Goal: Book appointment/travel/reservation

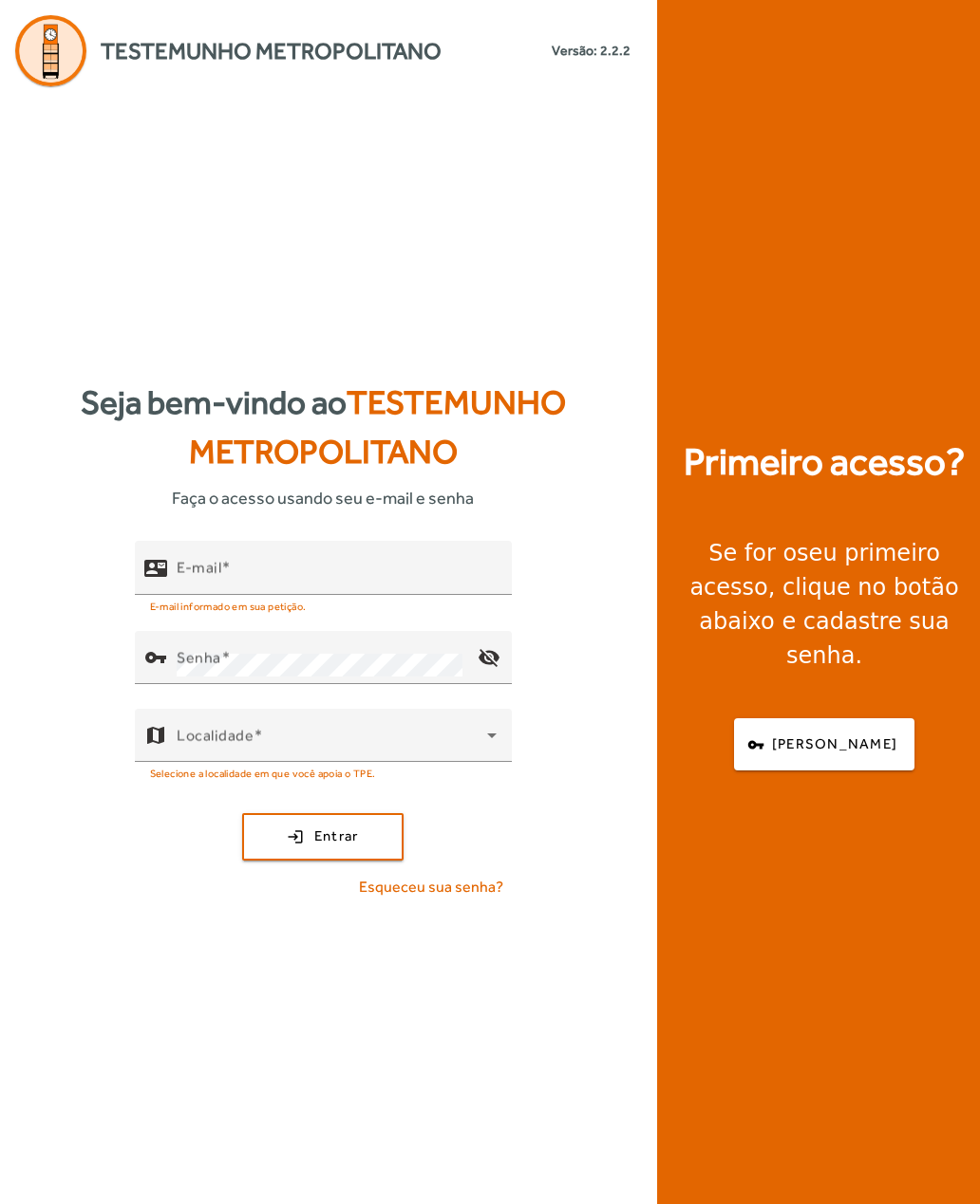
click at [198, 576] on mat-label "E-mail" at bounding box center [198, 567] width 45 height 18
click at [198, 587] on input "E-mail" at bounding box center [336, 575] width 320 height 23
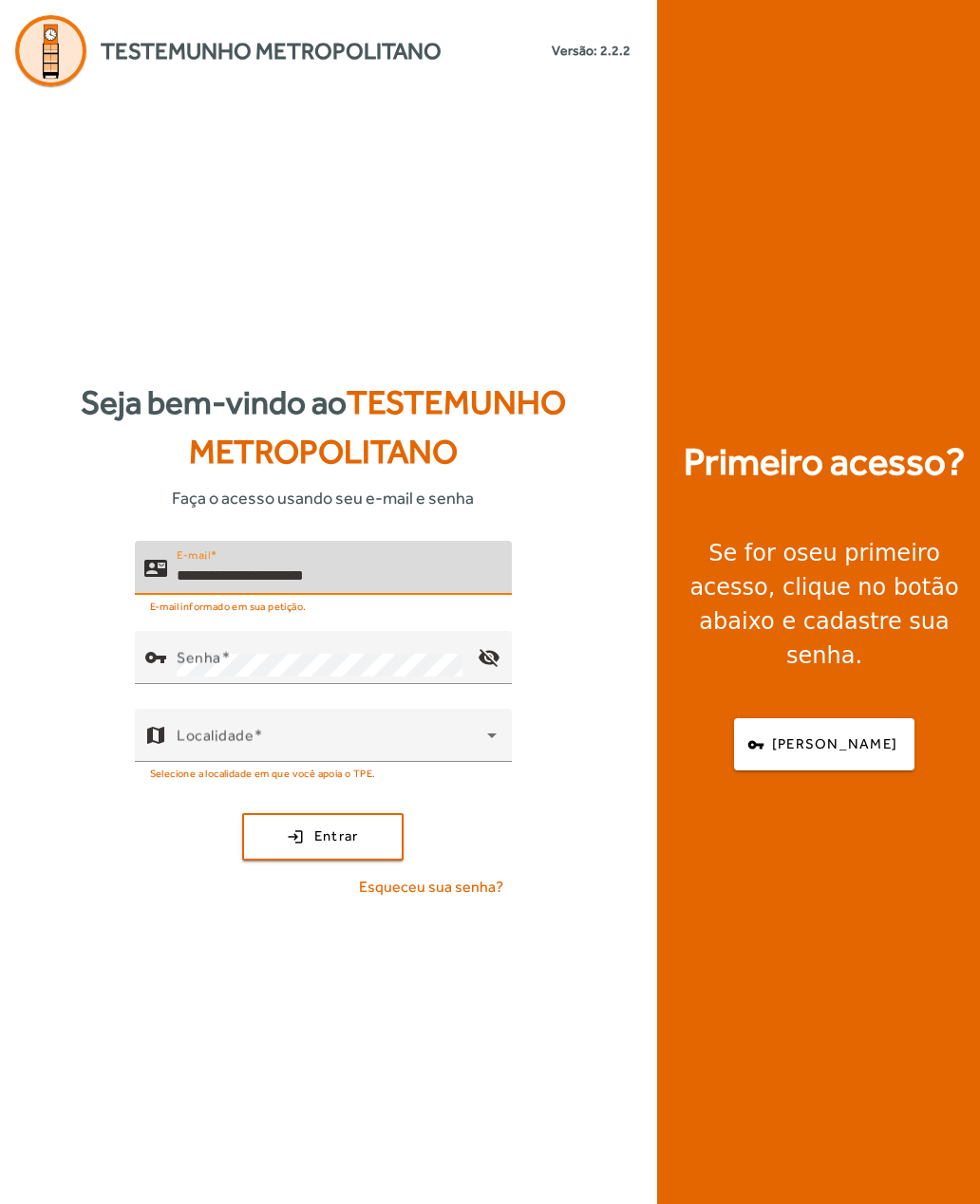
type input "**********"
click at [191, 666] on mat-label "Senha" at bounding box center [198, 658] width 45 height 18
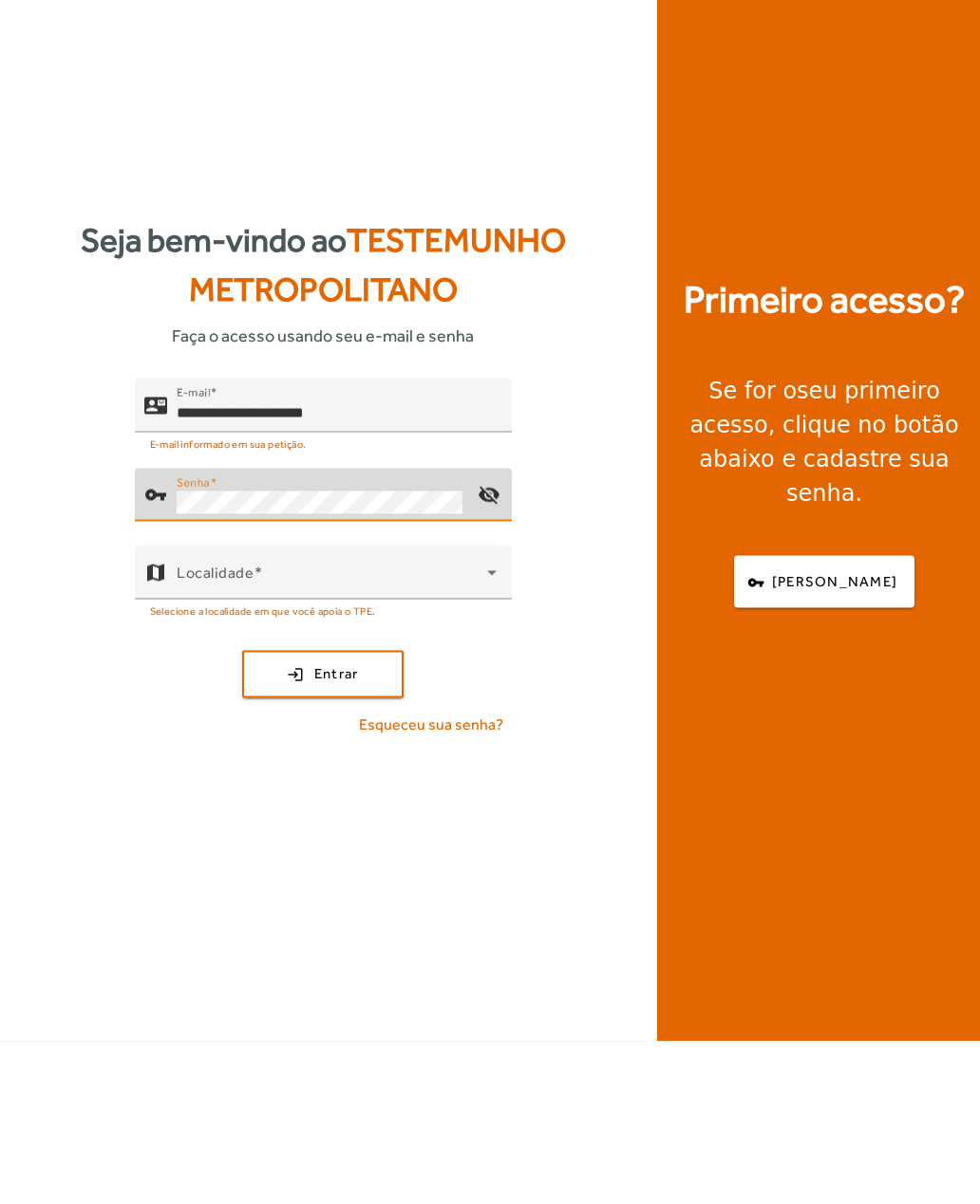
click at [389, 876] on span "Esqueceu sua senha?" at bounding box center [430, 887] width 144 height 23
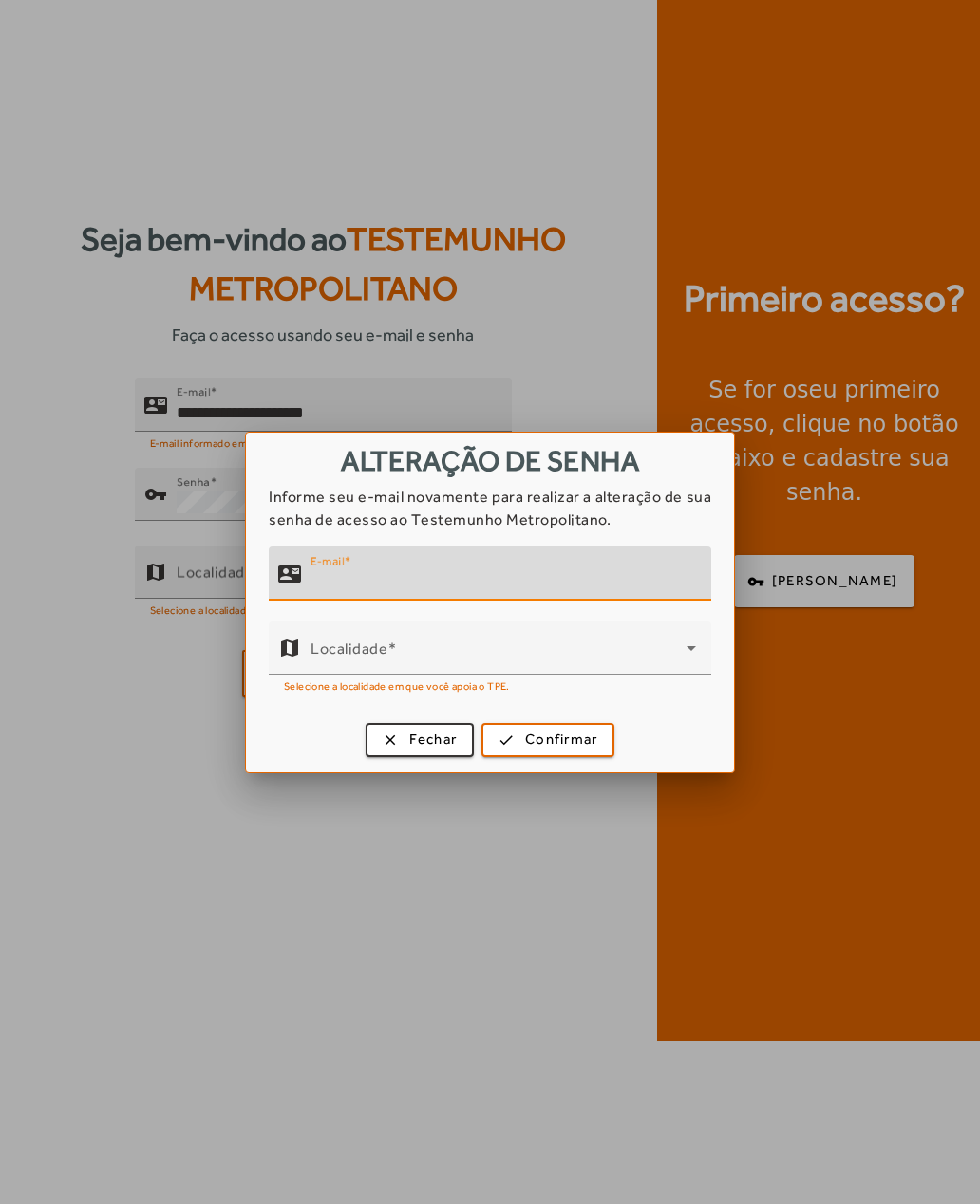
click at [329, 576] on input "E-mail" at bounding box center [503, 581] width 386 height 23
type input "**********"
click at [310, 662] on span at bounding box center [498, 656] width 376 height 23
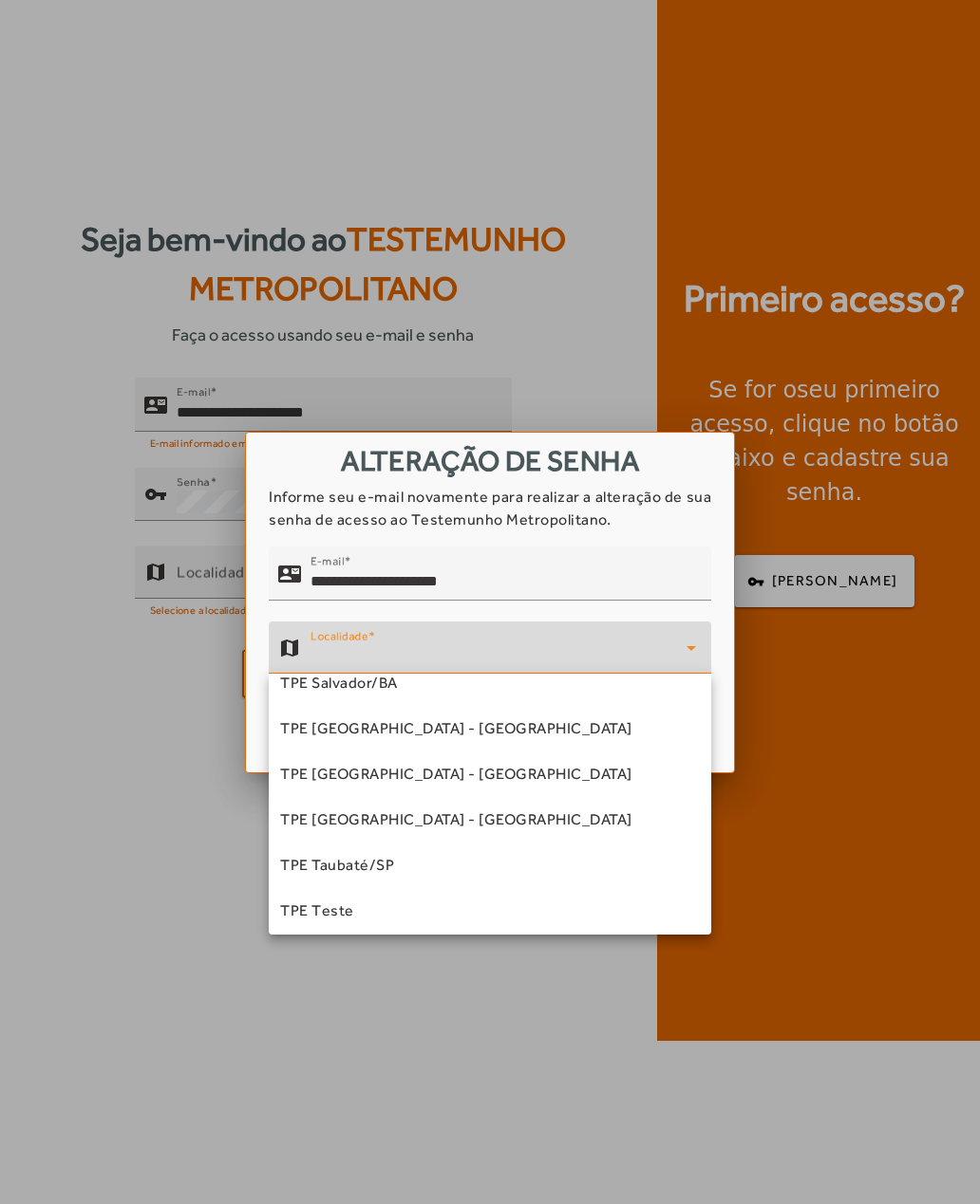
scroll to position [426, 0]
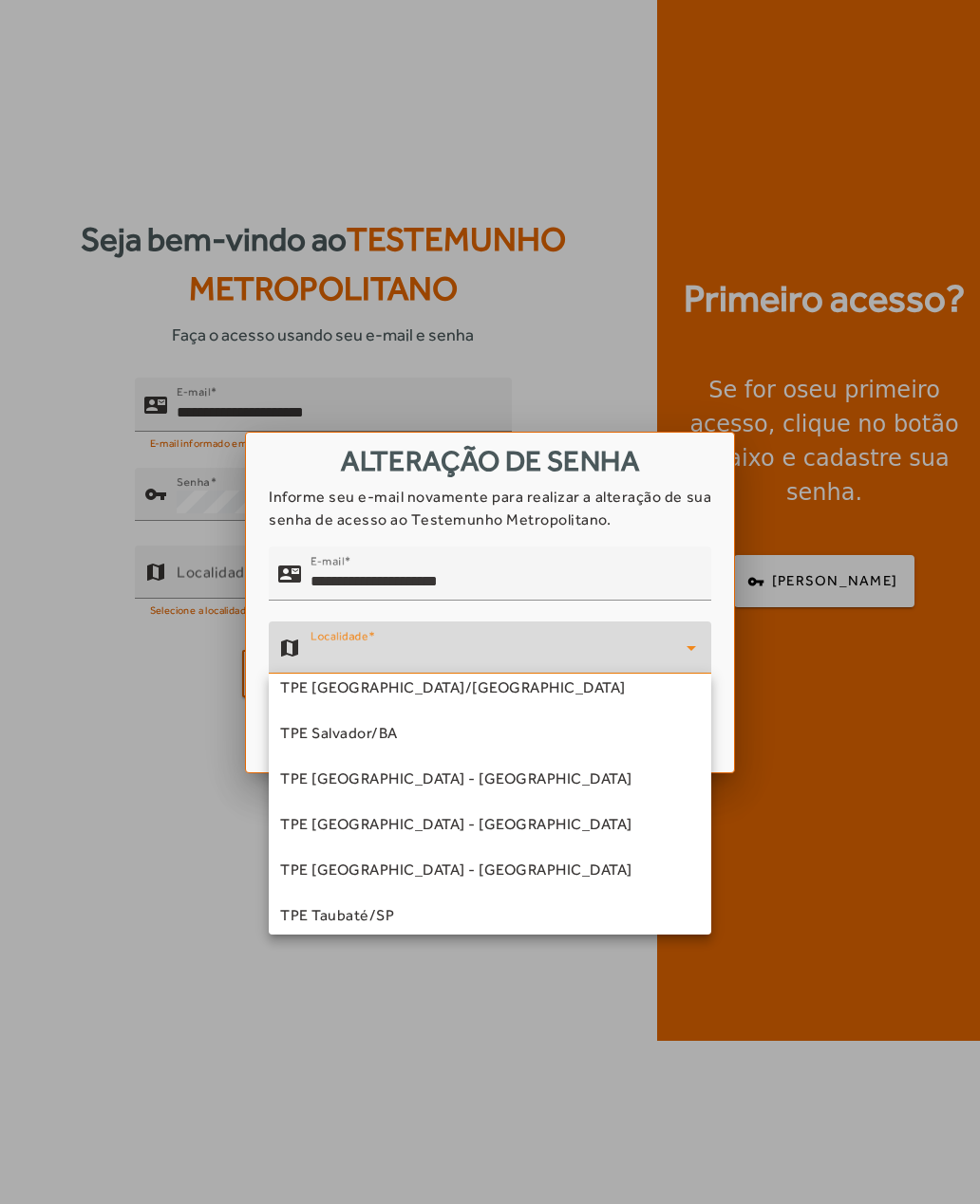
click at [301, 783] on span "TPE [GEOGRAPHIC_DATA] - [GEOGRAPHIC_DATA]" at bounding box center [455, 779] width 352 height 23
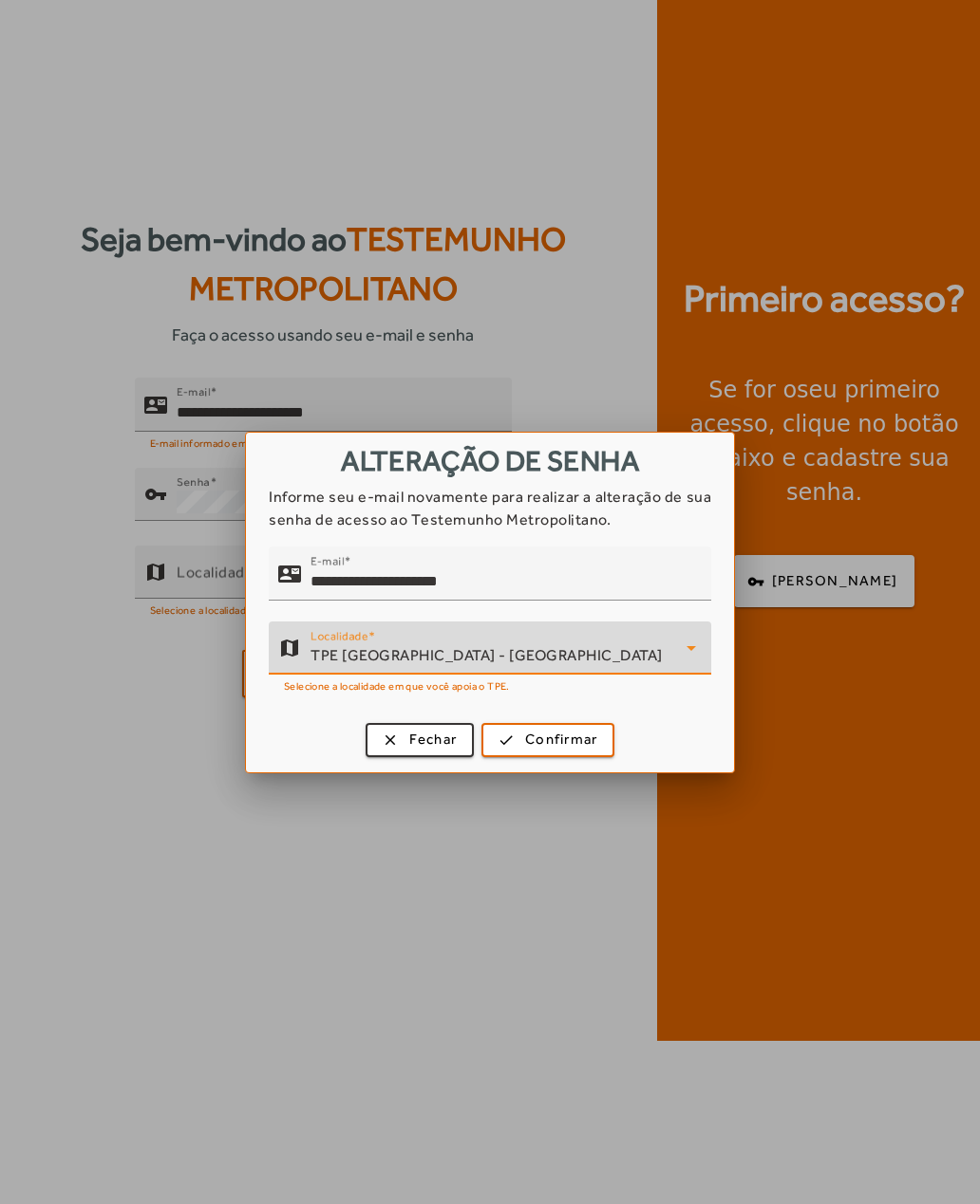
click at [522, 737] on span "submit" at bounding box center [548, 740] width 129 height 46
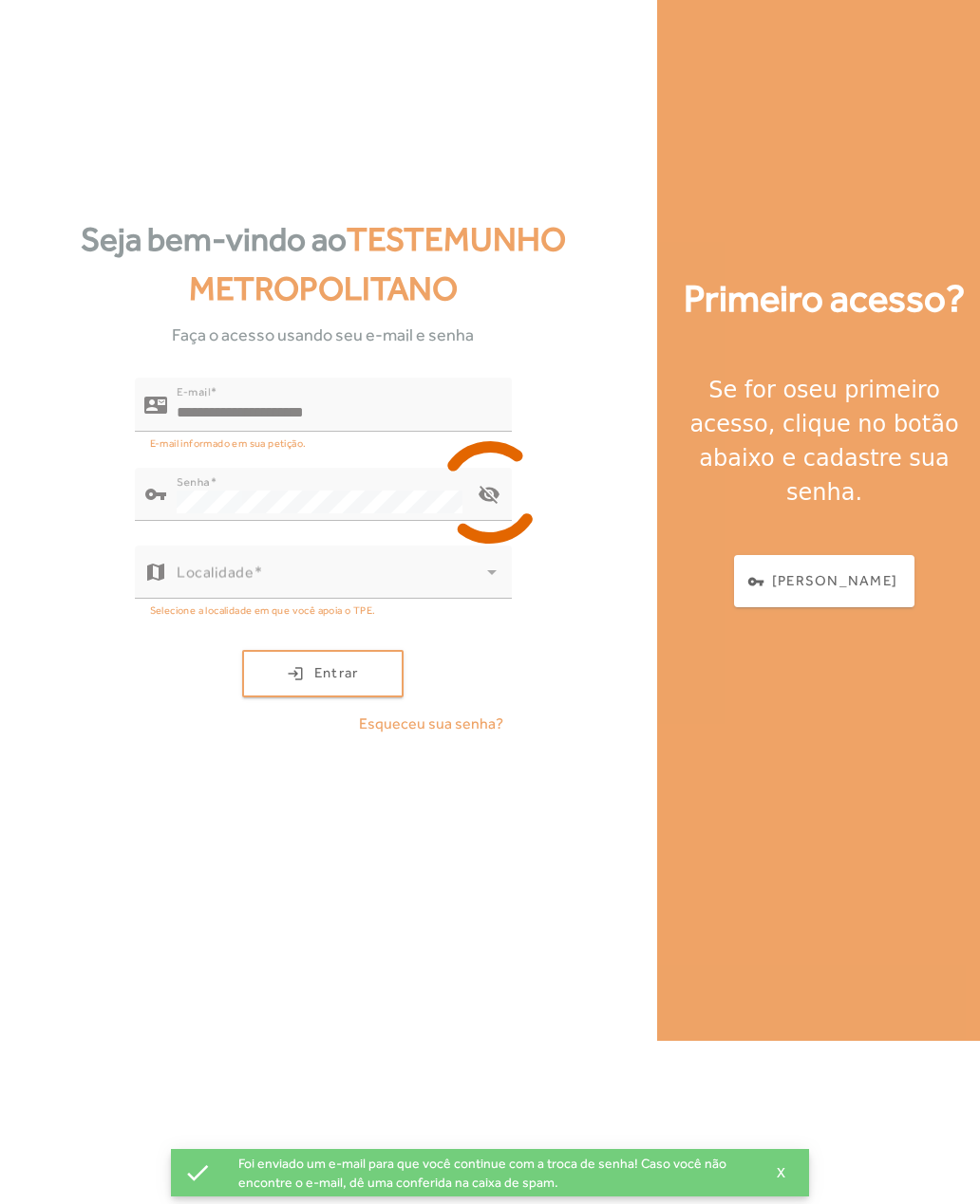
scroll to position [60, 0]
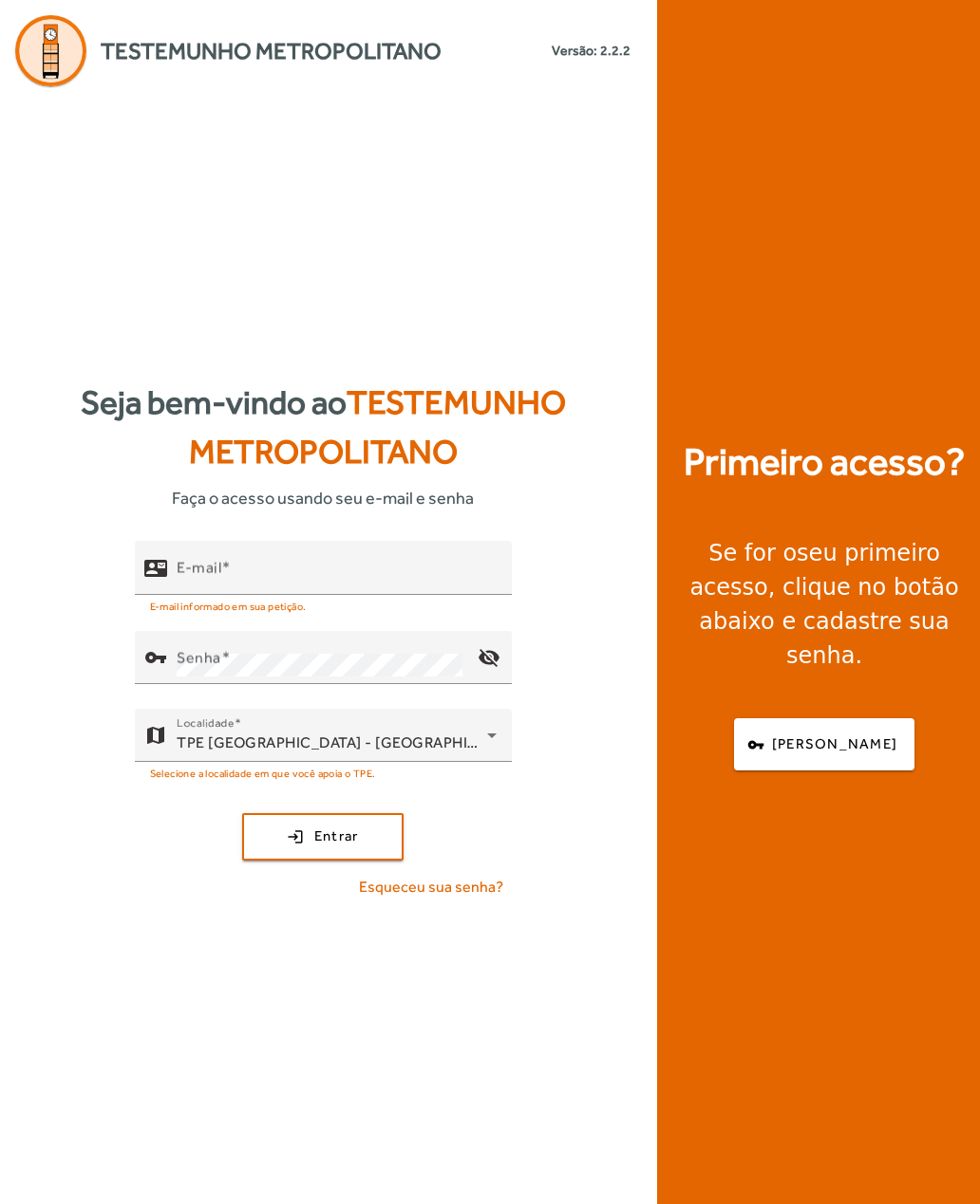
click at [197, 587] on input "E-mail" at bounding box center [336, 575] width 320 height 23
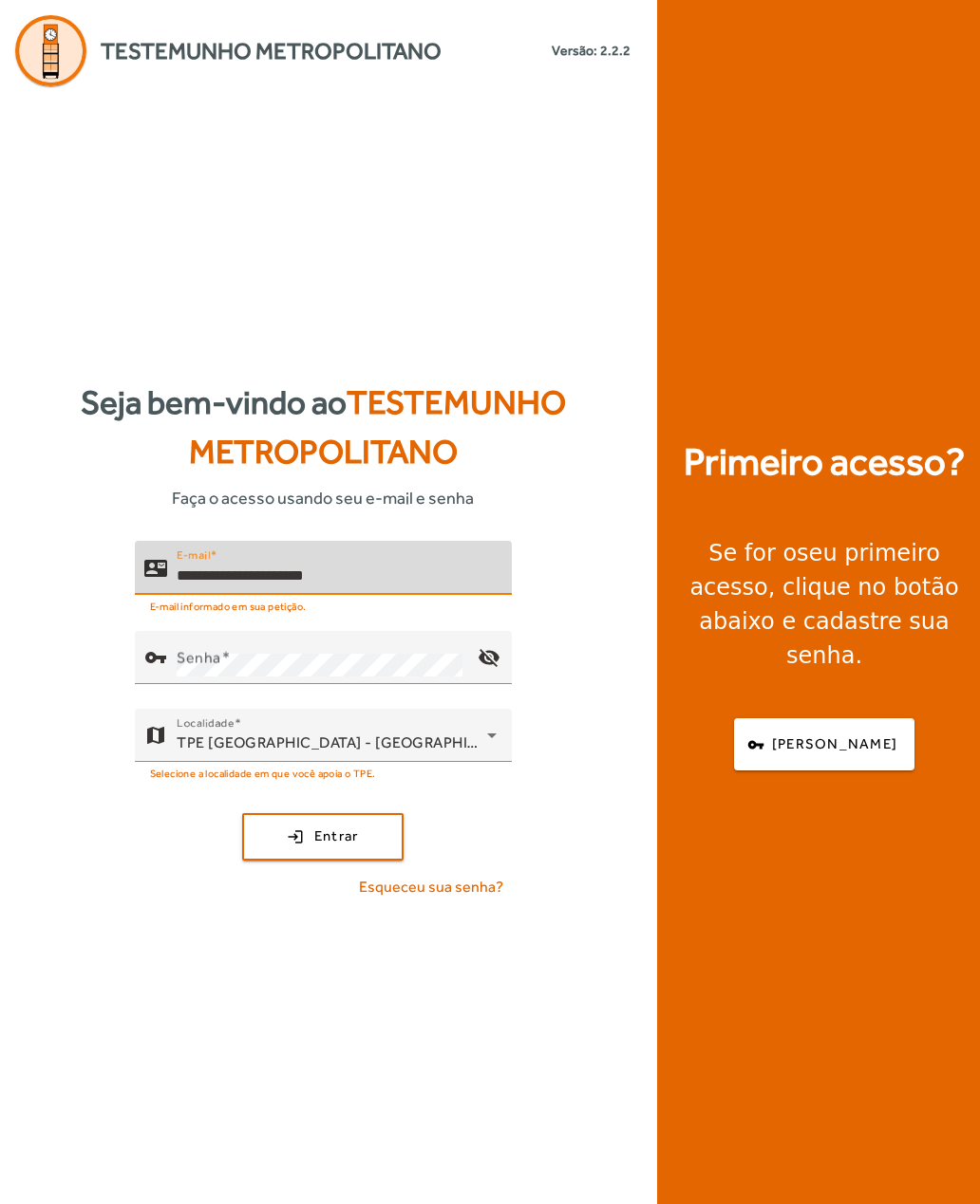
type input "**********"
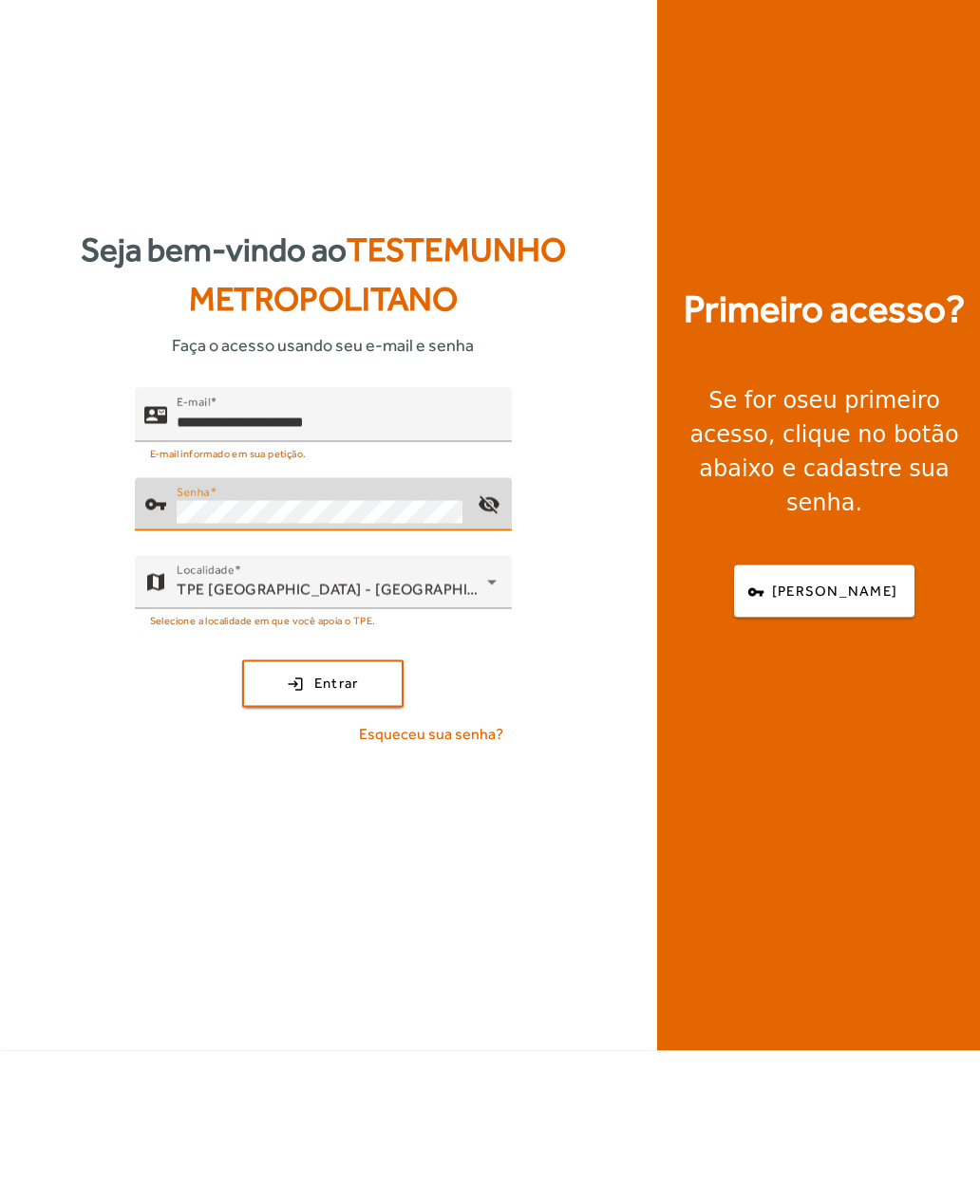
click at [306, 814] on span "submit" at bounding box center [322, 837] width 158 height 46
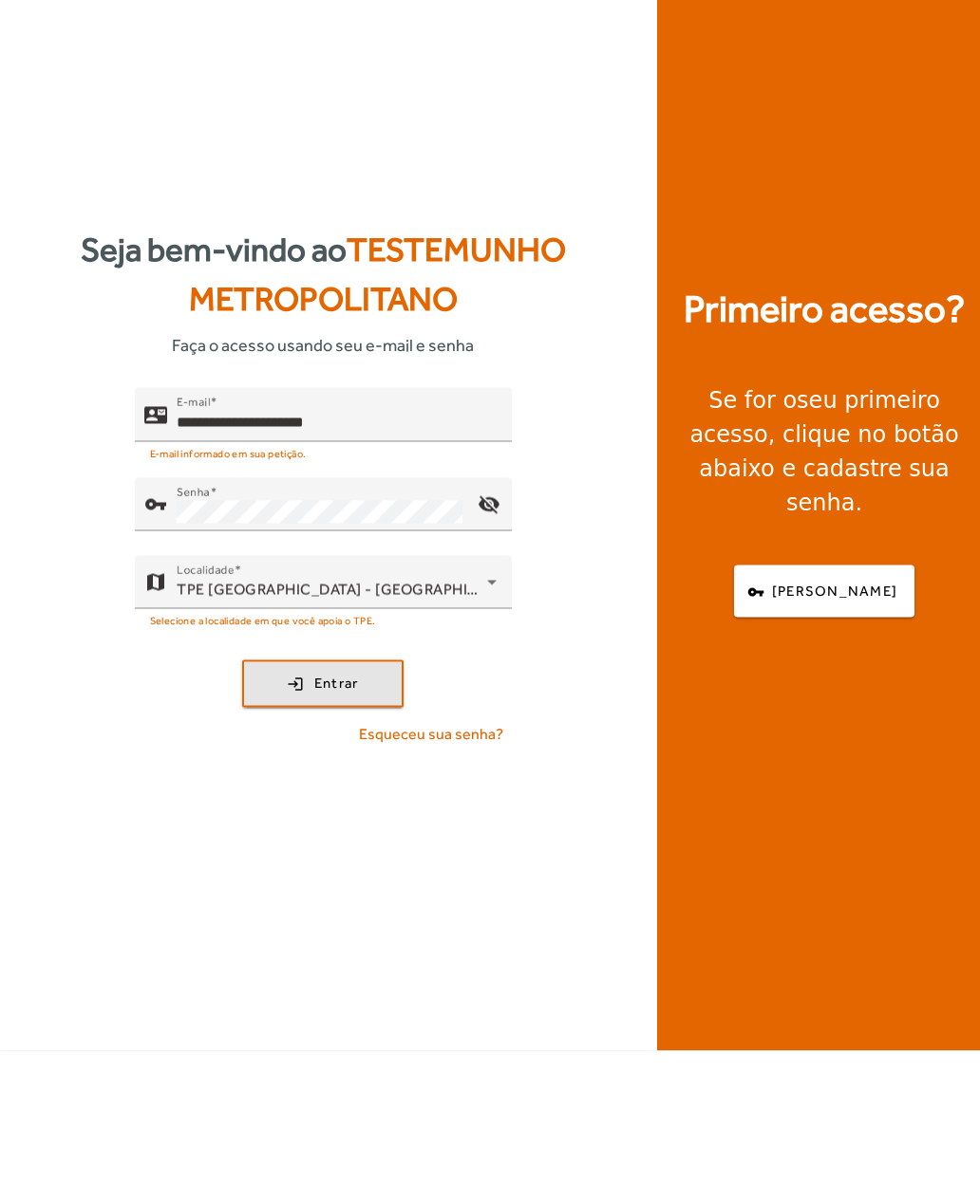
scroll to position [60, 0]
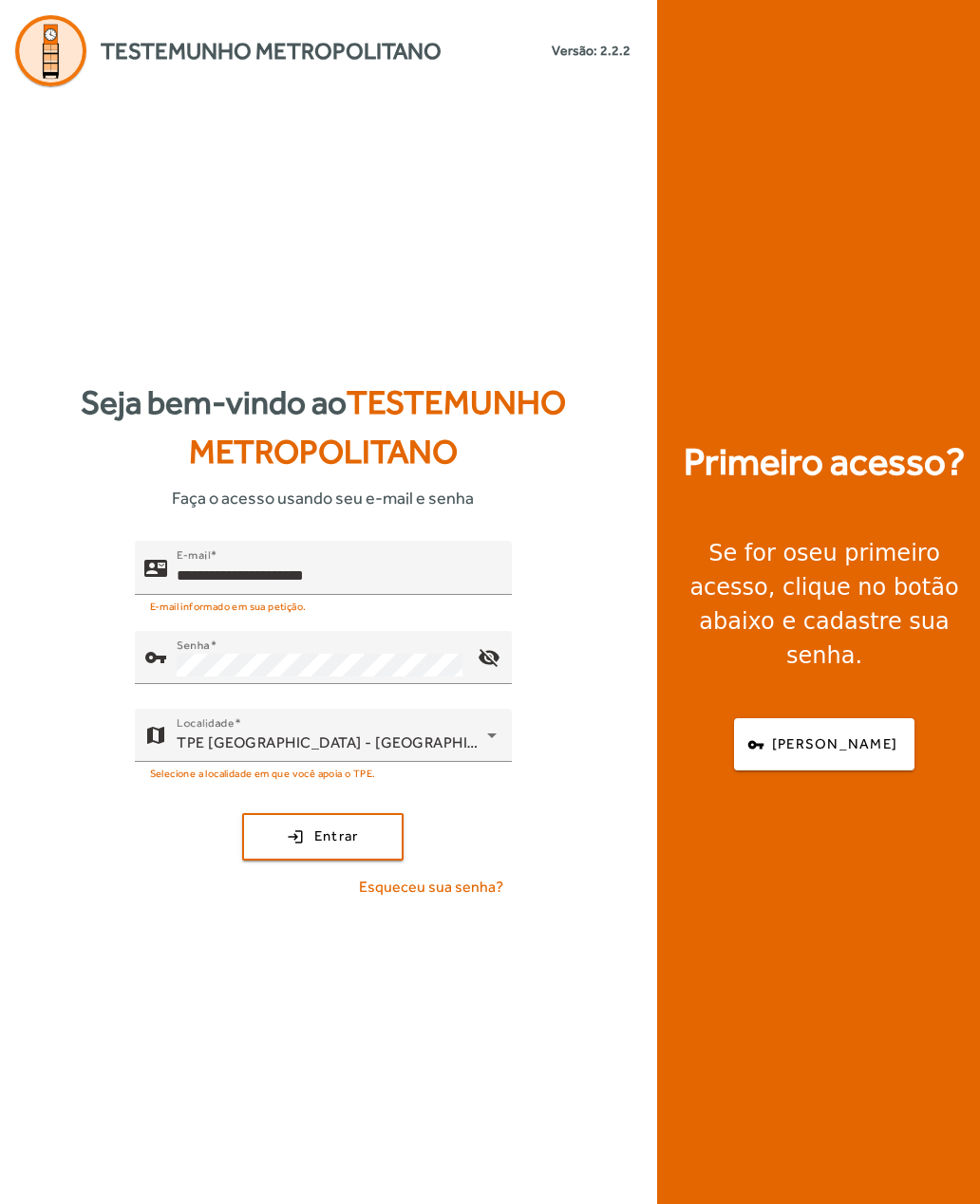
click at [276, 814] on span "submit" at bounding box center [322, 837] width 158 height 46
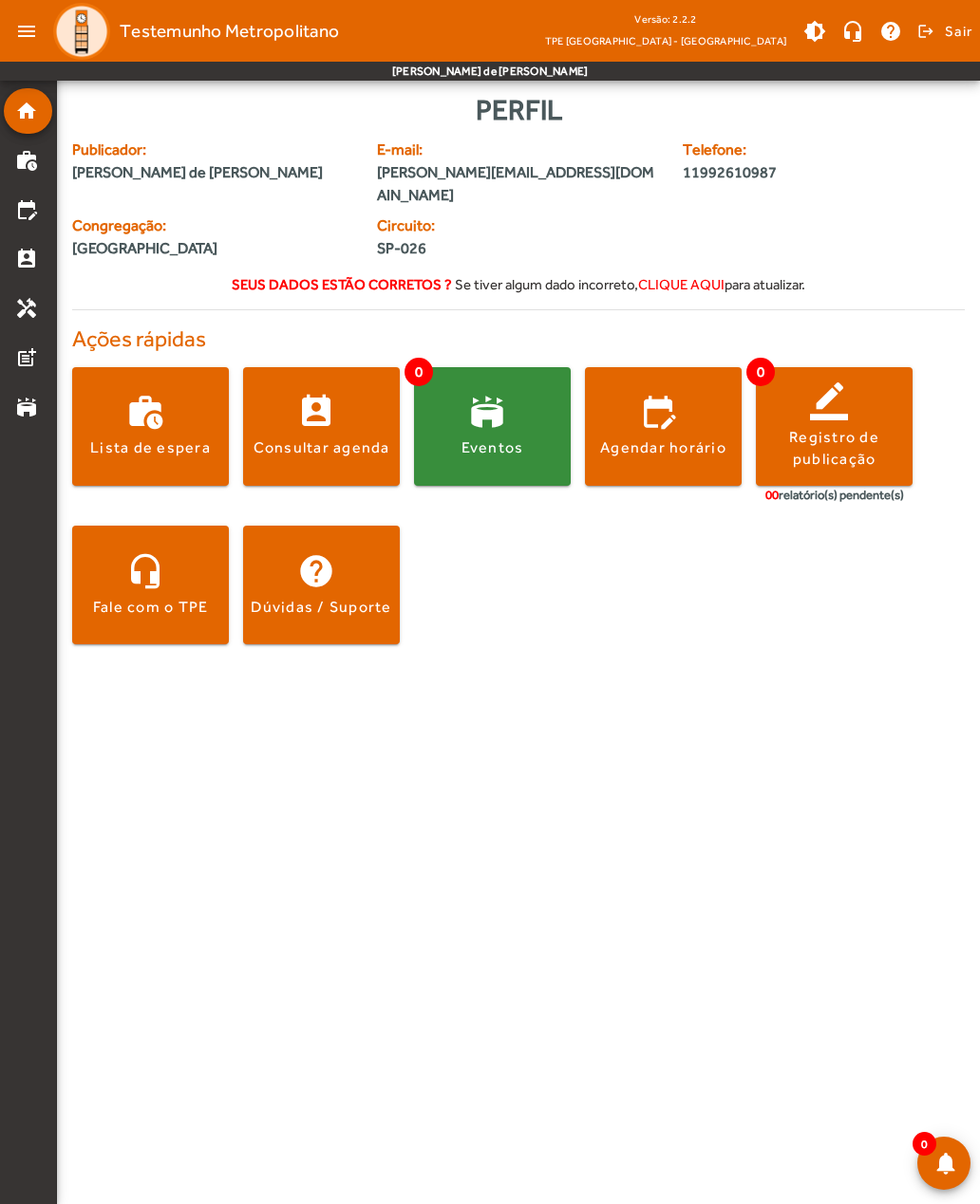
click at [297, 404] on span at bounding box center [321, 426] width 157 height 46
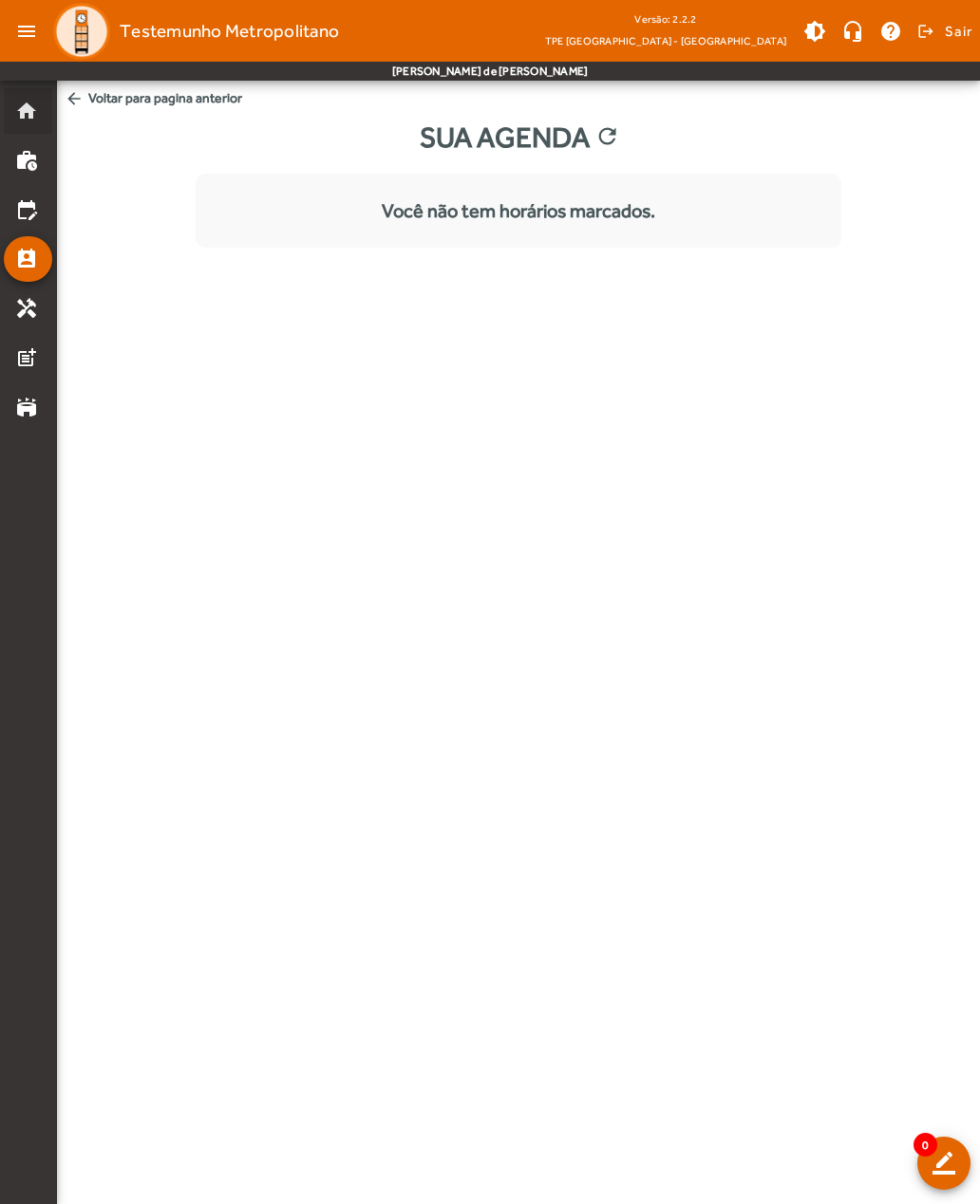
click at [17, 116] on mat-icon "home" at bounding box center [26, 110] width 23 height 23
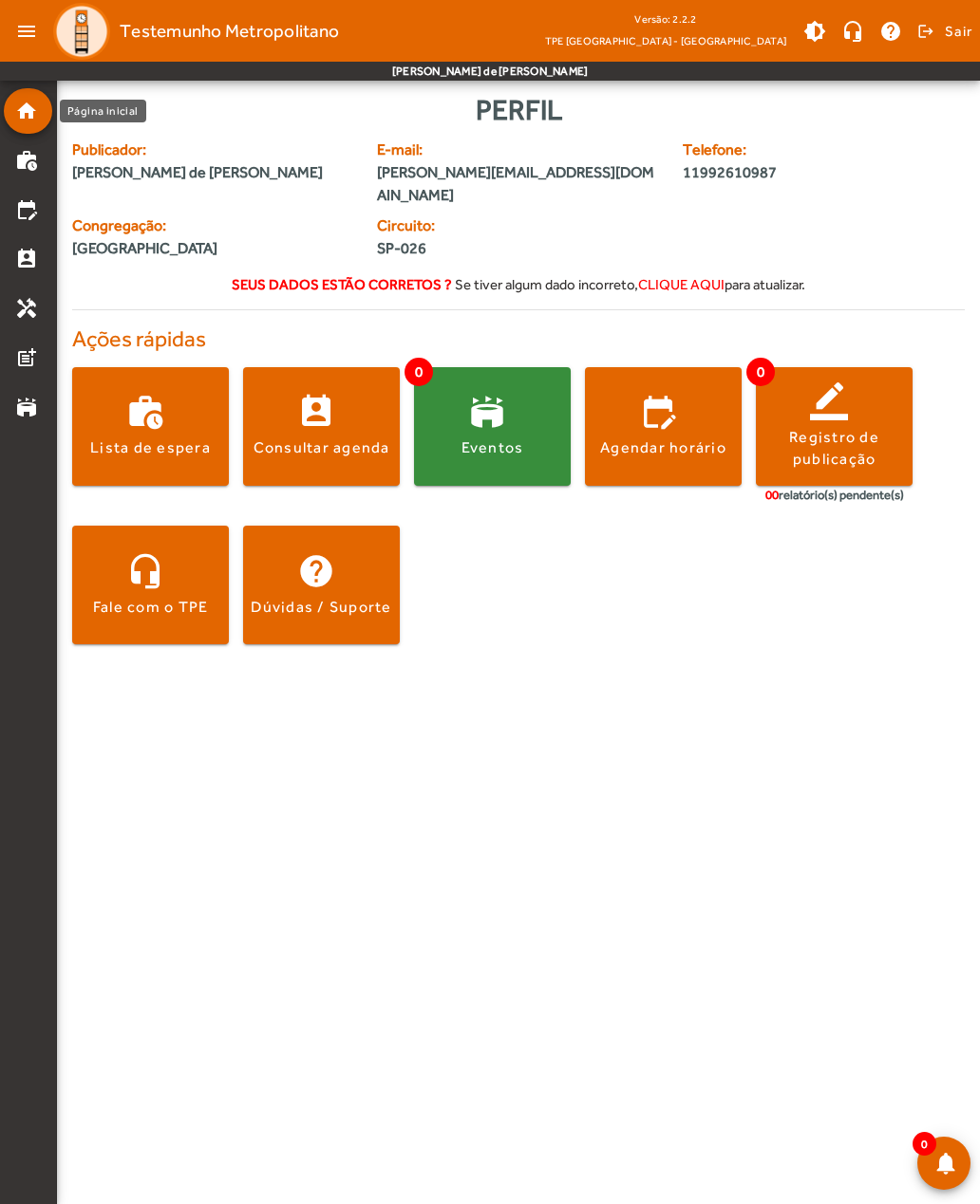
click at [638, 404] on span at bounding box center [664, 426] width 157 height 46
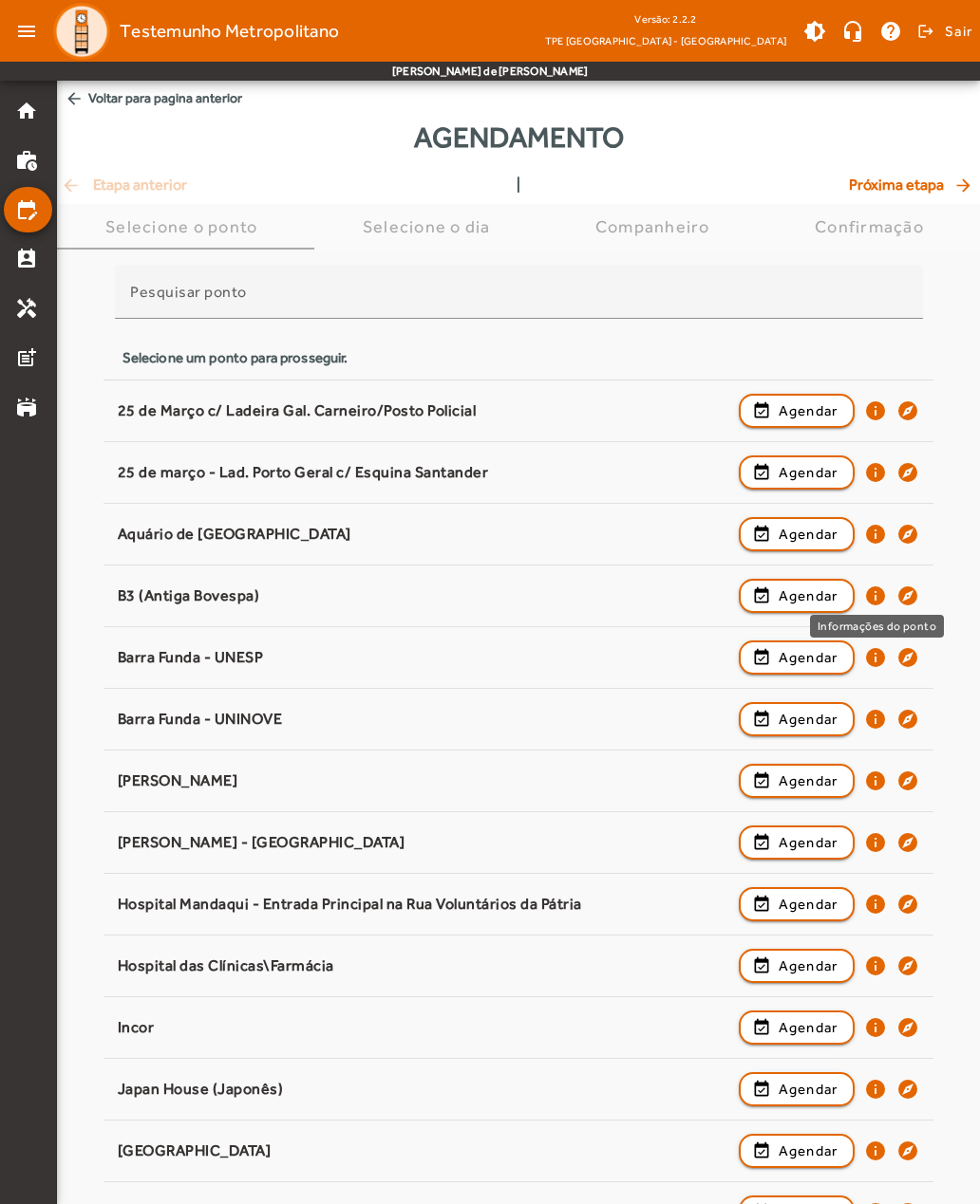
click at [885, 599] on mat-icon "info" at bounding box center [875, 596] width 23 height 23
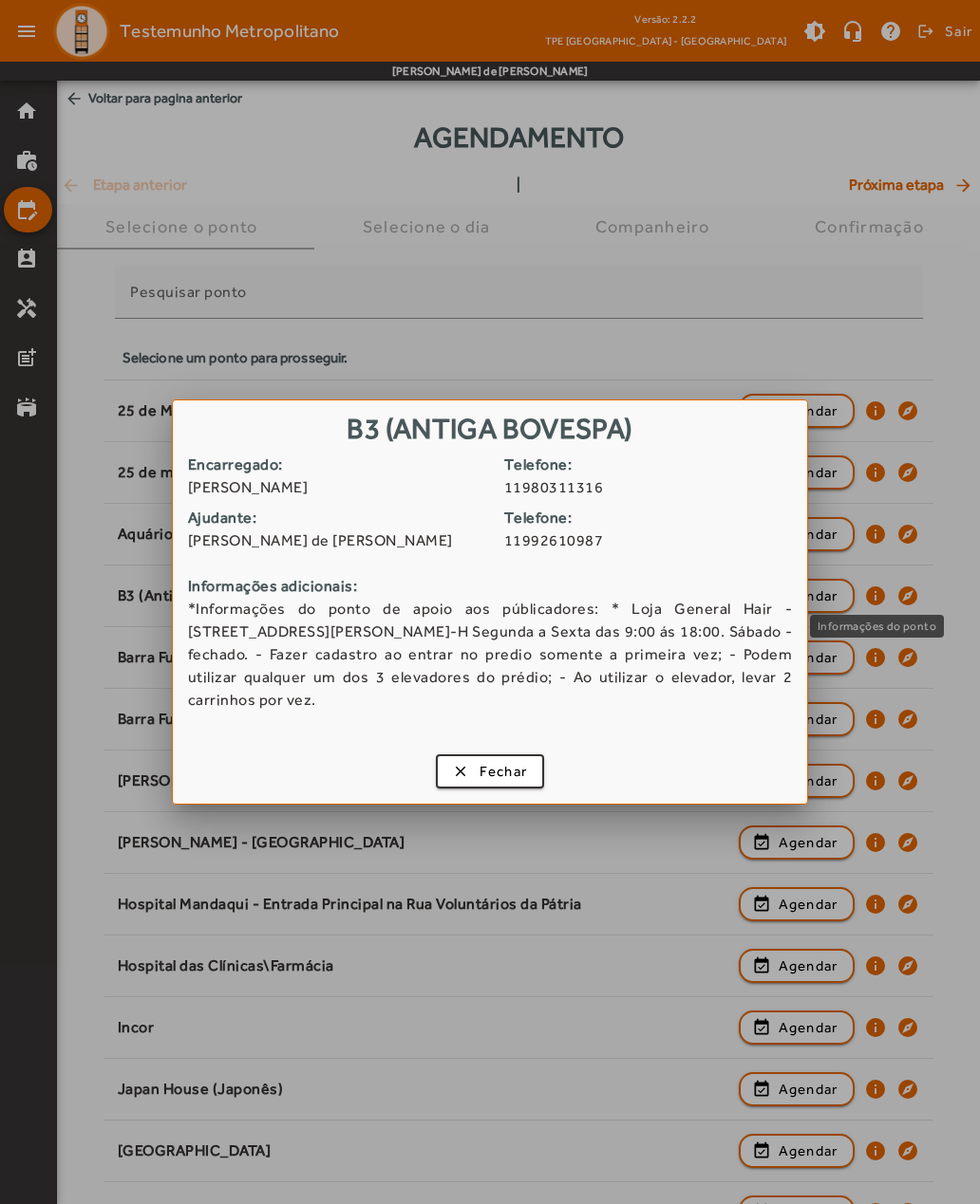
click at [456, 770] on span "button" at bounding box center [490, 772] width 105 height 46
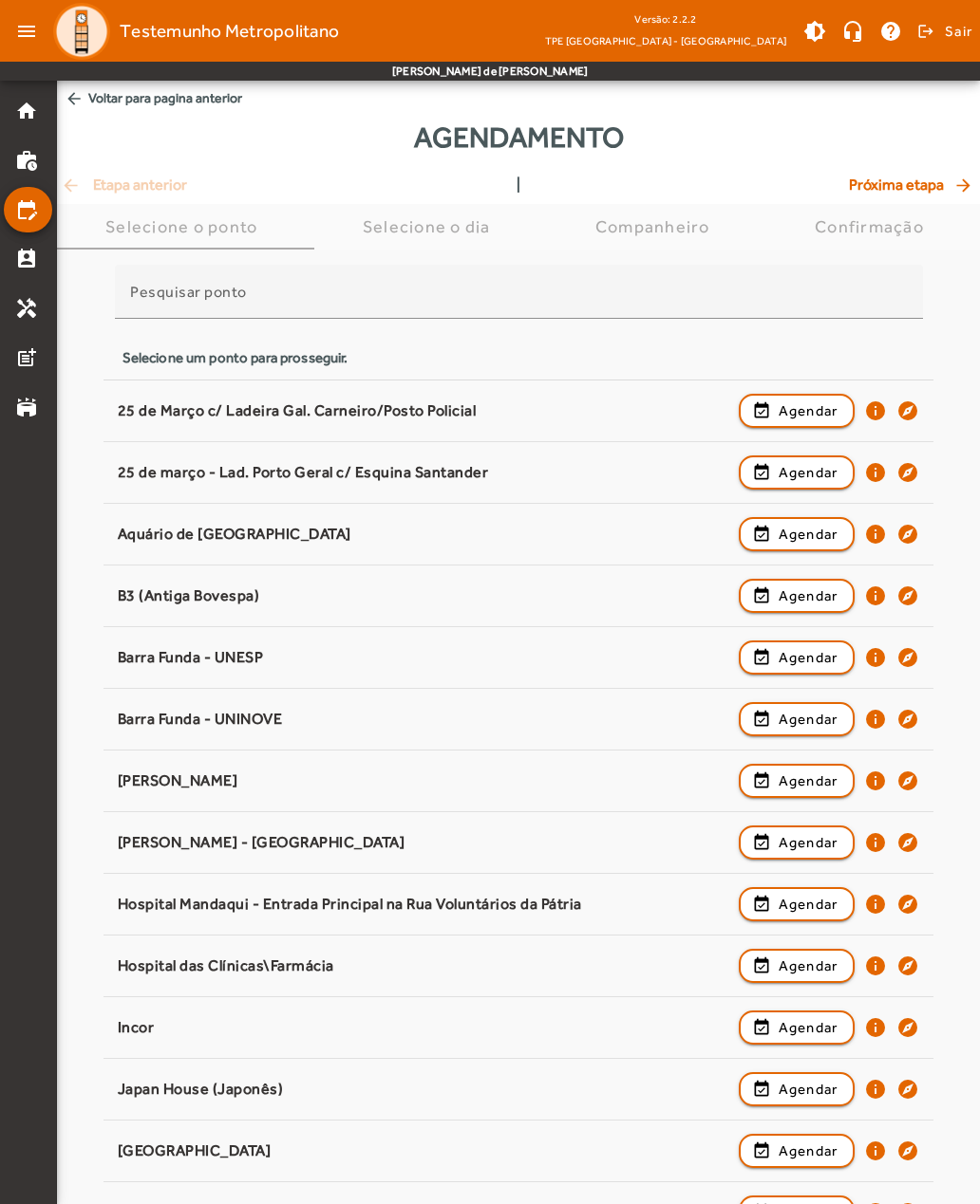
click at [908, 595] on mat-icon "explore" at bounding box center [907, 596] width 23 height 23
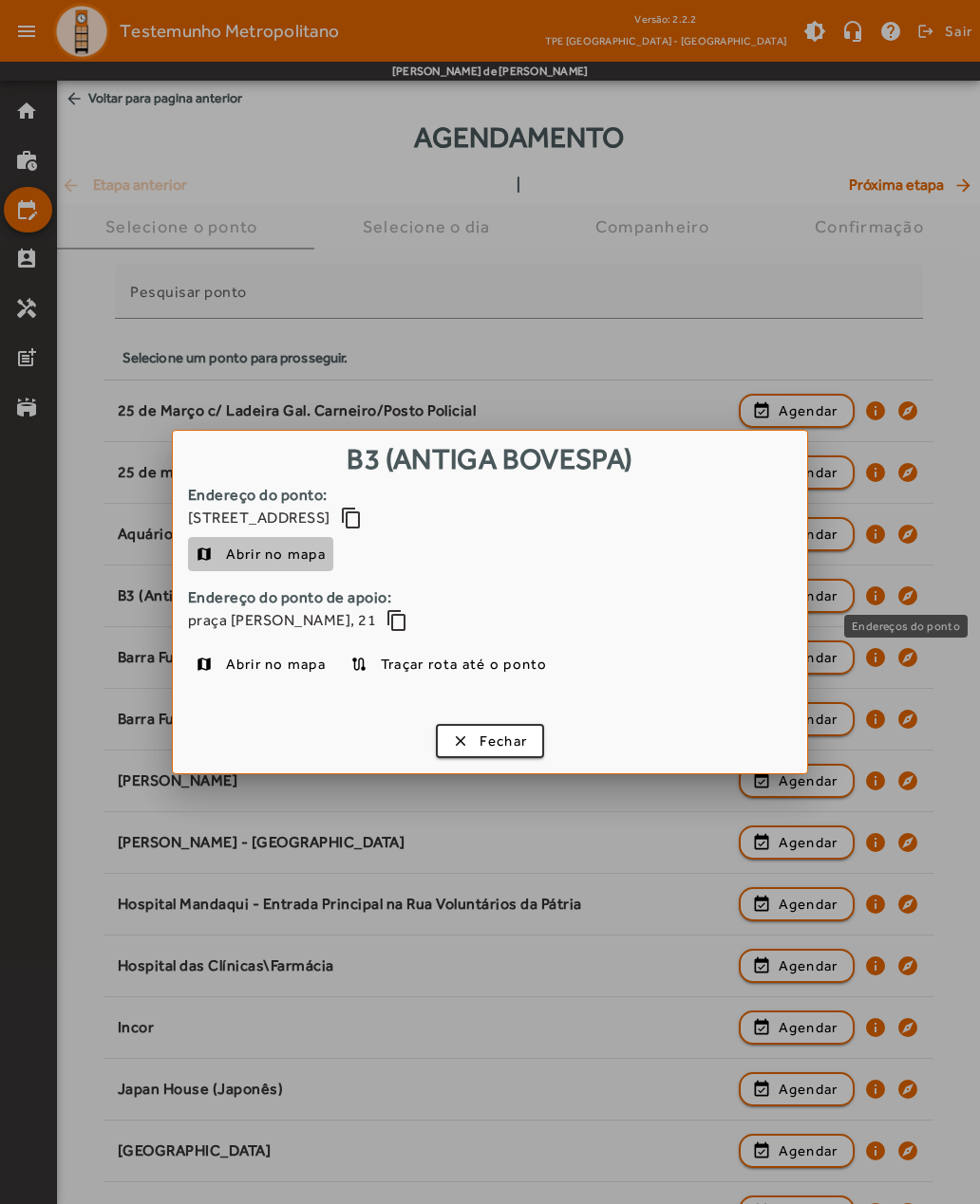
click at [230, 552] on span "Abrir no mapa" at bounding box center [276, 553] width 99 height 23
click at [462, 751] on span "button" at bounding box center [490, 741] width 105 height 46
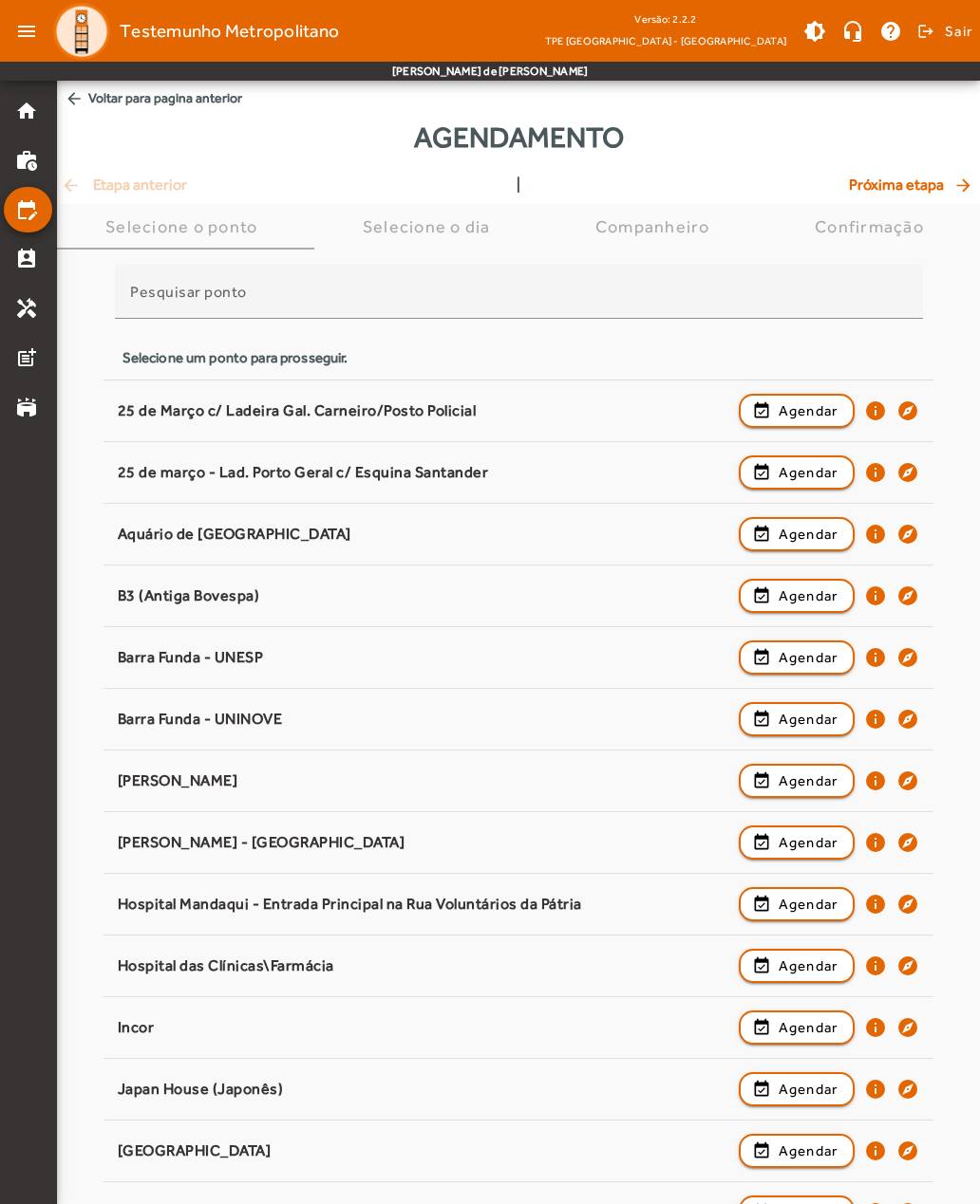
click at [877, 605] on mat-icon "info" at bounding box center [875, 596] width 23 height 23
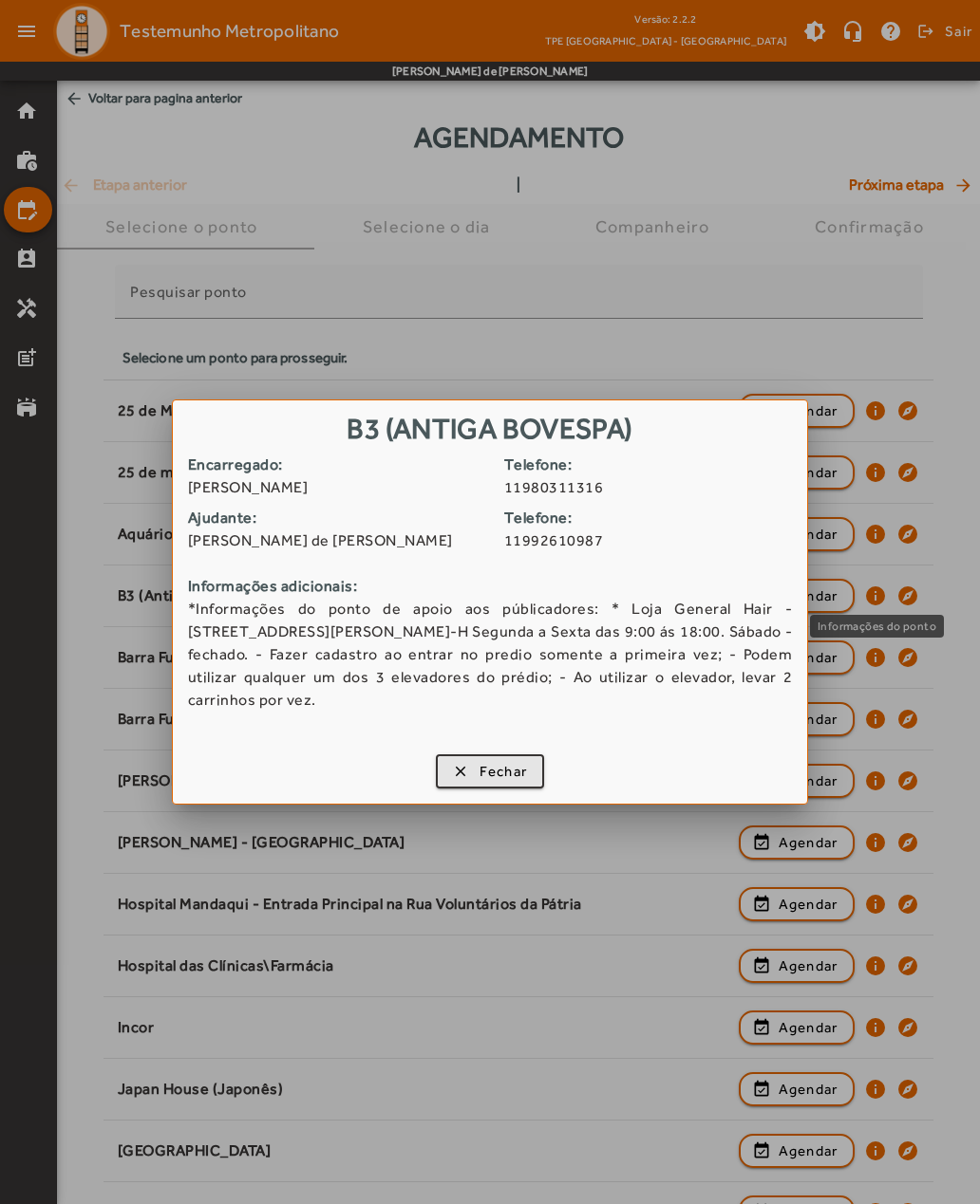
click at [444, 775] on span "button" at bounding box center [490, 772] width 105 height 46
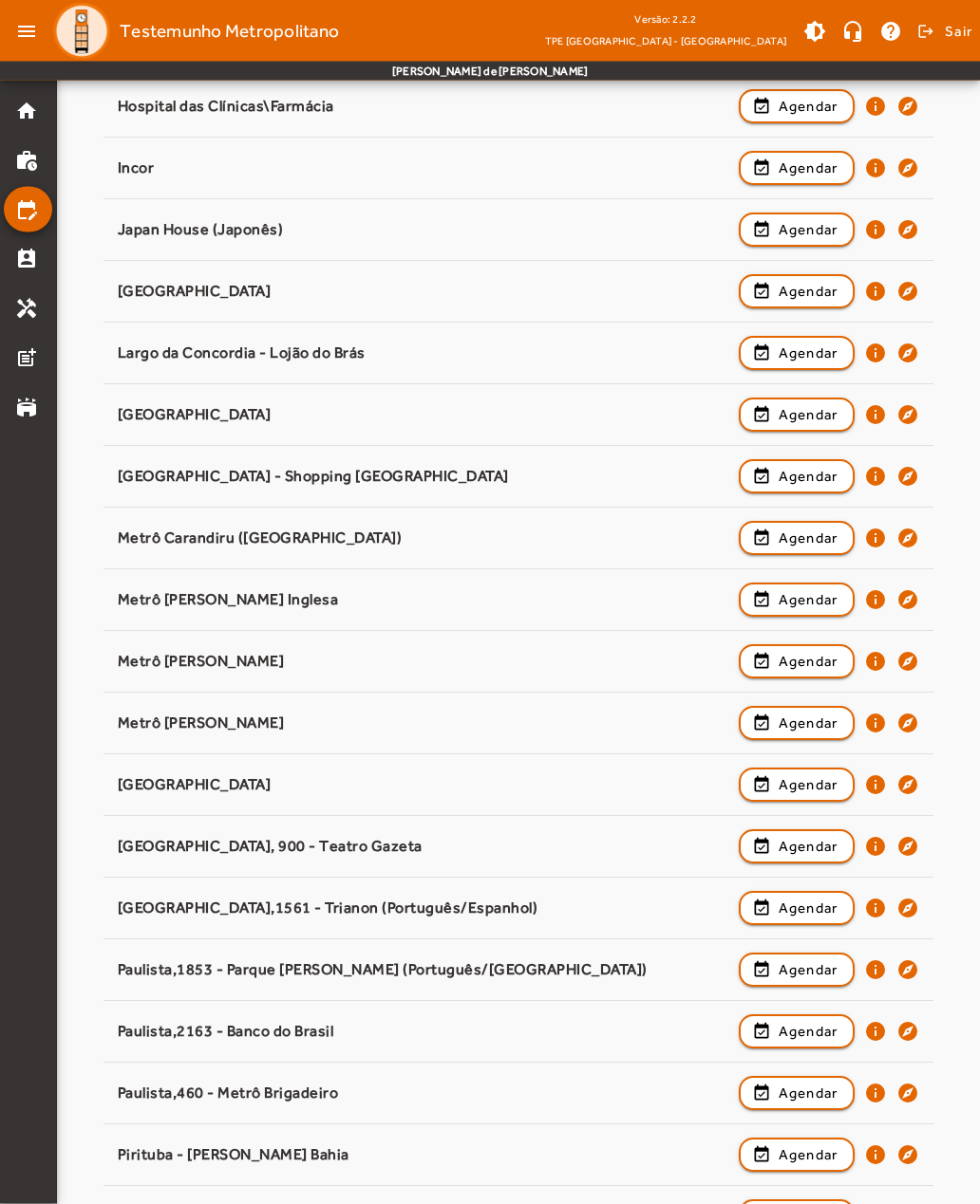
scroll to position [862, 0]
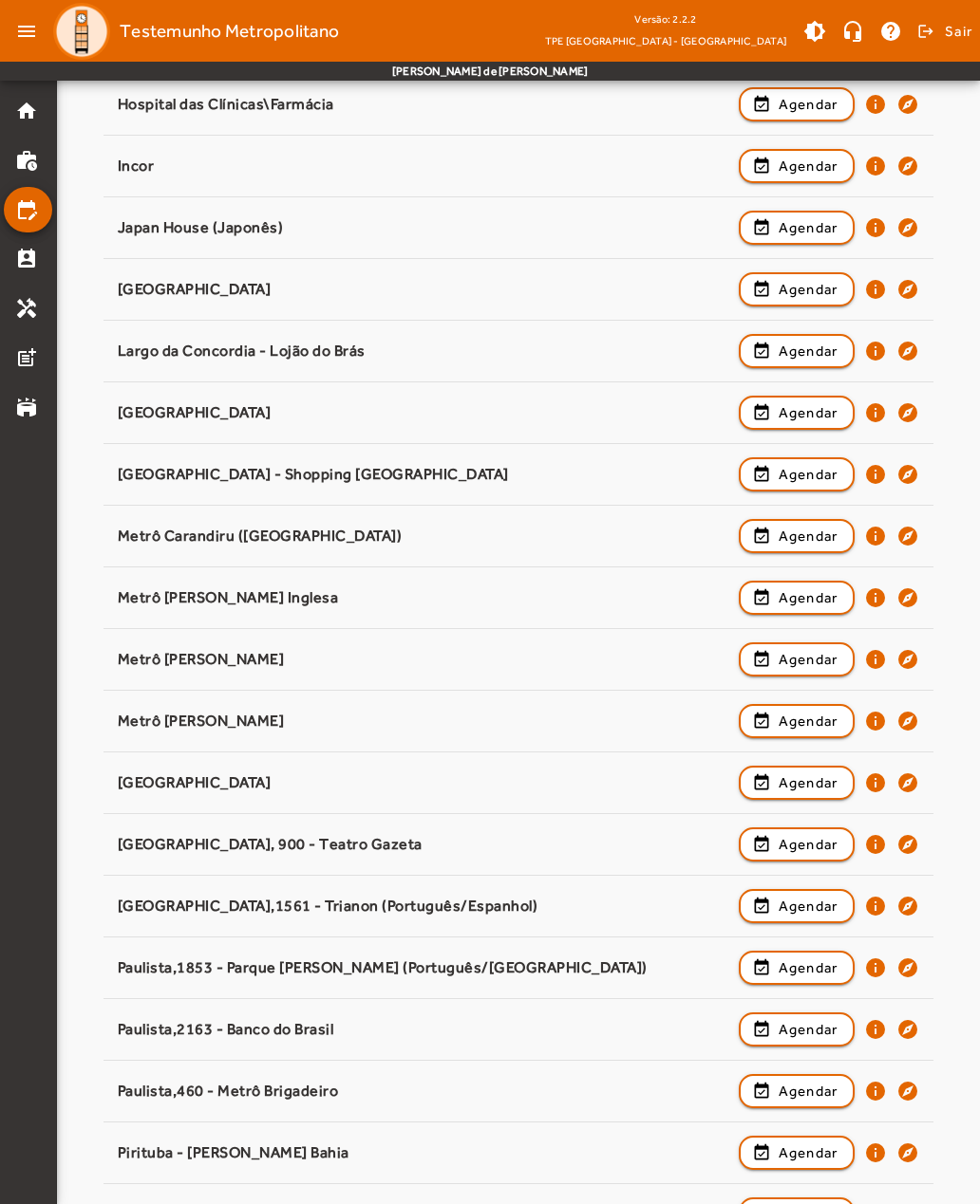
click at [910, 721] on mat-icon "explore" at bounding box center [907, 721] width 23 height 23
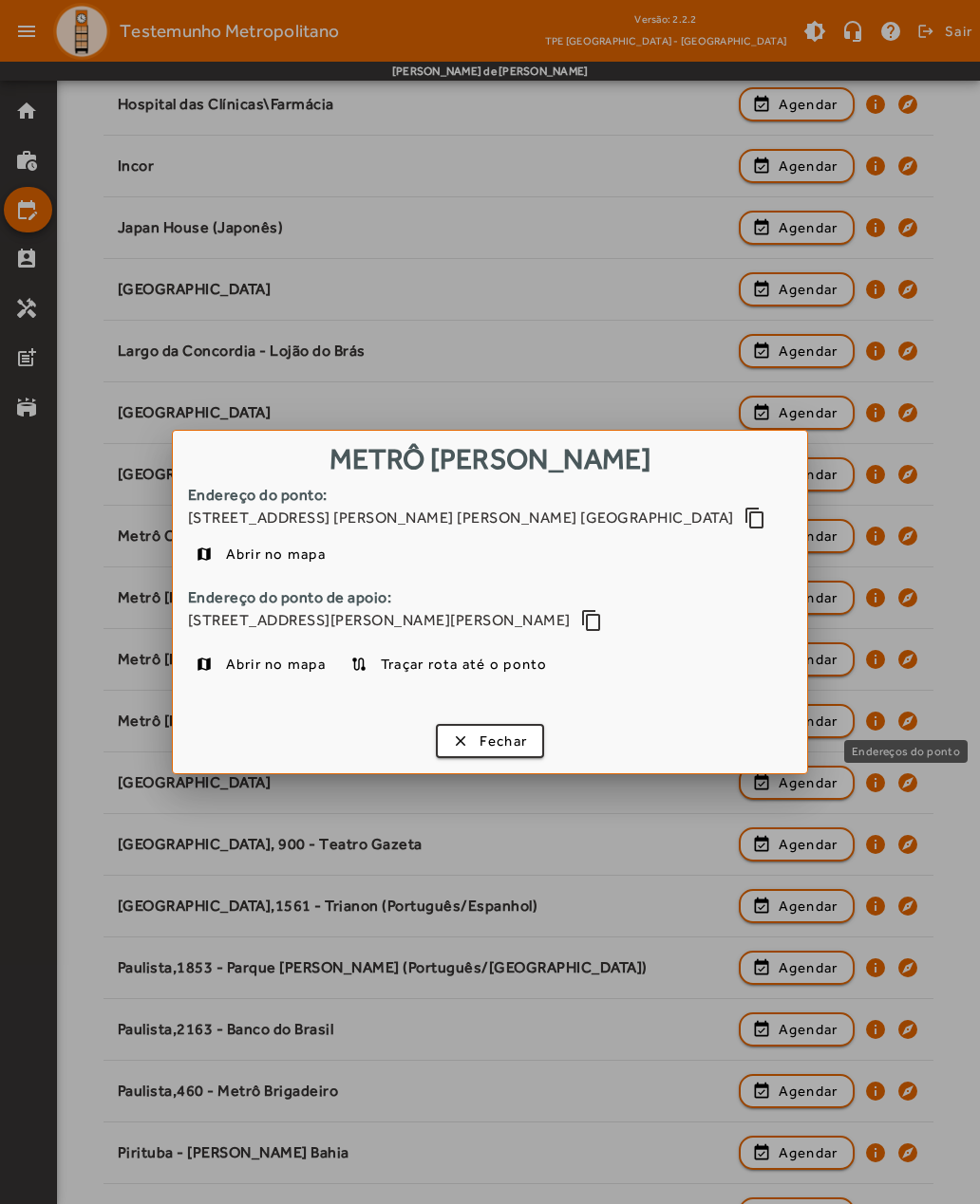
scroll to position [0, 0]
click at [474, 740] on span "button" at bounding box center [490, 741] width 105 height 46
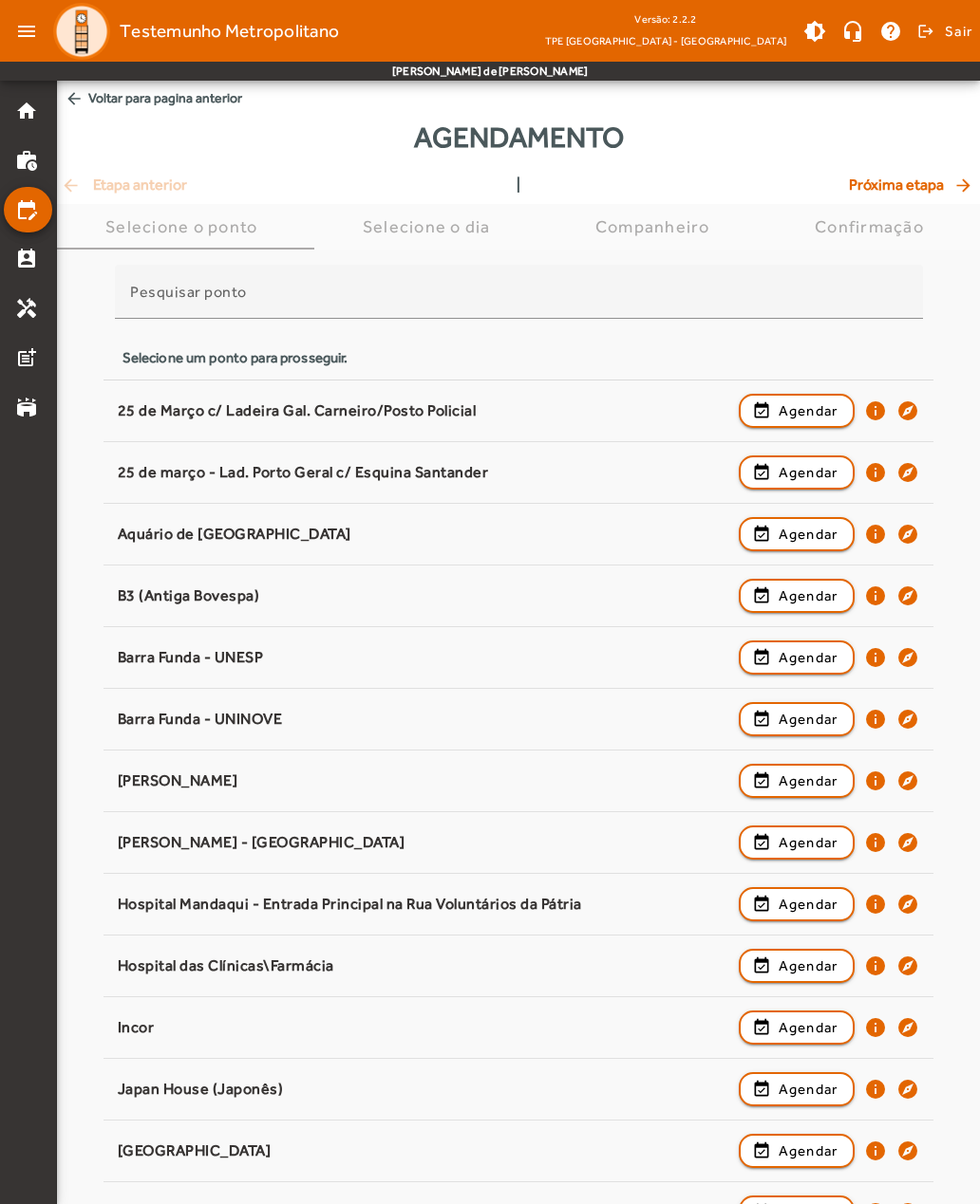
scroll to position [862, 0]
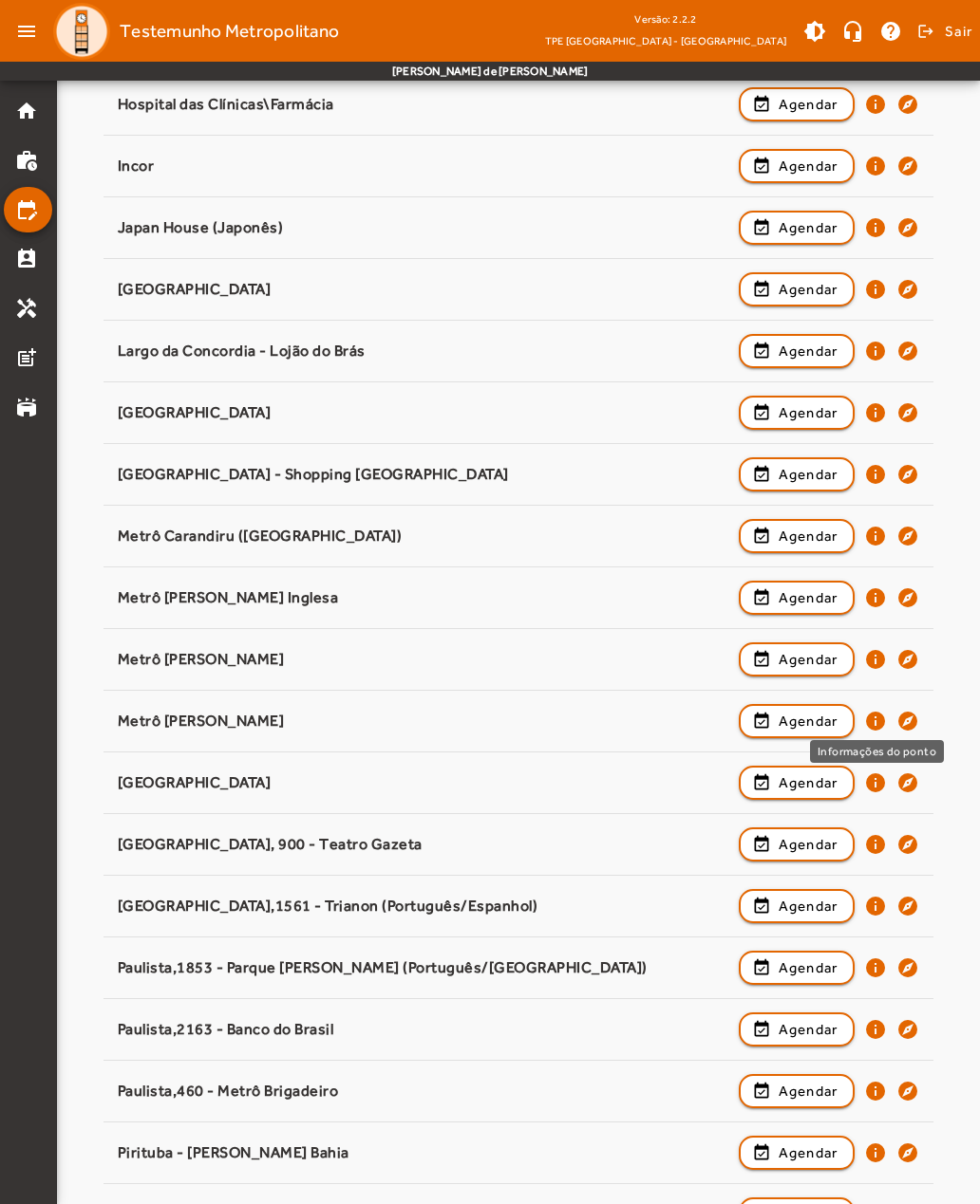
click at [878, 723] on mat-icon "info" at bounding box center [875, 721] width 23 height 23
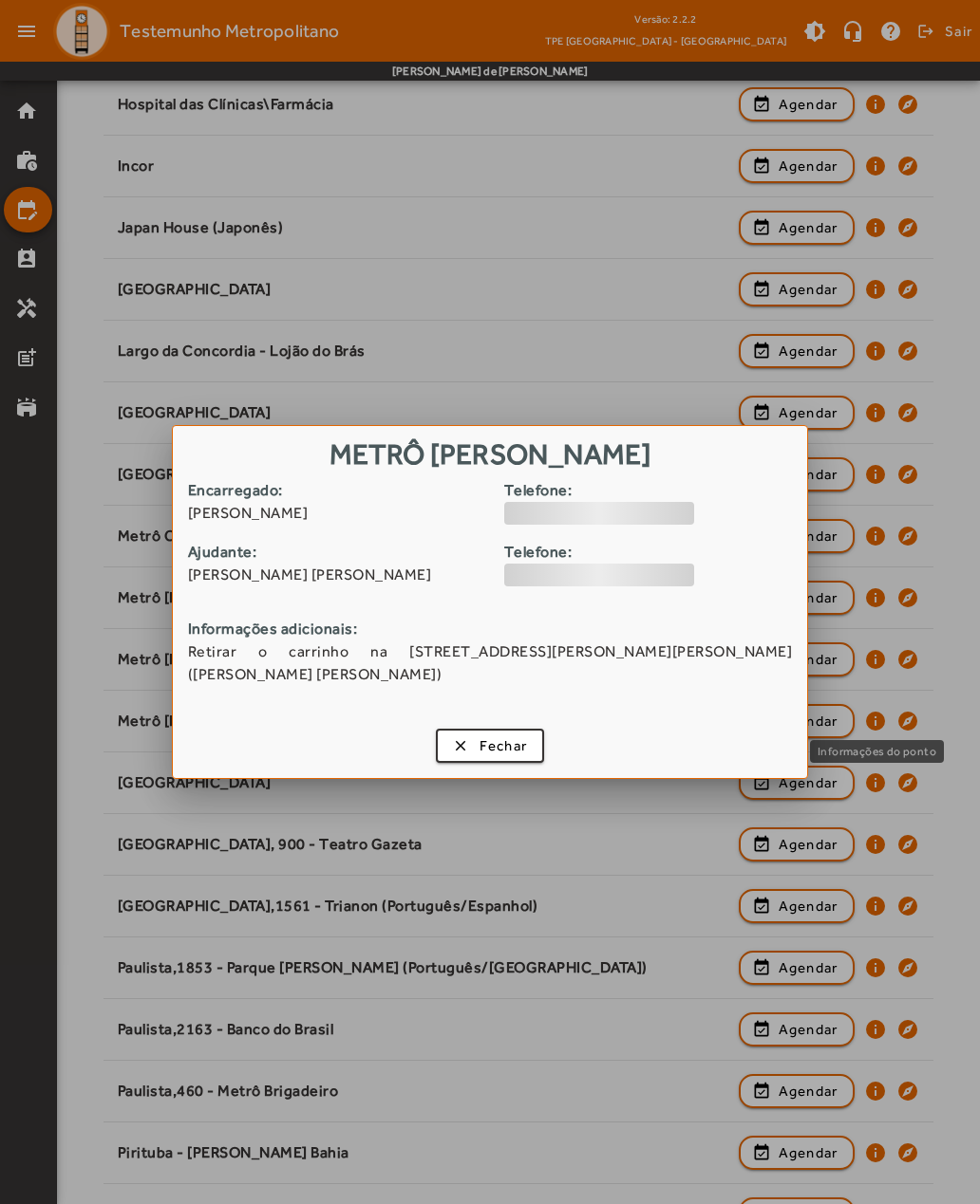
scroll to position [0, 0]
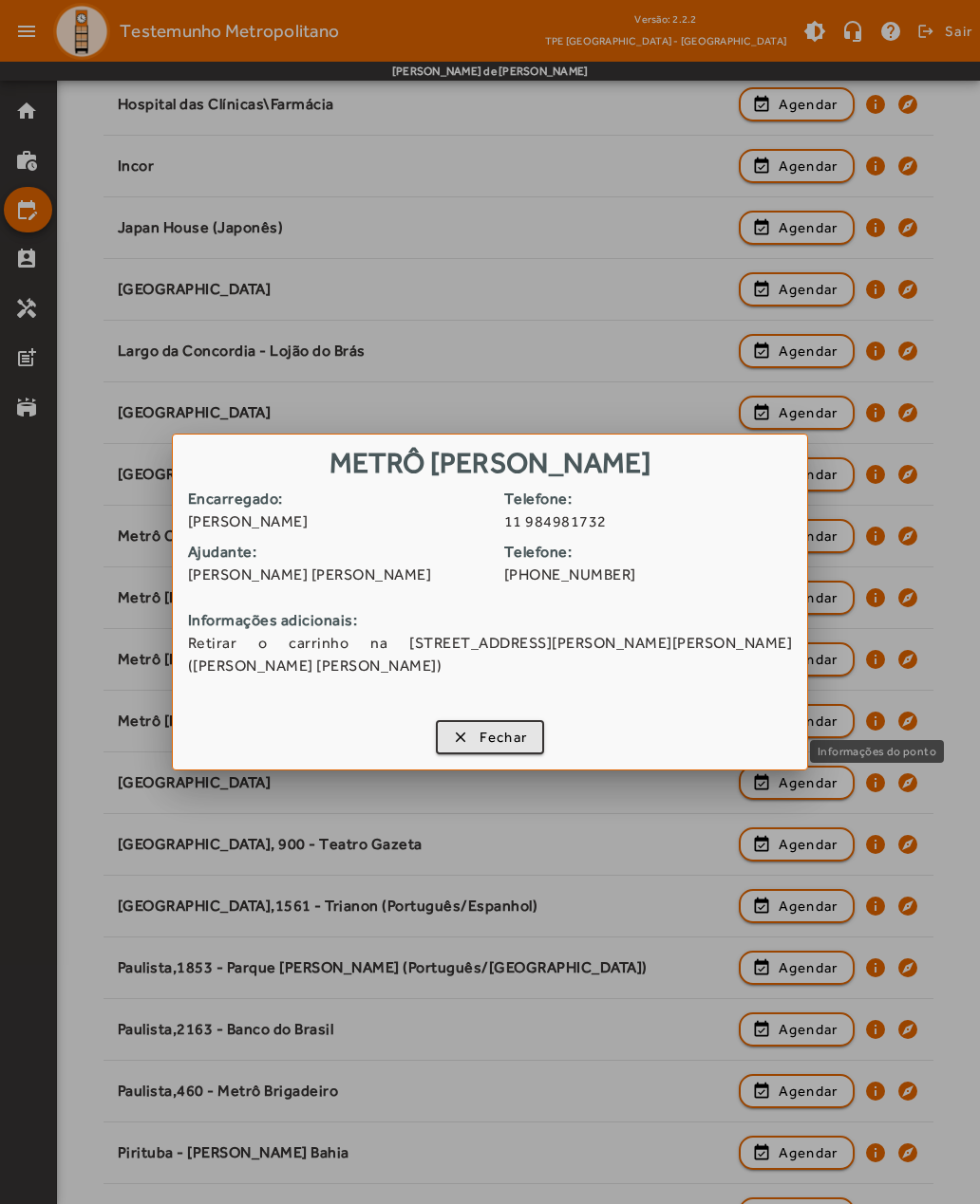
click at [466, 743] on span "button" at bounding box center [490, 738] width 105 height 46
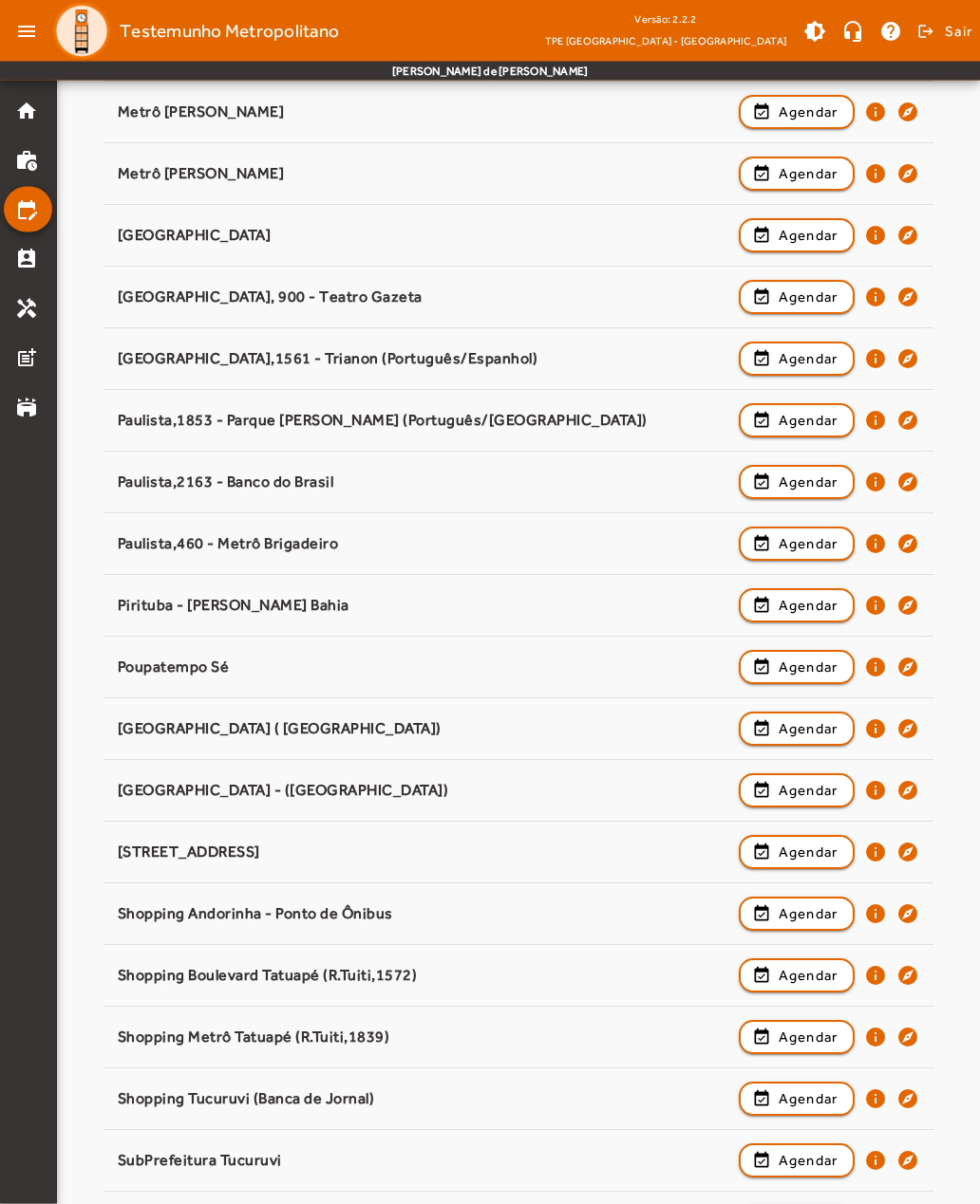
scroll to position [1409, 0]
click at [878, 796] on mat-icon "info" at bounding box center [875, 790] width 23 height 23
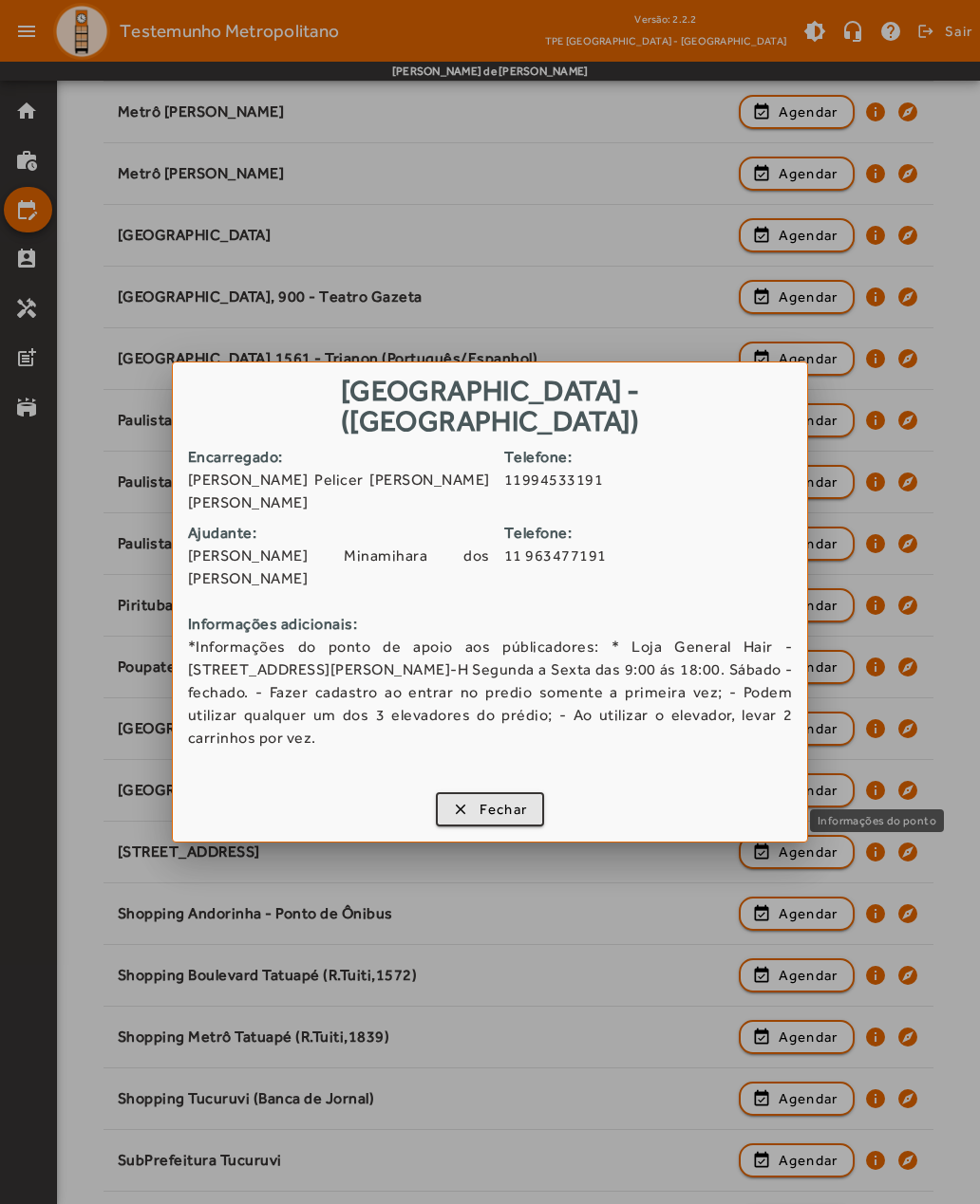
click at [454, 786] on span "button" at bounding box center [490, 809] width 105 height 46
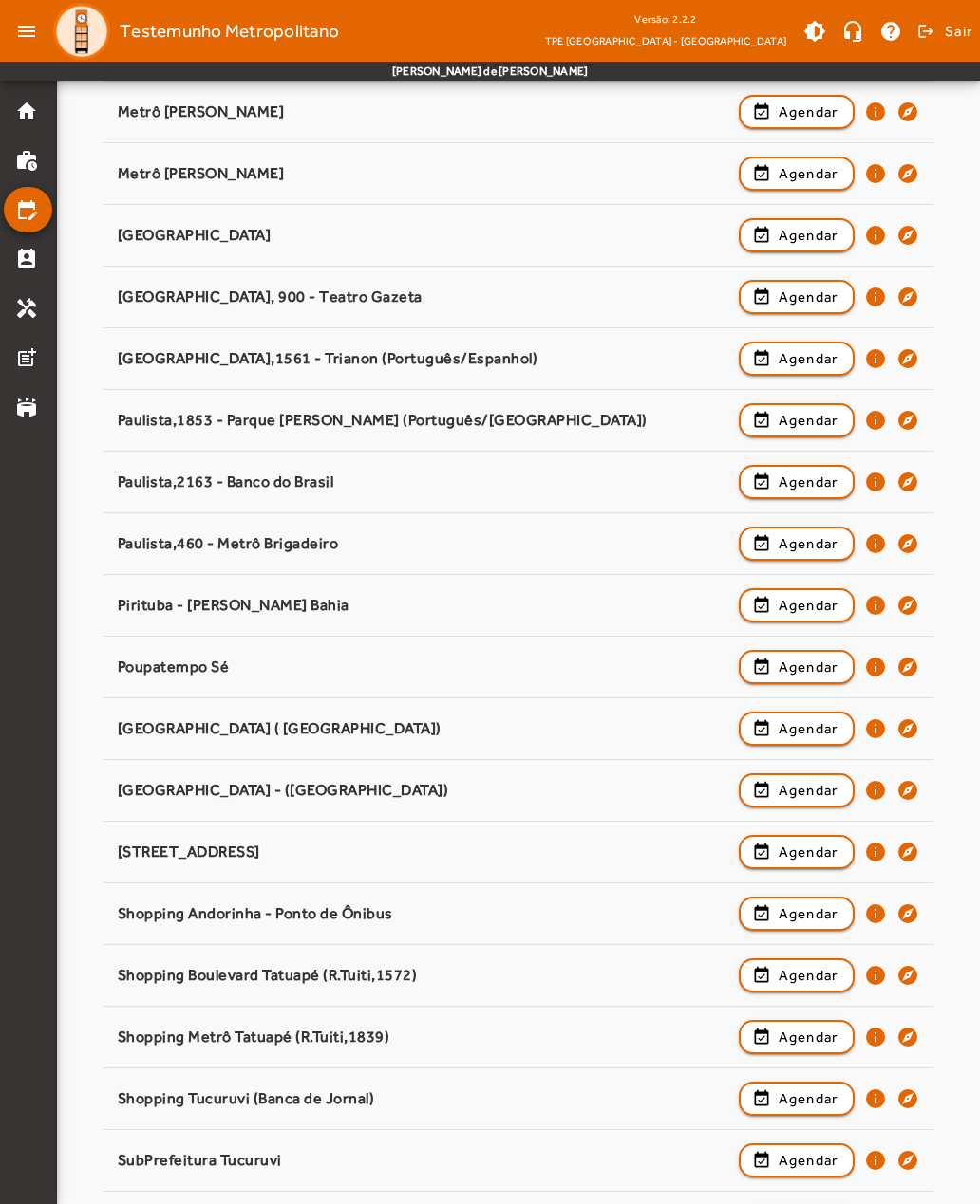
click at [877, 730] on mat-icon "info" at bounding box center [875, 728] width 23 height 23
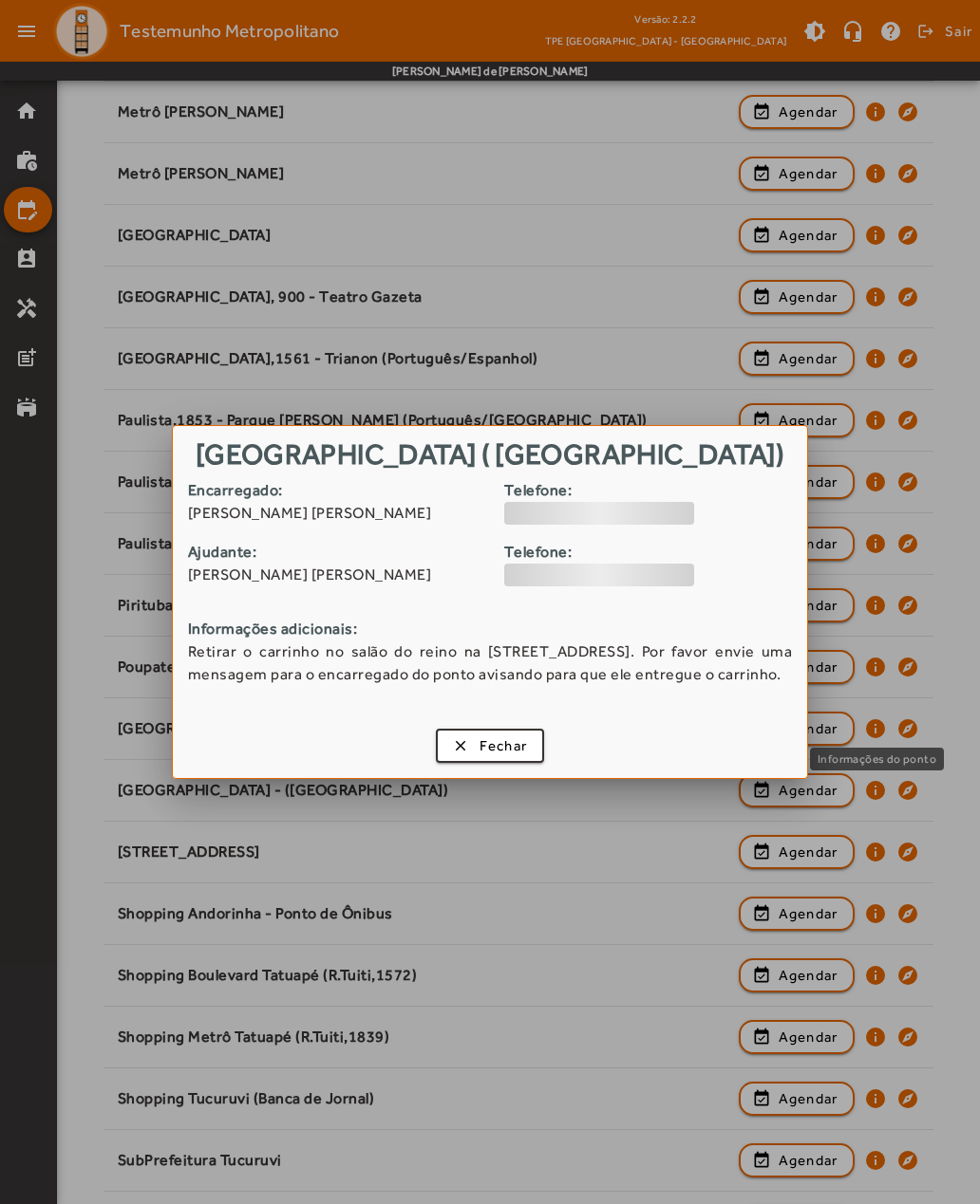
scroll to position [0, 0]
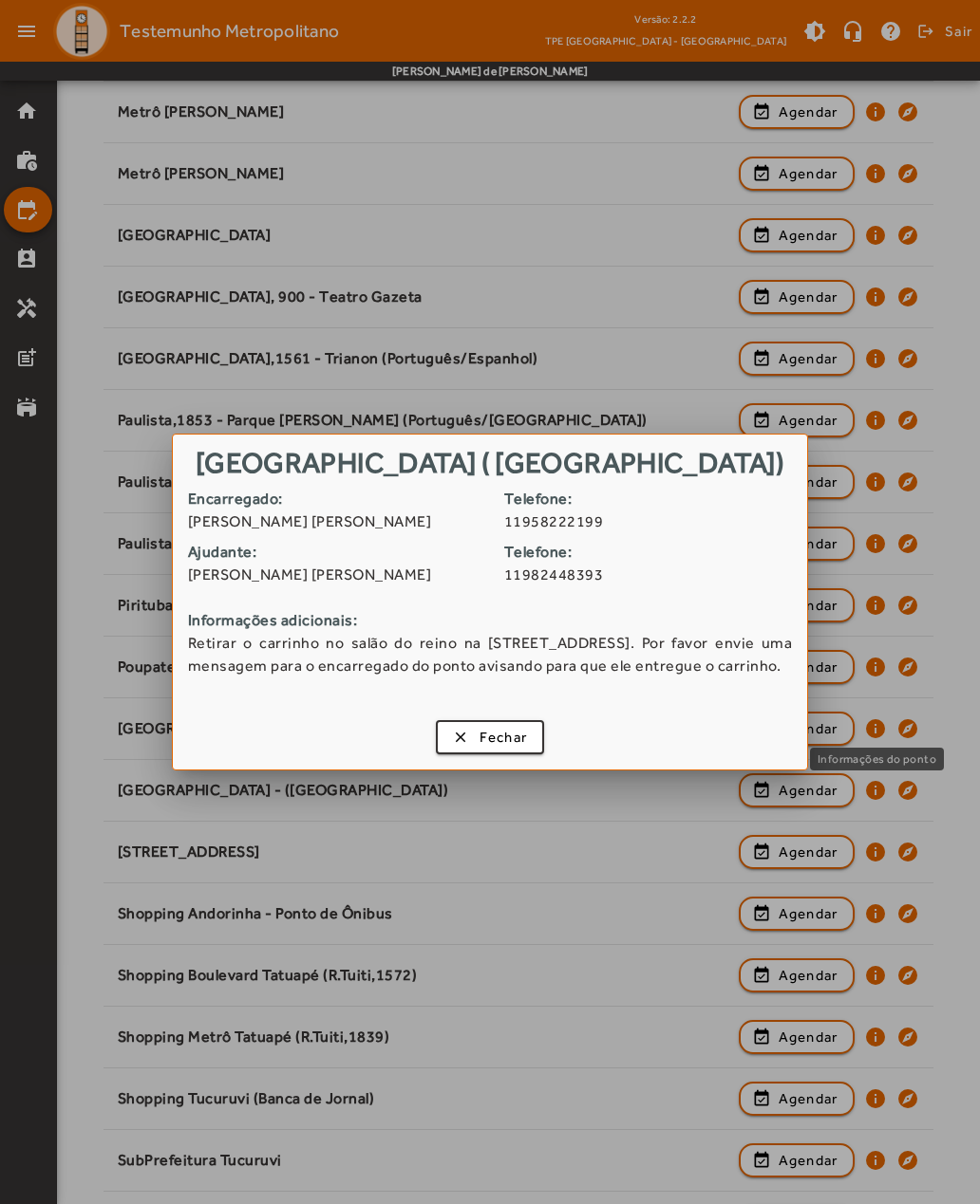
click at [458, 748] on span "button" at bounding box center [490, 738] width 105 height 46
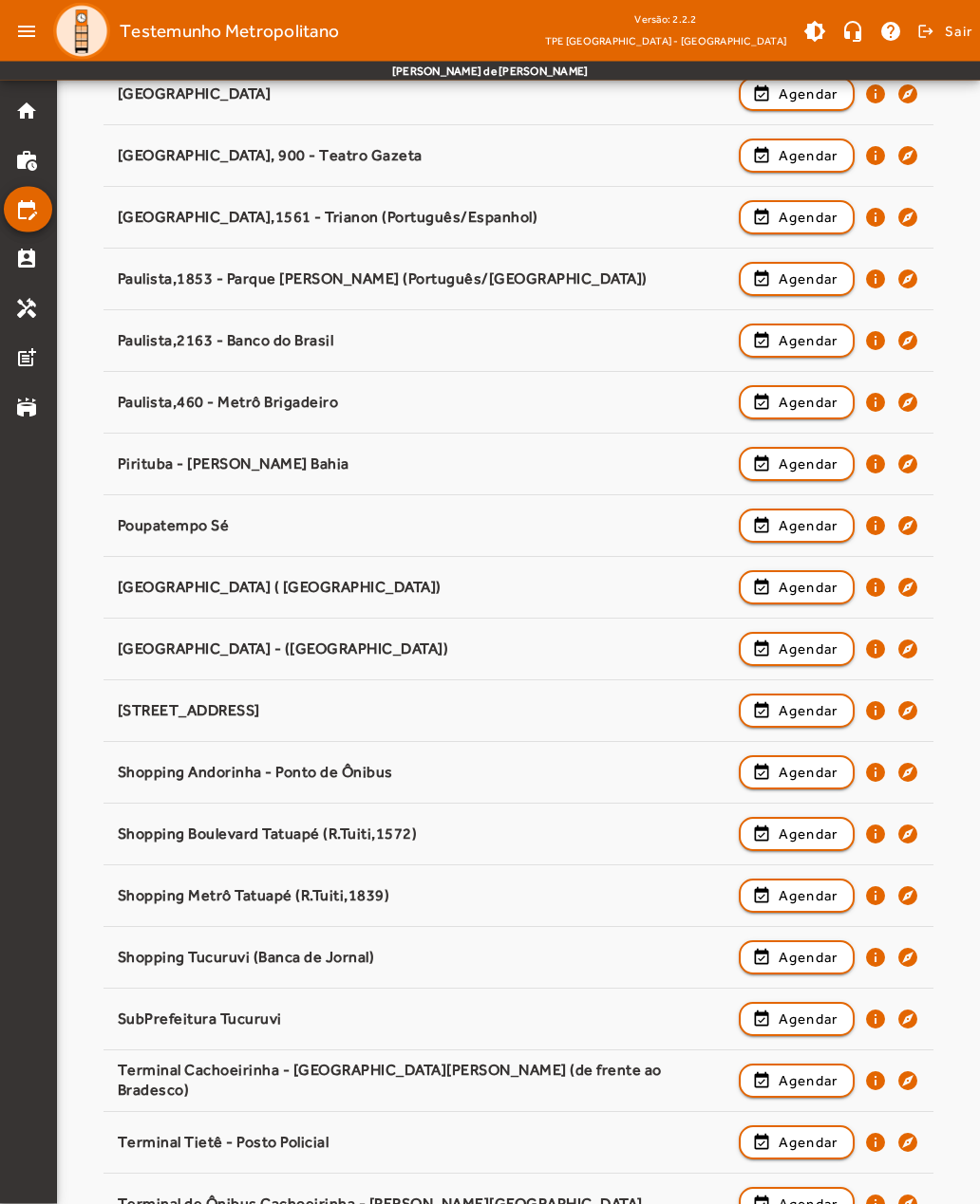
scroll to position [1547, 0]
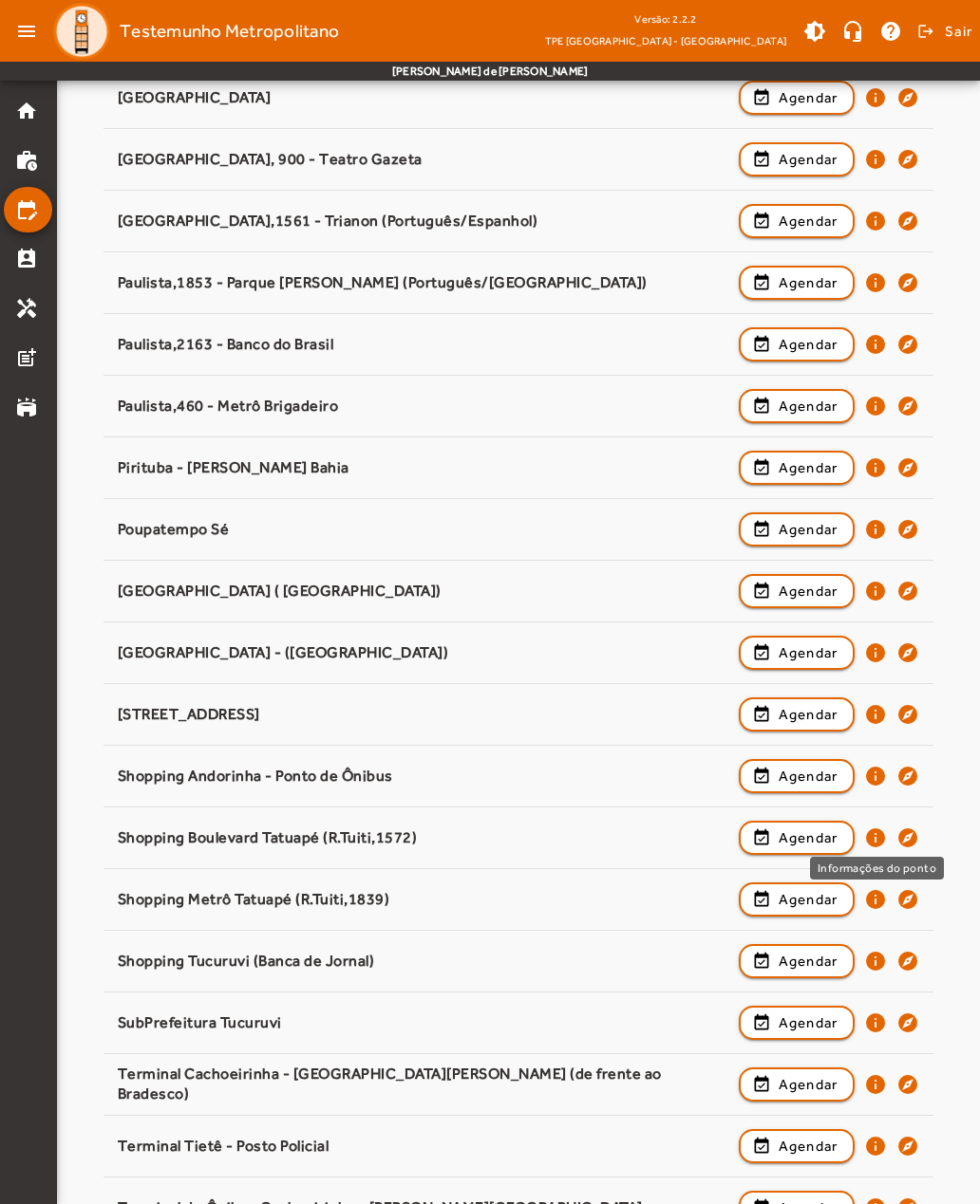
click at [881, 840] on mat-icon "info" at bounding box center [875, 838] width 23 height 23
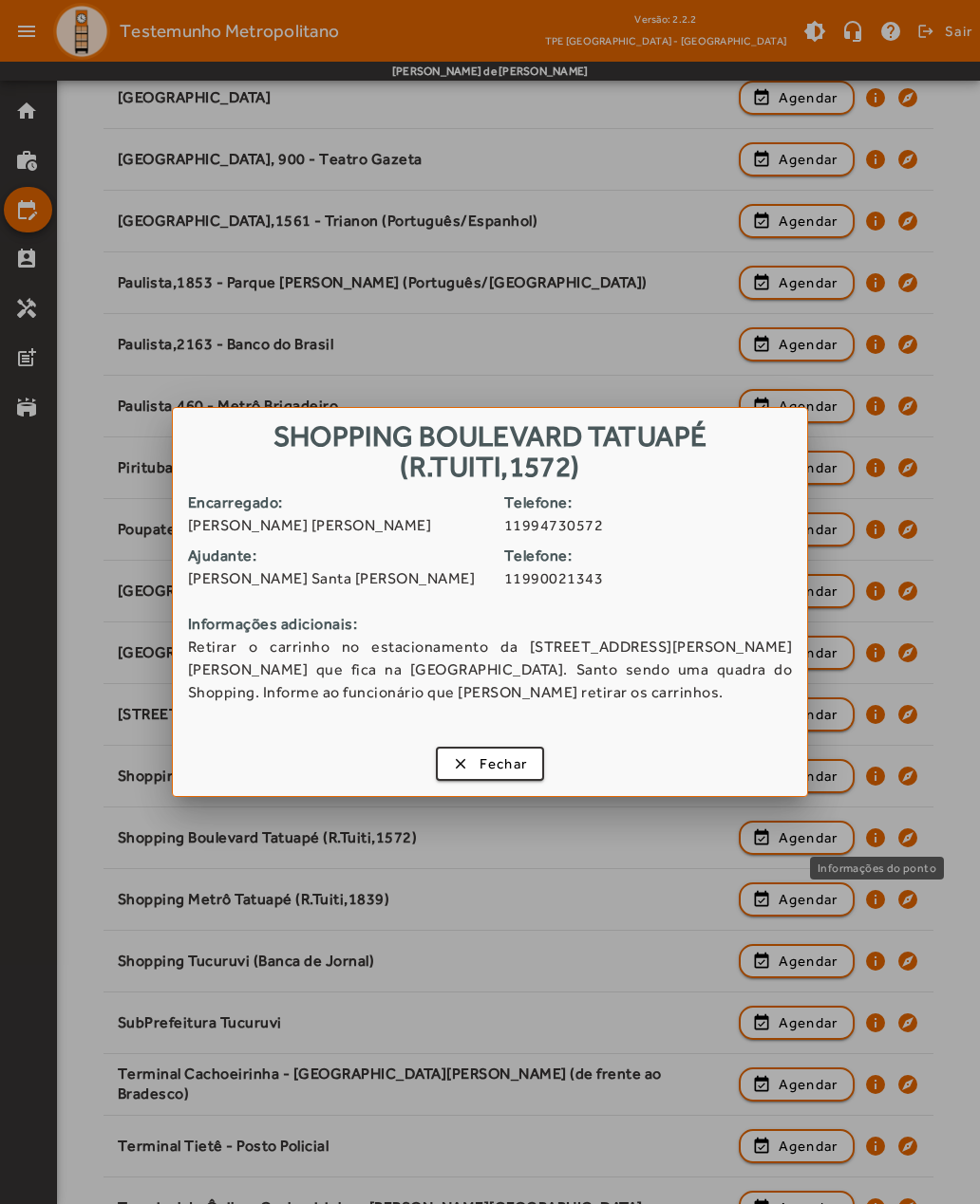
click at [454, 772] on span "button" at bounding box center [490, 764] width 105 height 46
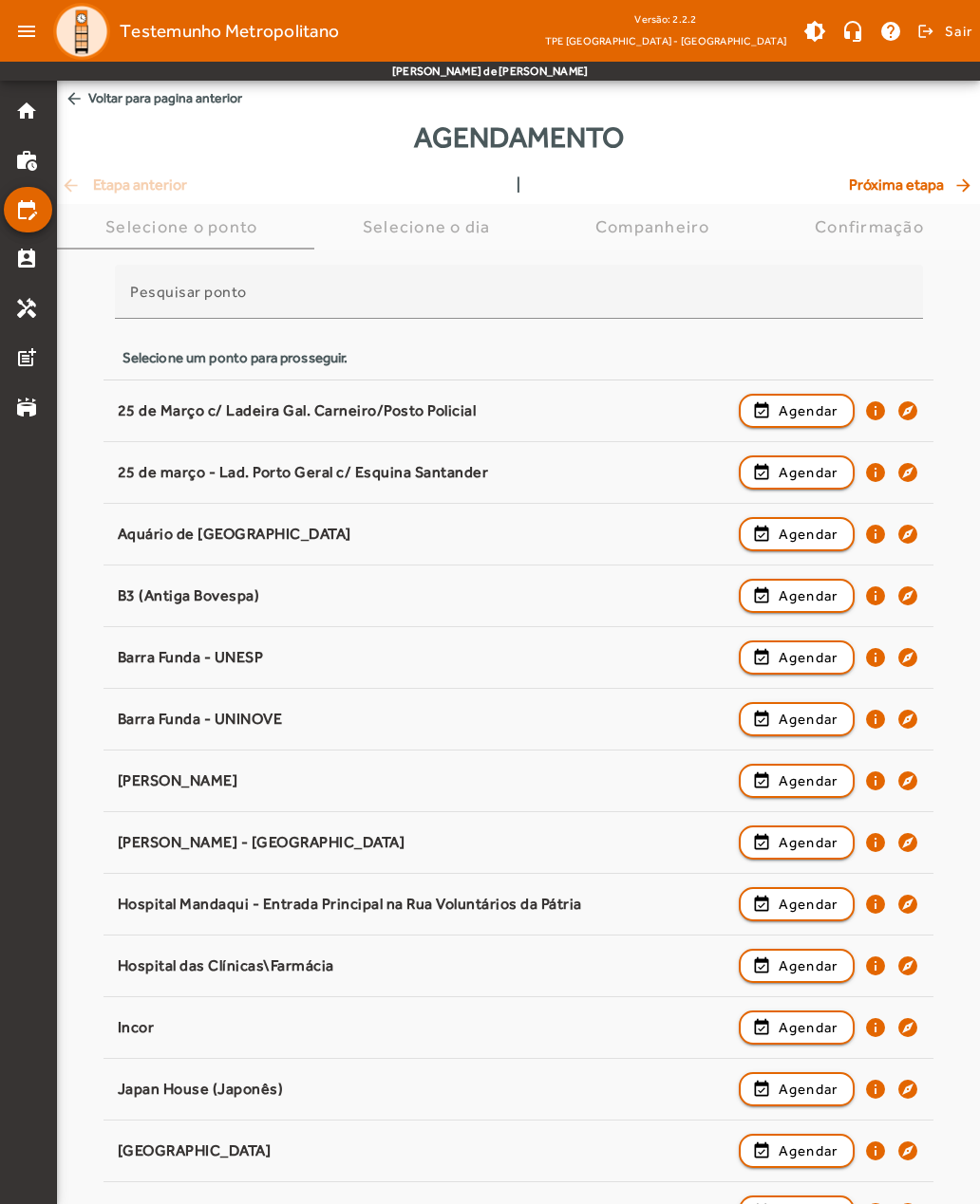
scroll to position [1547, 0]
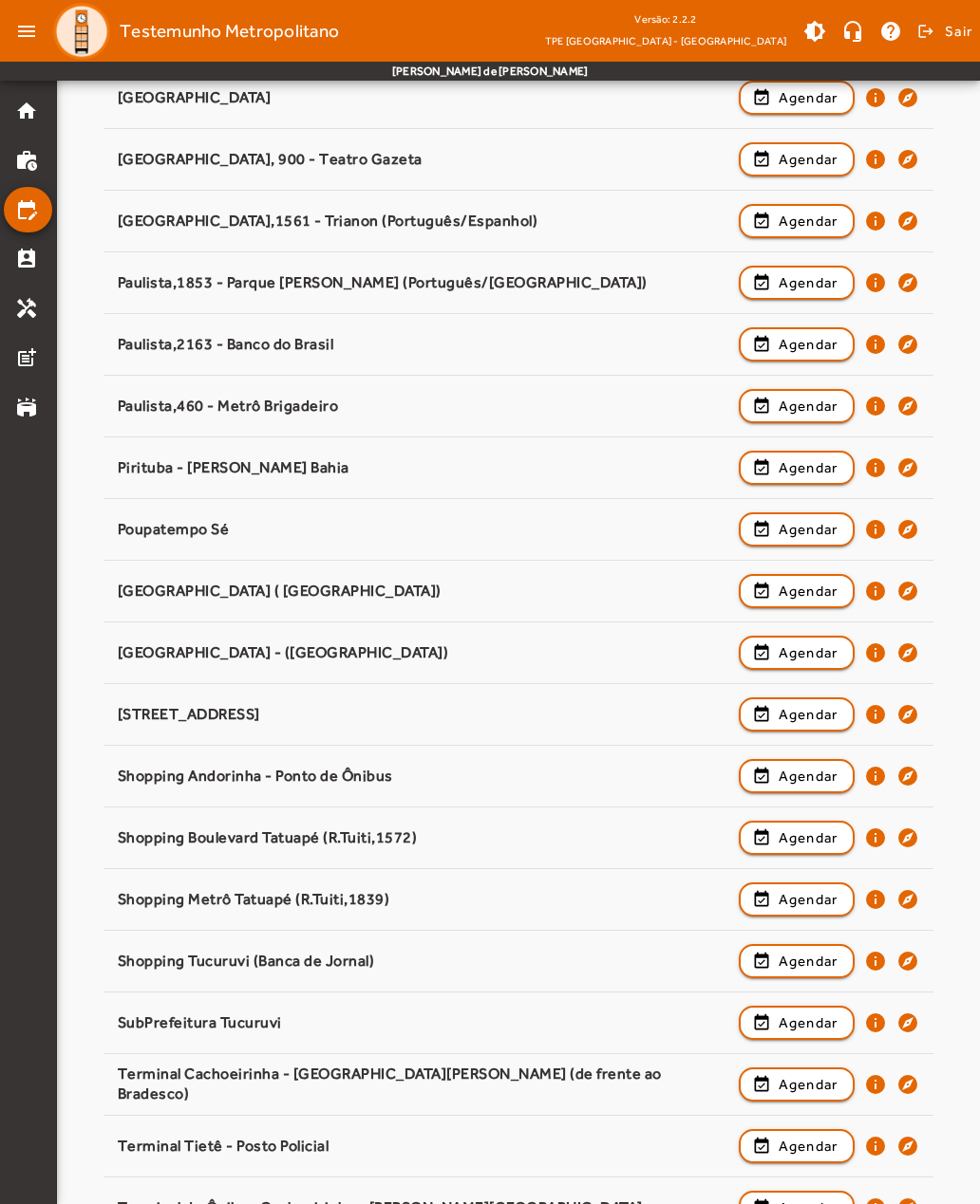
click at [881, 897] on mat-icon "info" at bounding box center [875, 900] width 23 height 23
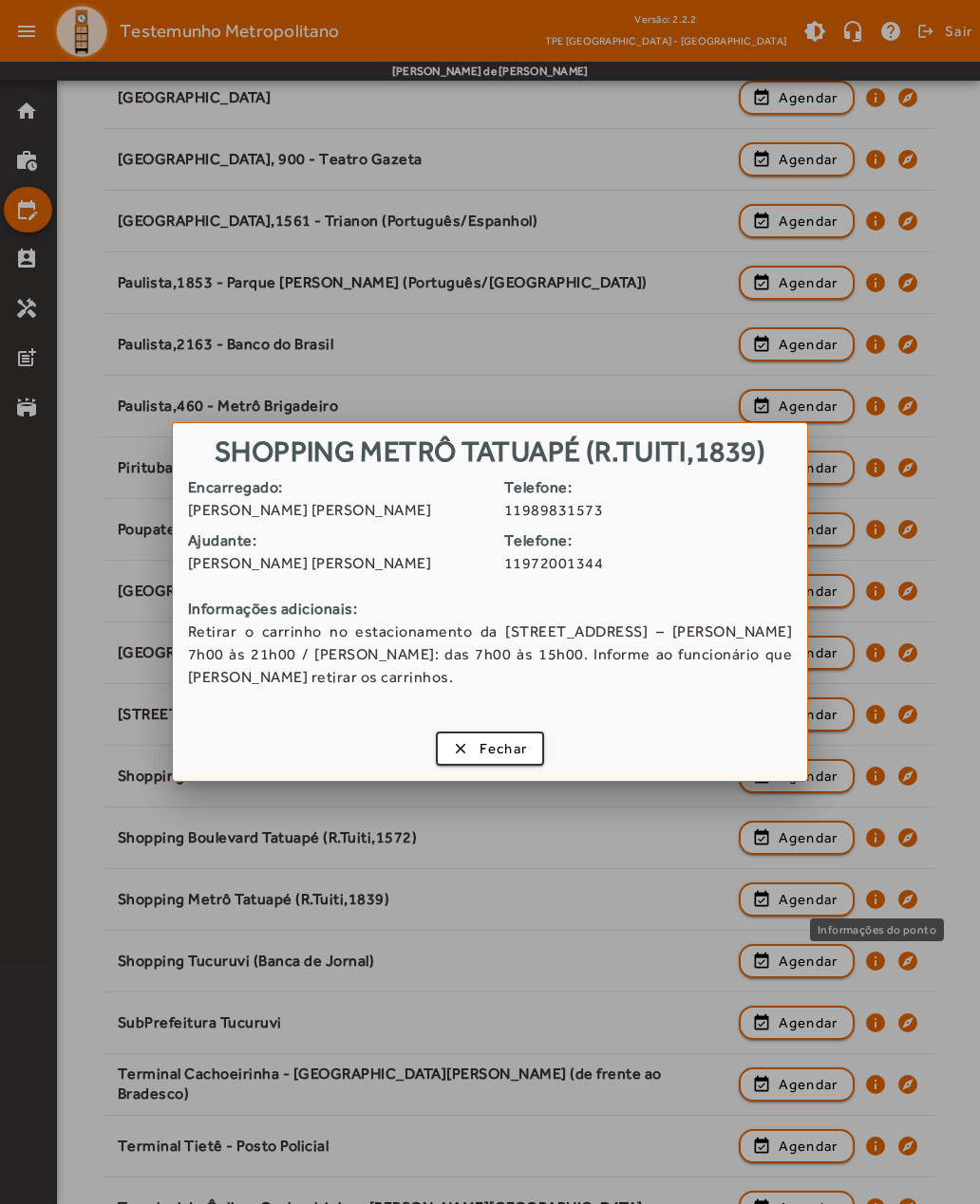
click at [453, 741] on span "button" at bounding box center [490, 749] width 105 height 46
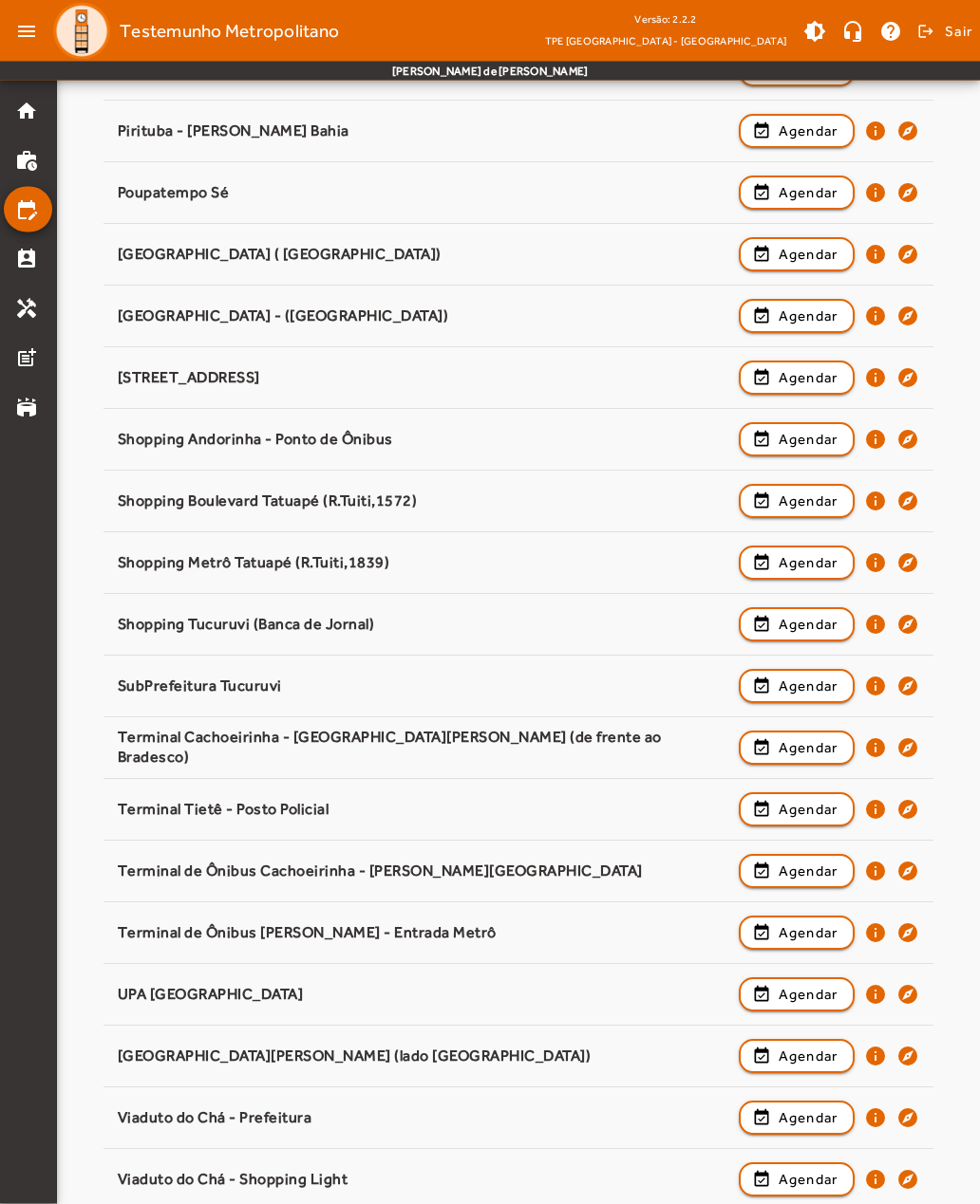
scroll to position [1890, 0]
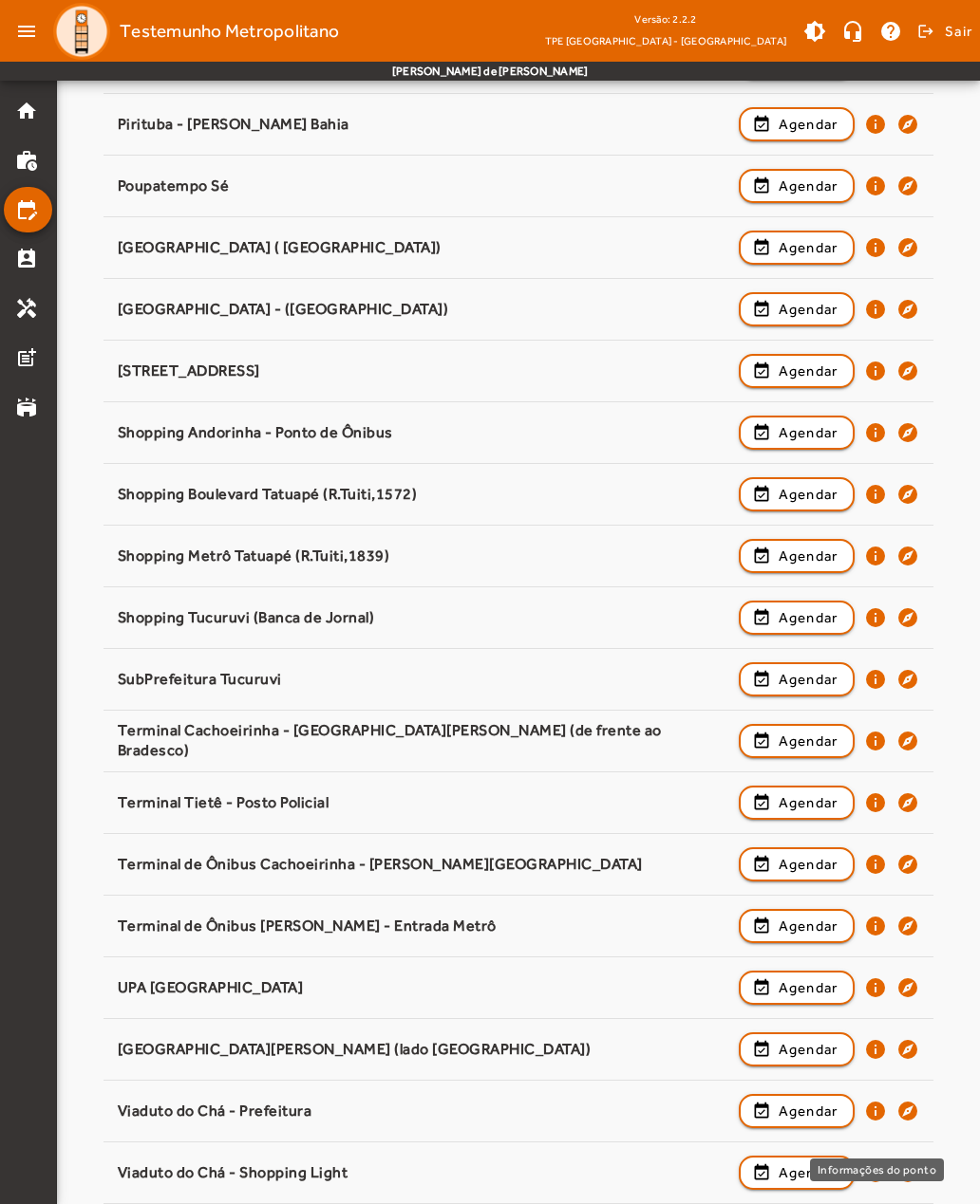
click at [882, 1181] on div "Informações do ponto" at bounding box center [876, 1169] width 134 height 23
click at [881, 1171] on mat-icon "info" at bounding box center [875, 1172] width 23 height 23
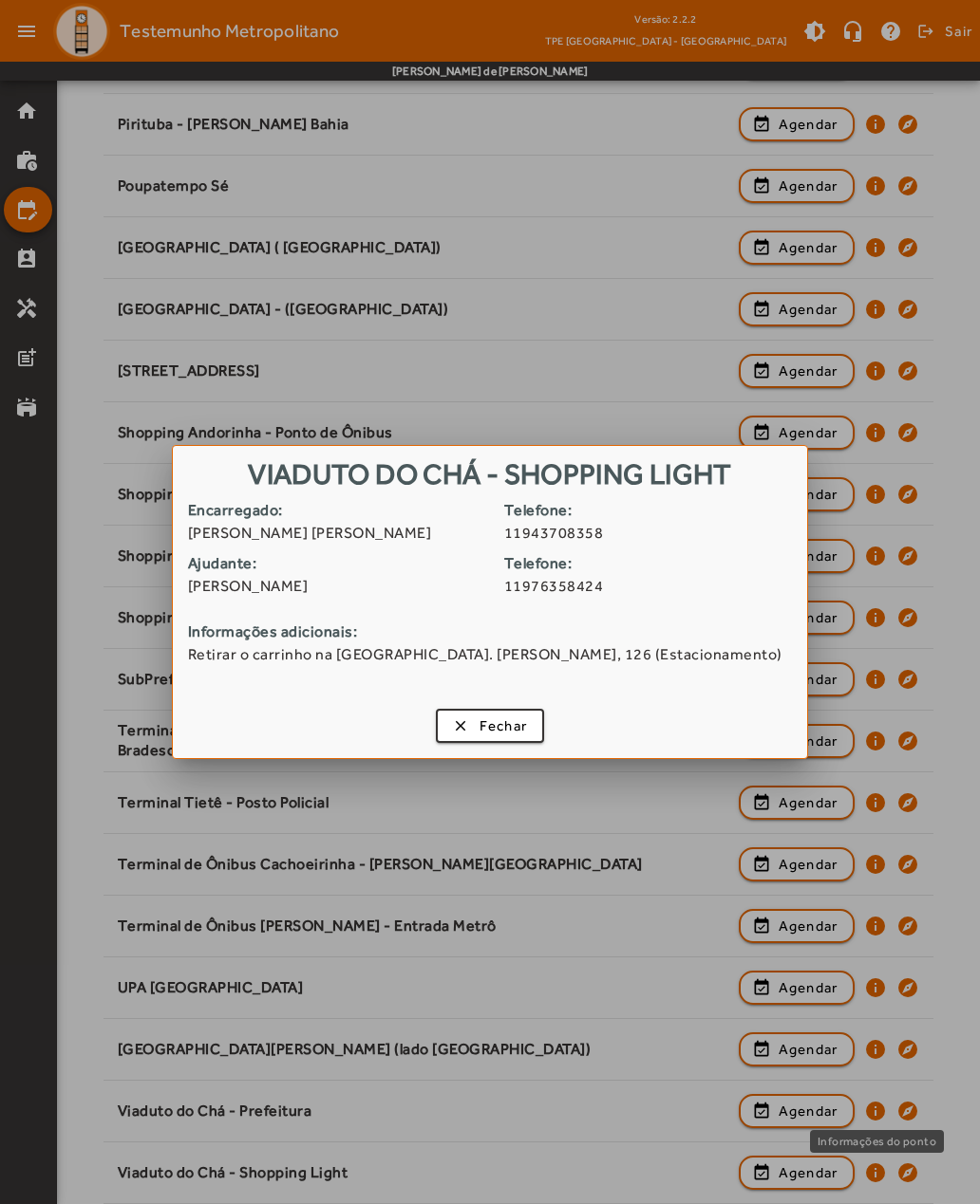
click at [453, 732] on span "button" at bounding box center [490, 726] width 105 height 46
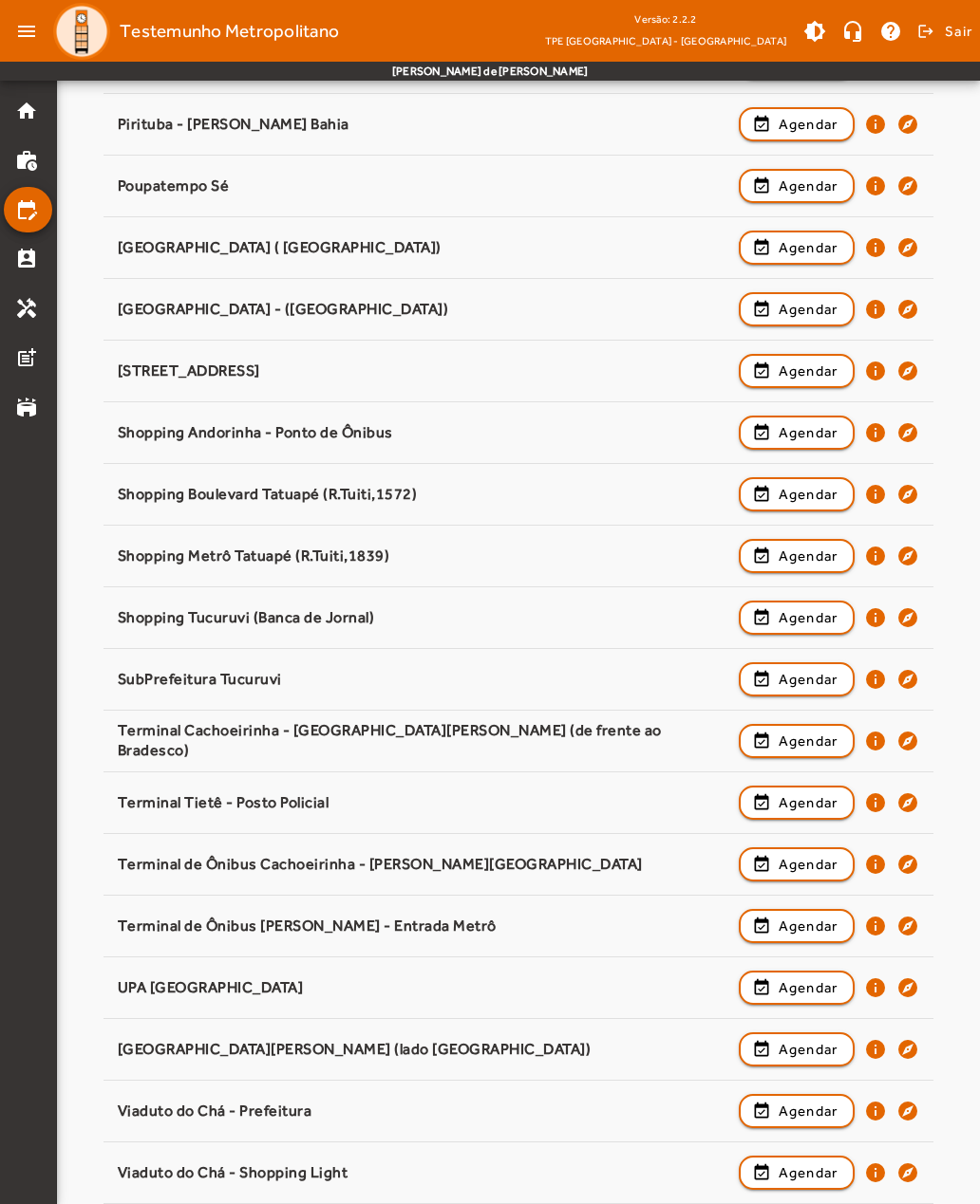
scroll to position [1890, 0]
click at [880, 1165] on mat-icon "info" at bounding box center [875, 1172] width 23 height 23
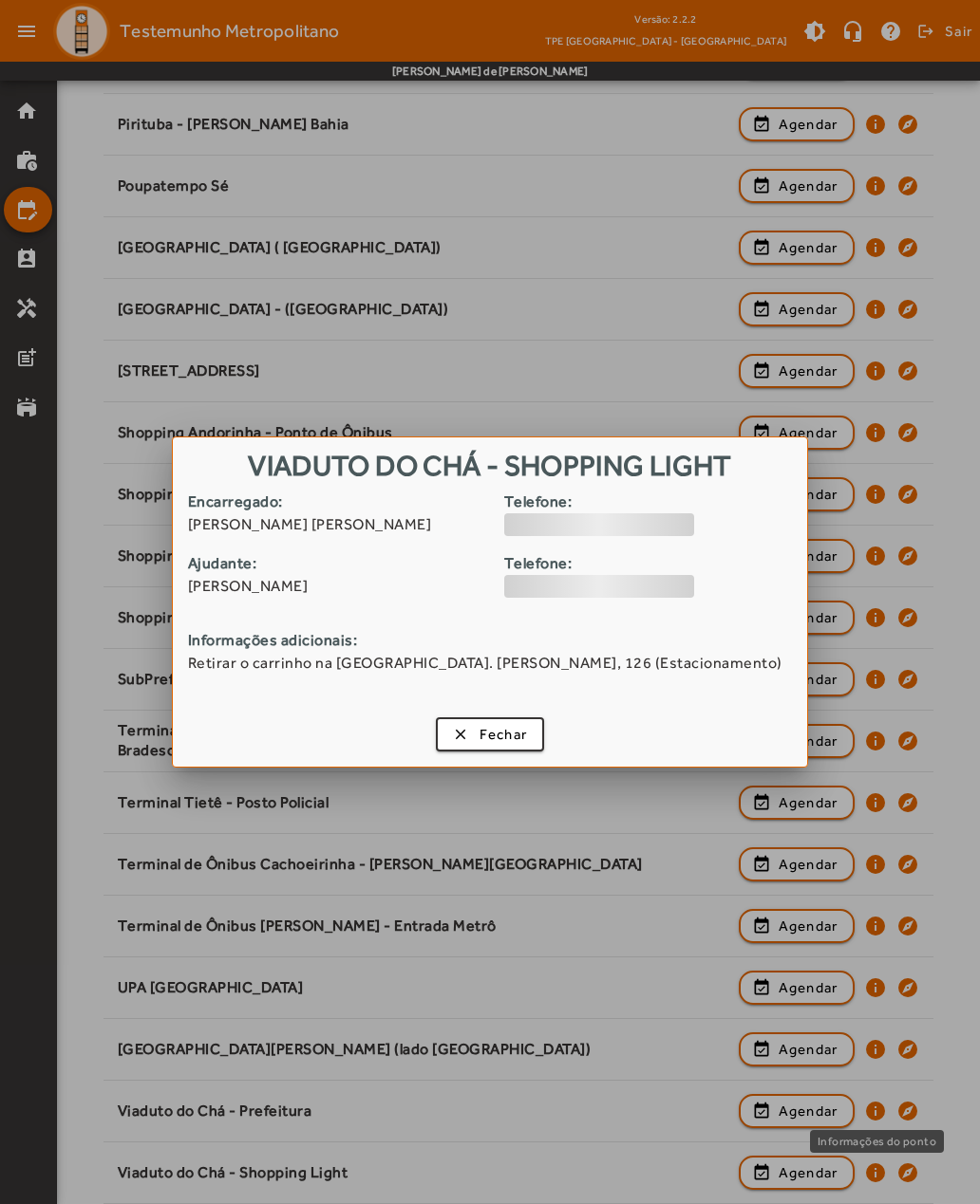
scroll to position [0, 0]
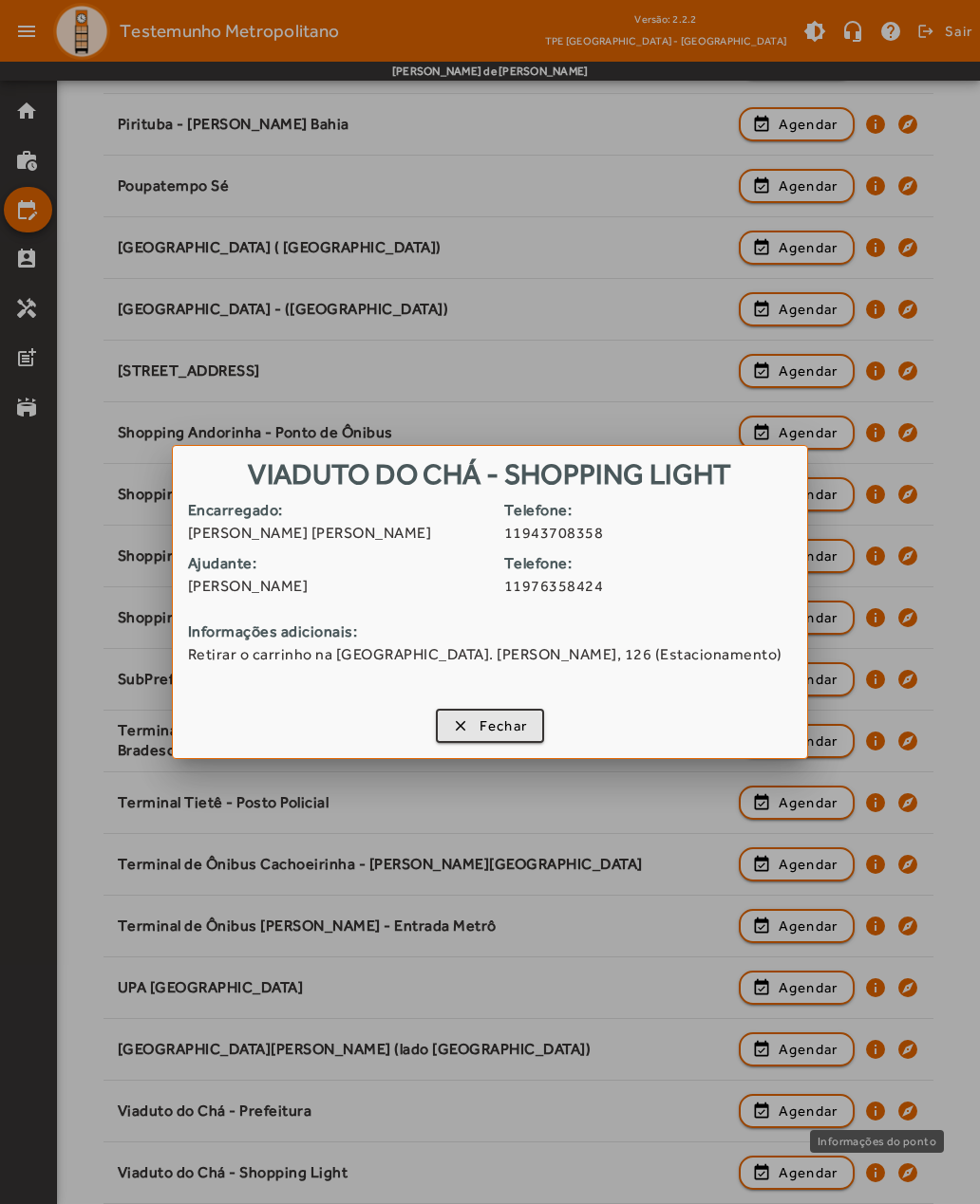
click at [448, 731] on span "button" at bounding box center [490, 726] width 105 height 46
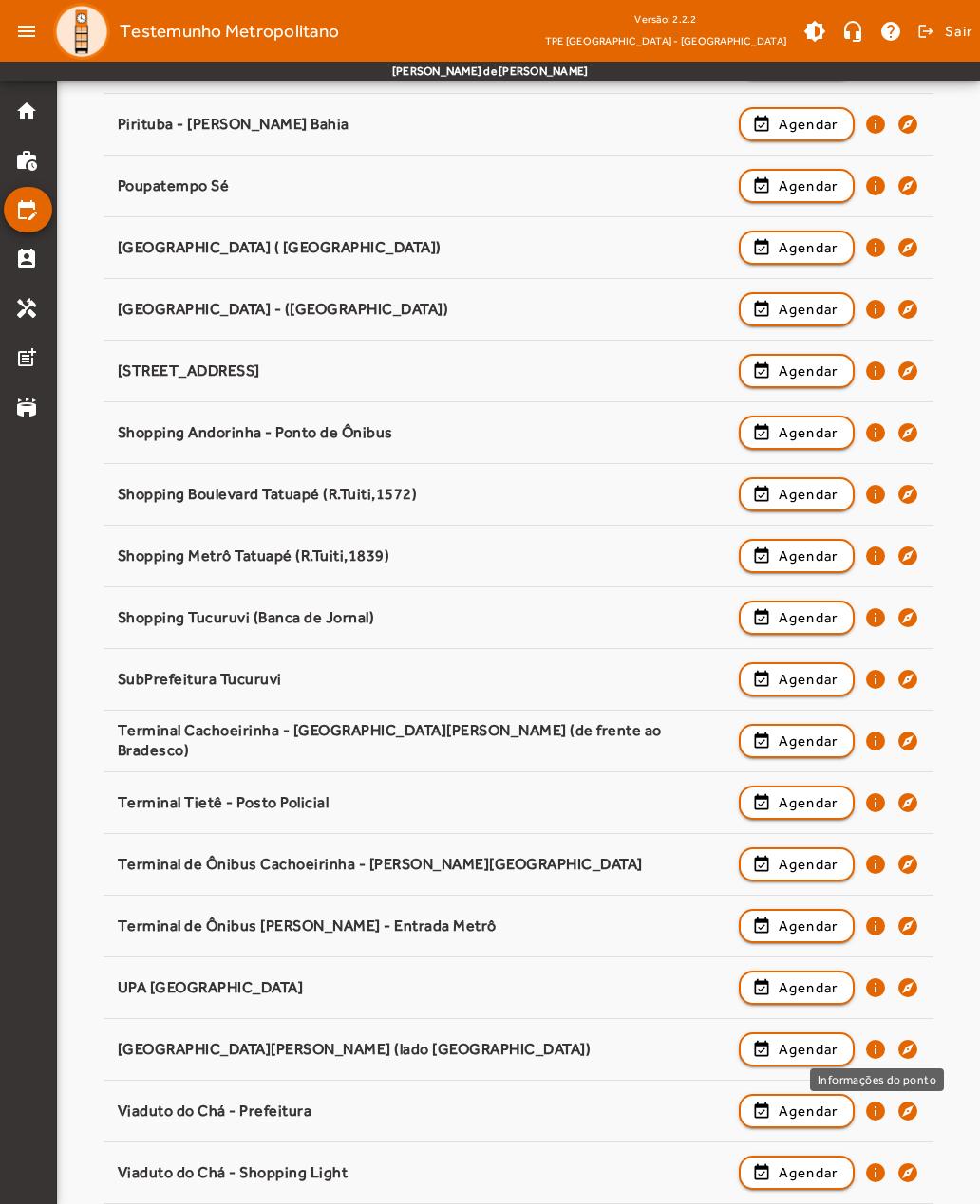
click at [879, 1043] on mat-icon "info" at bounding box center [875, 1049] width 23 height 23
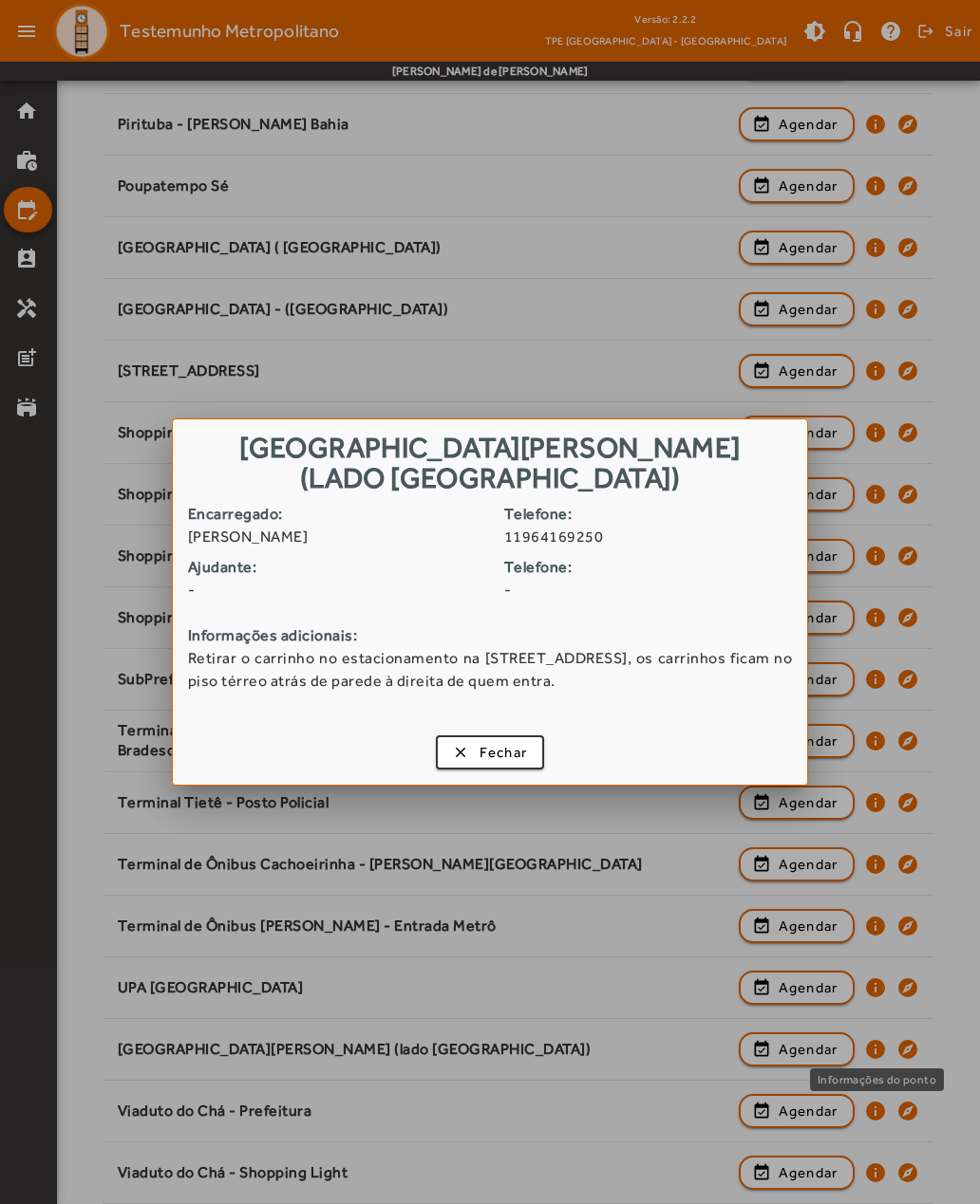
click at [453, 754] on span "button" at bounding box center [490, 753] width 105 height 46
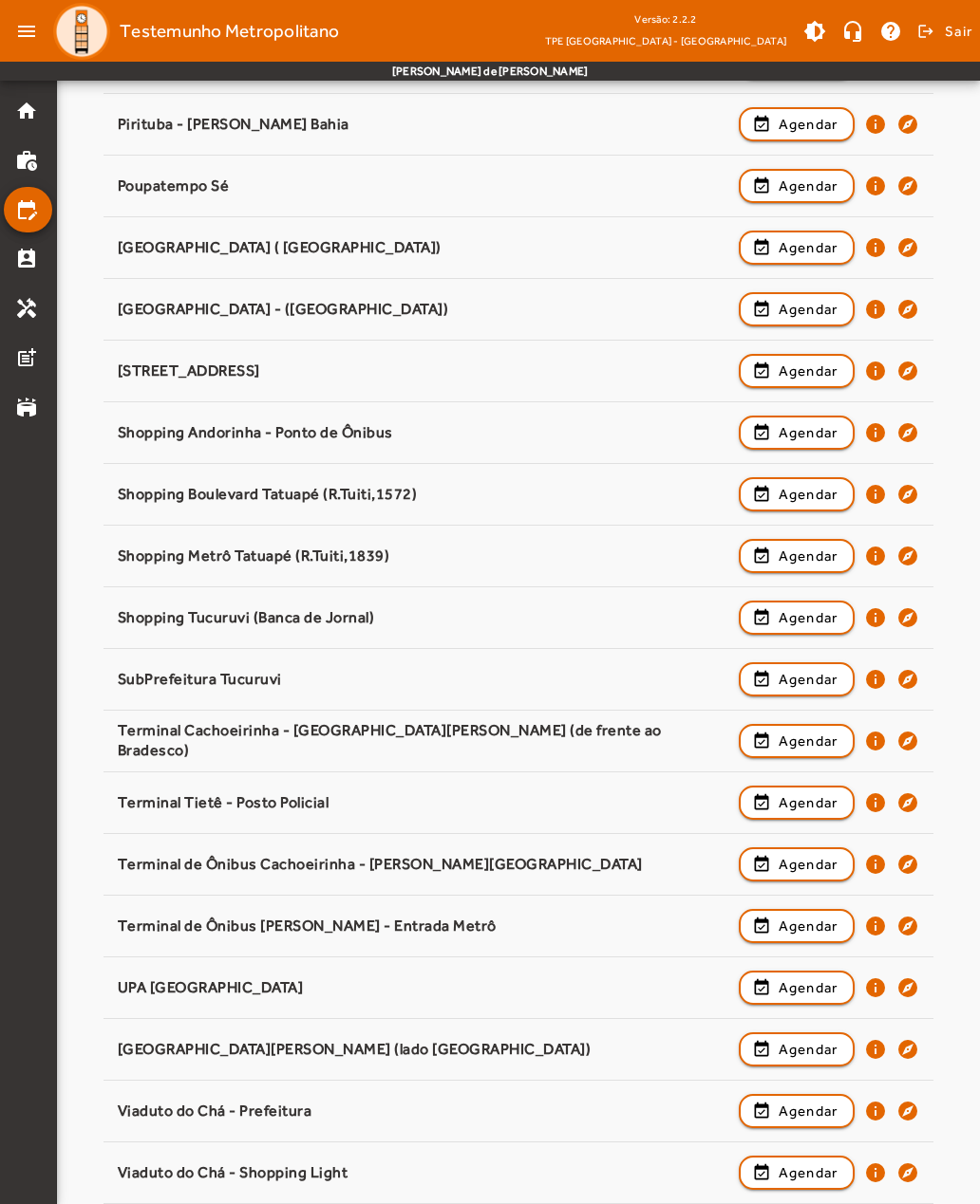
scroll to position [1890, 0]
click at [878, 987] on mat-icon "info" at bounding box center [875, 988] width 23 height 23
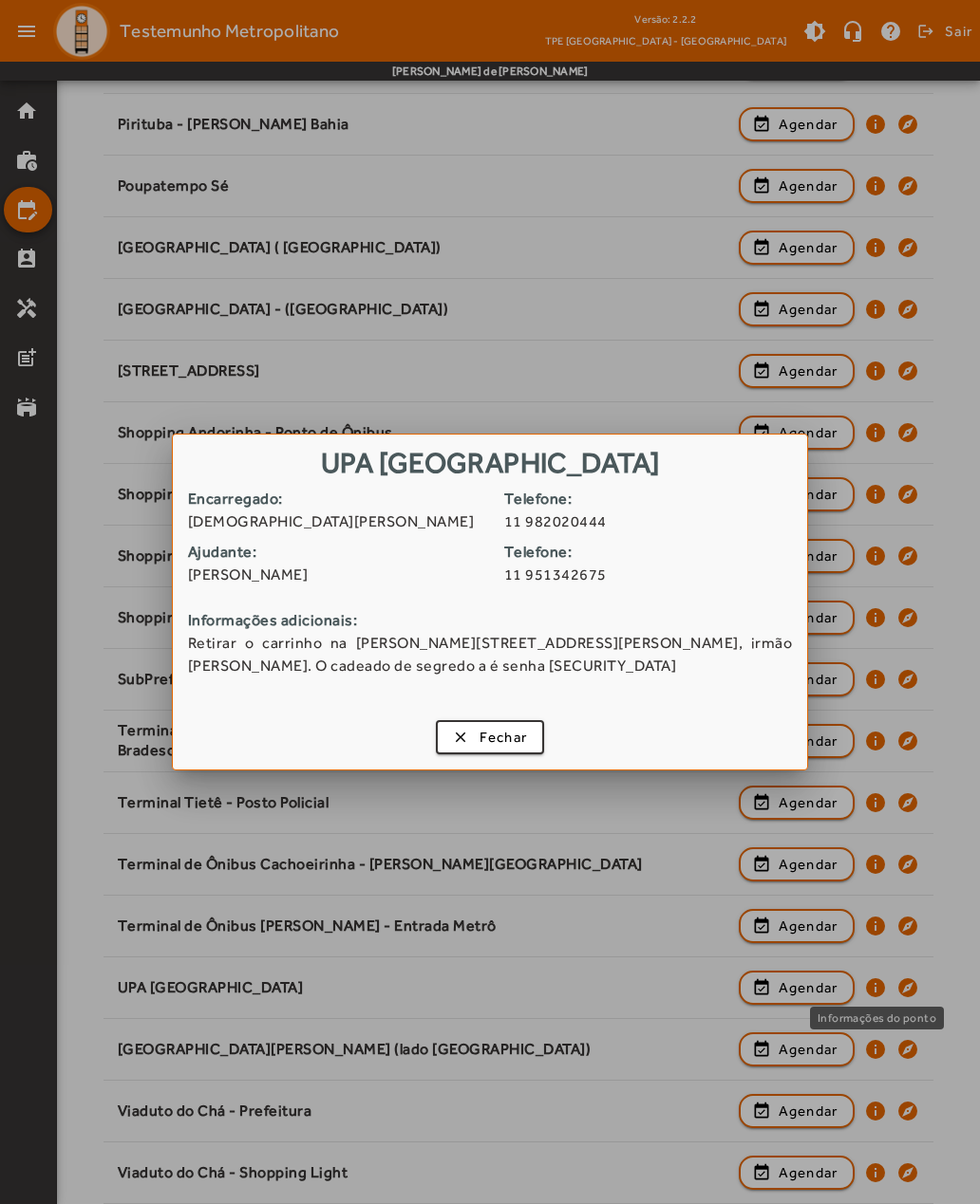
click at [454, 743] on span "button" at bounding box center [490, 738] width 105 height 46
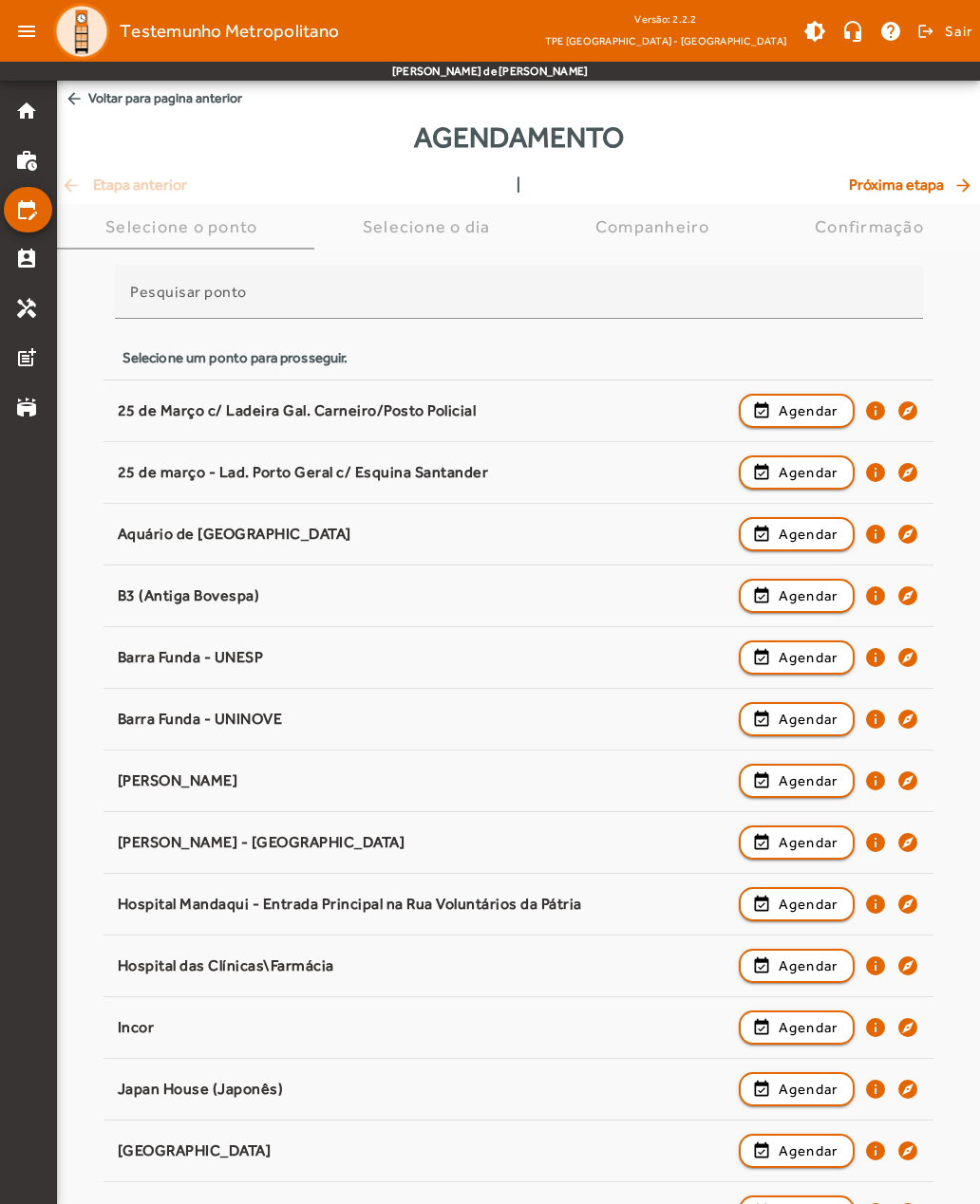
scroll to position [1890, 0]
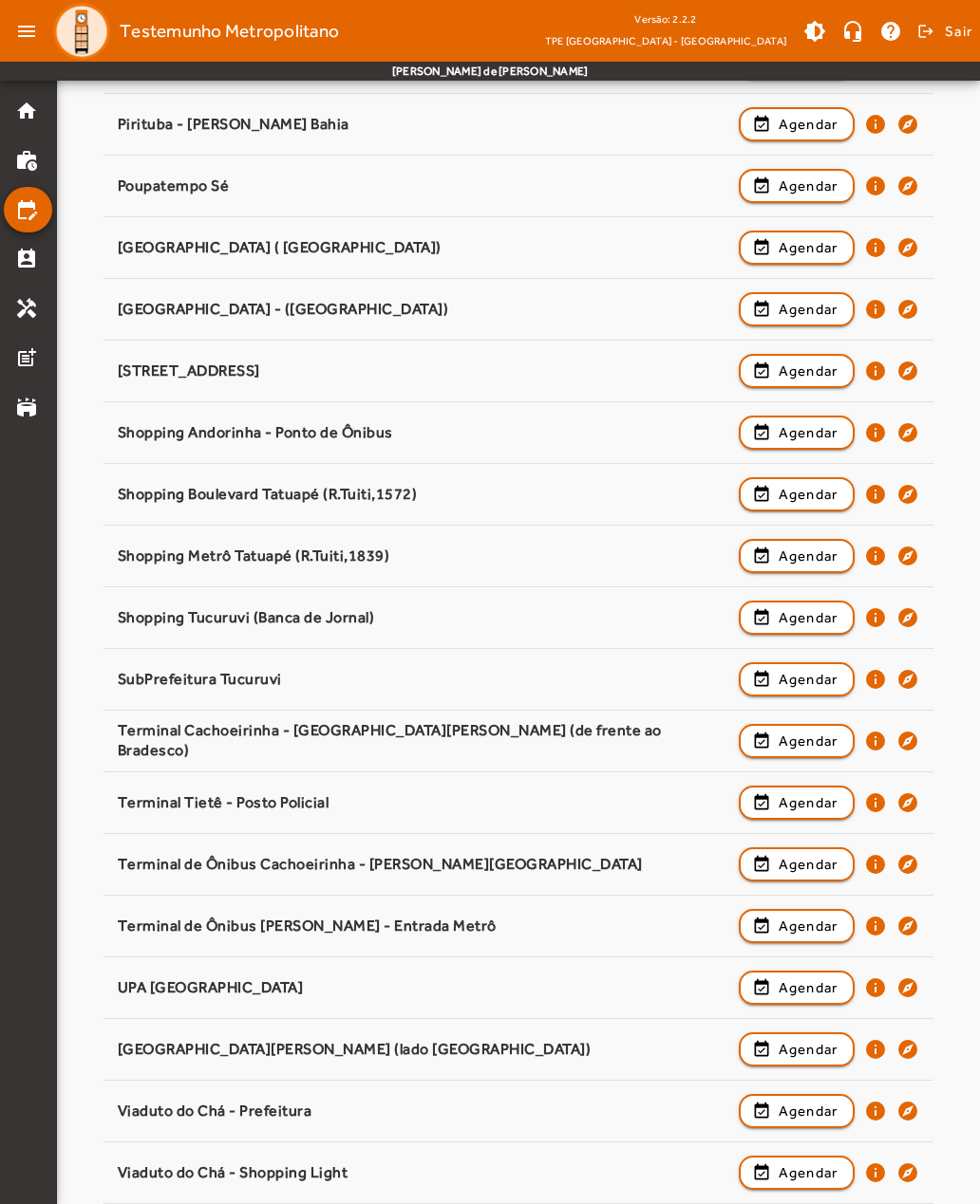
click at [877, 929] on mat-icon "info" at bounding box center [875, 926] width 23 height 23
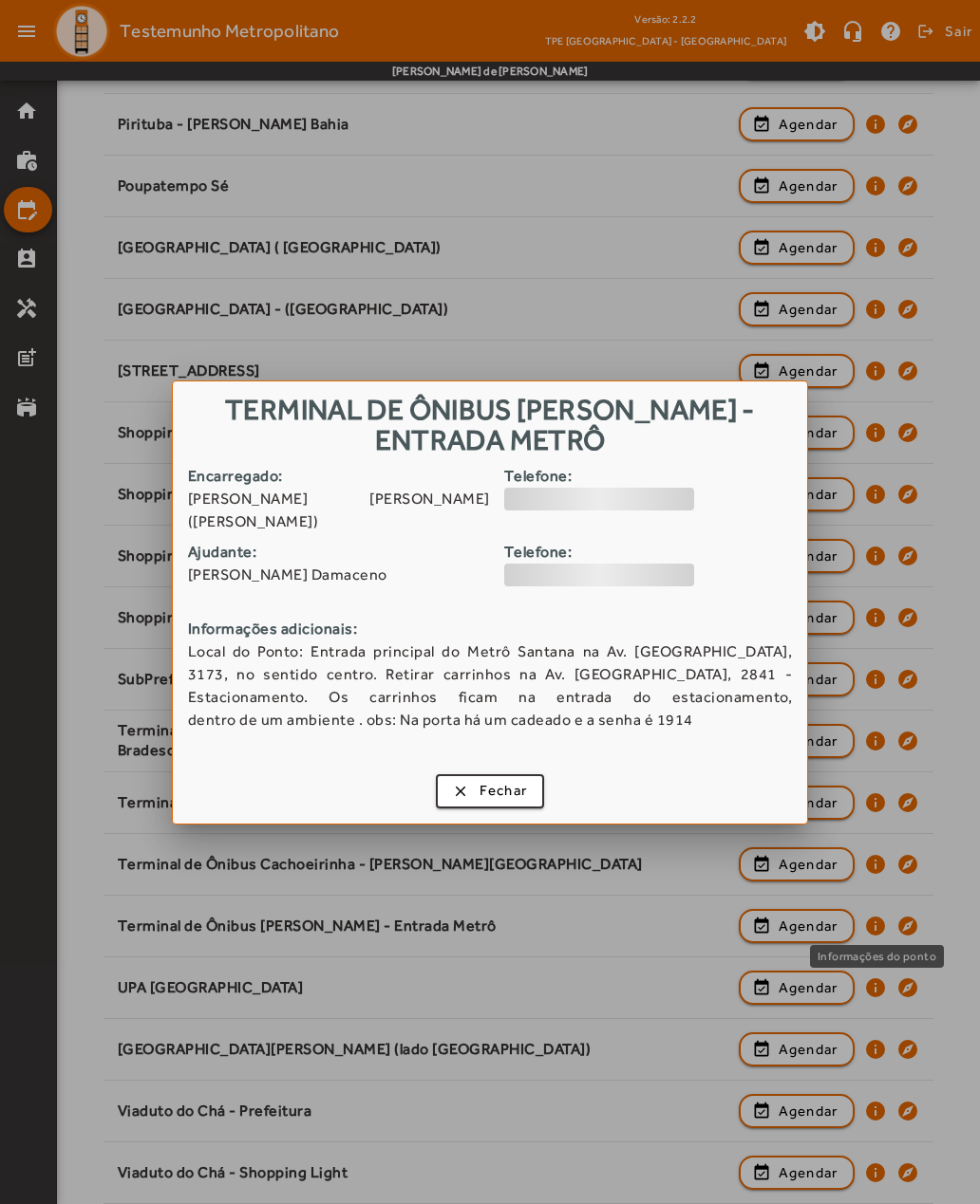
scroll to position [0, 0]
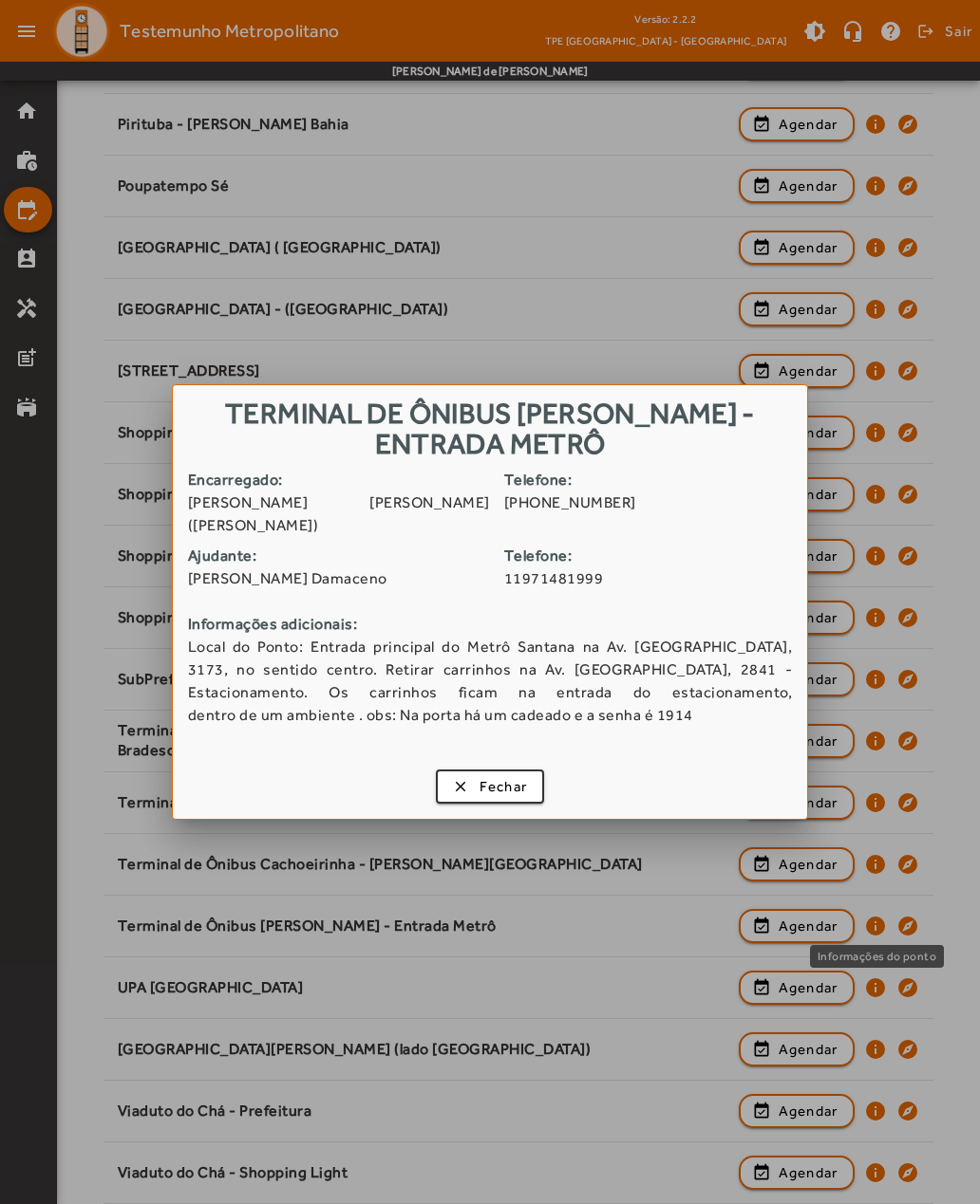
click at [452, 775] on span "button" at bounding box center [490, 786] width 105 height 46
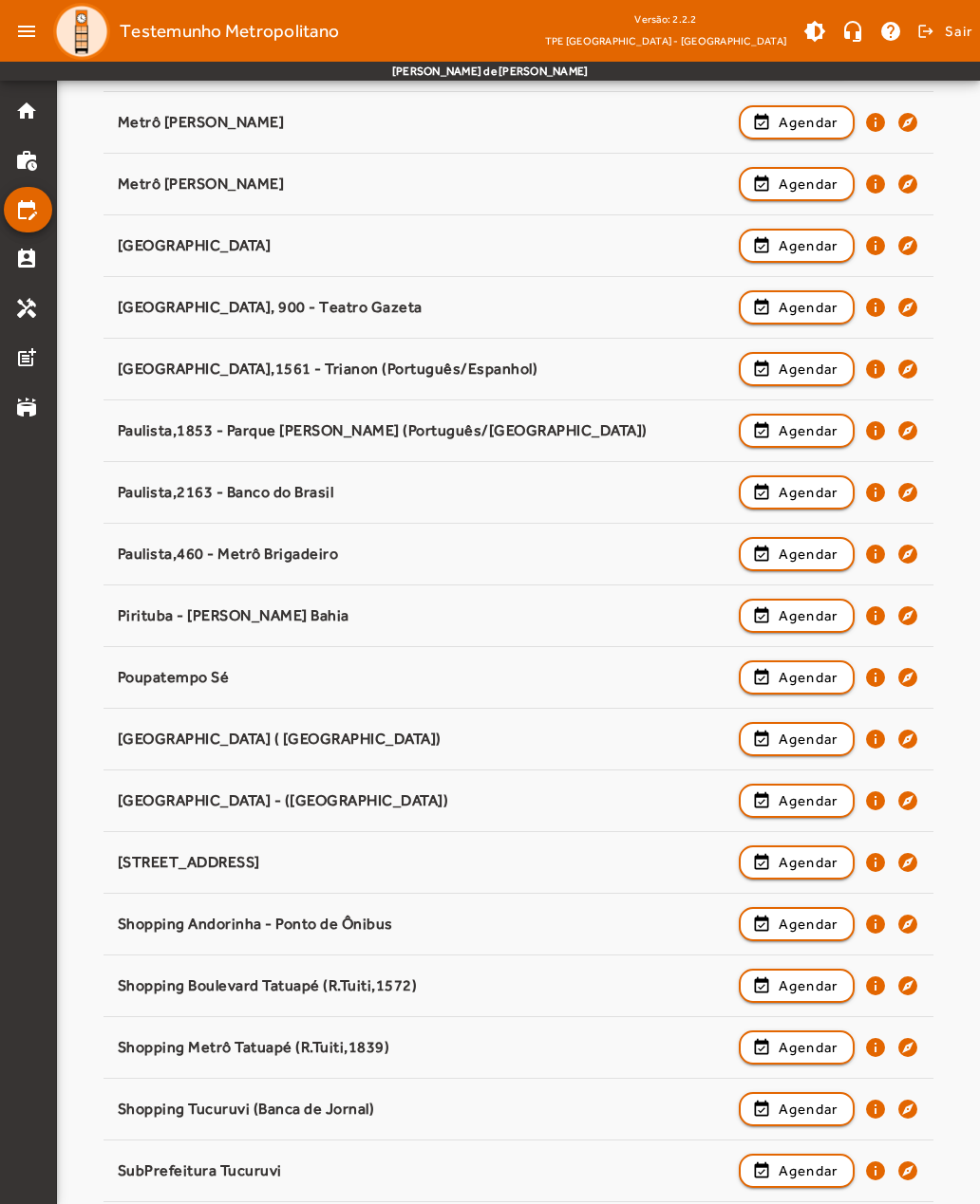
scroll to position [1397, 0]
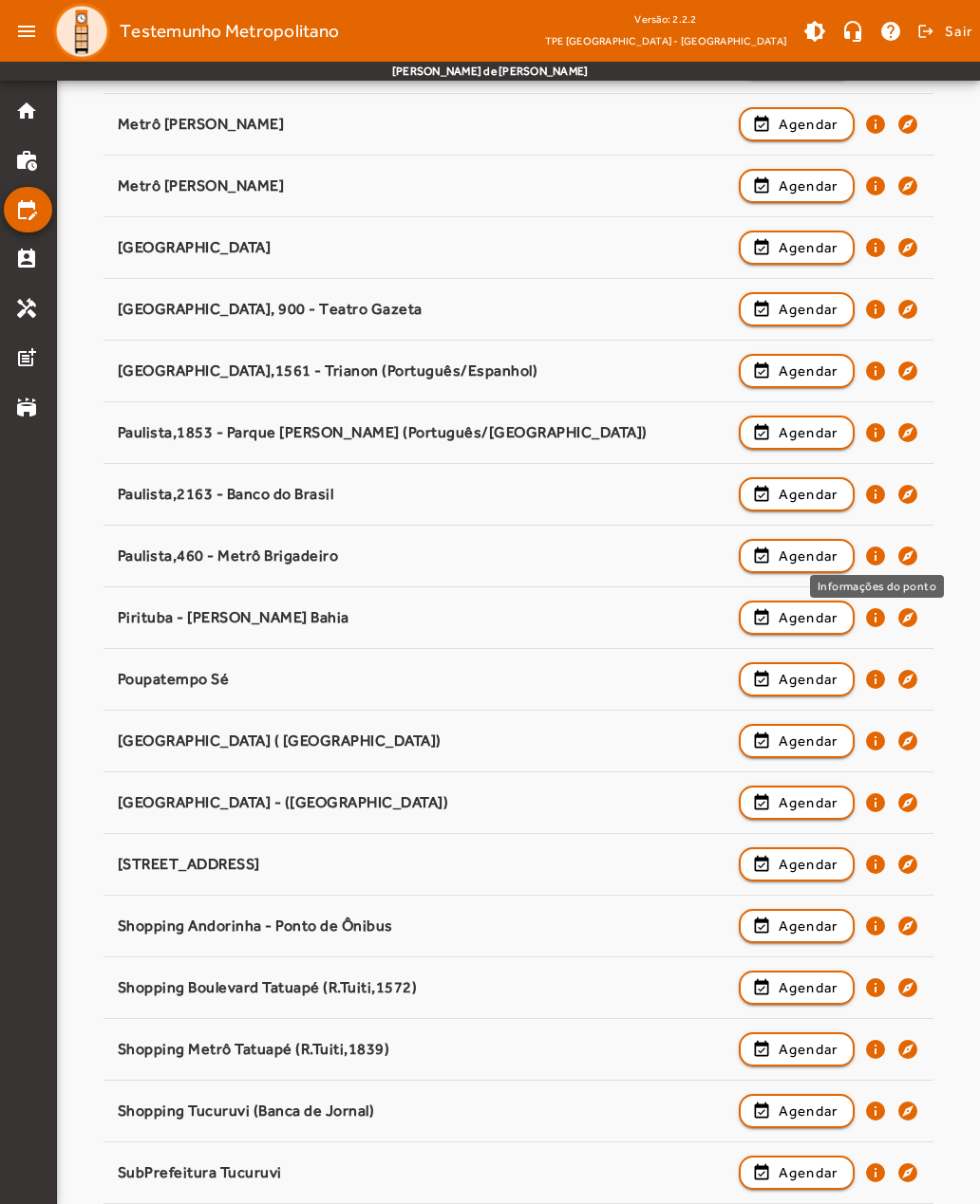
click at [882, 558] on mat-icon "info" at bounding box center [875, 555] width 23 height 23
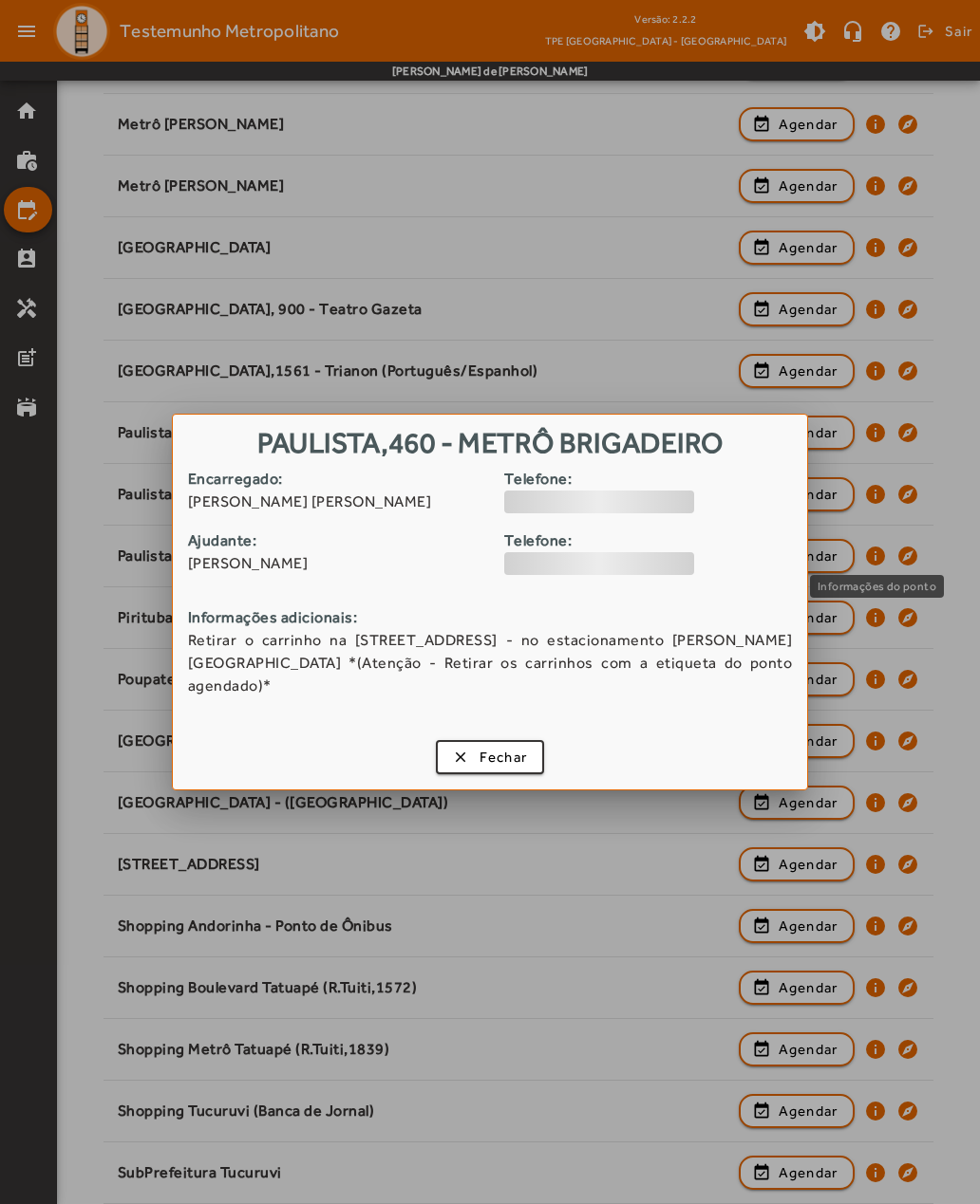
scroll to position [0, 0]
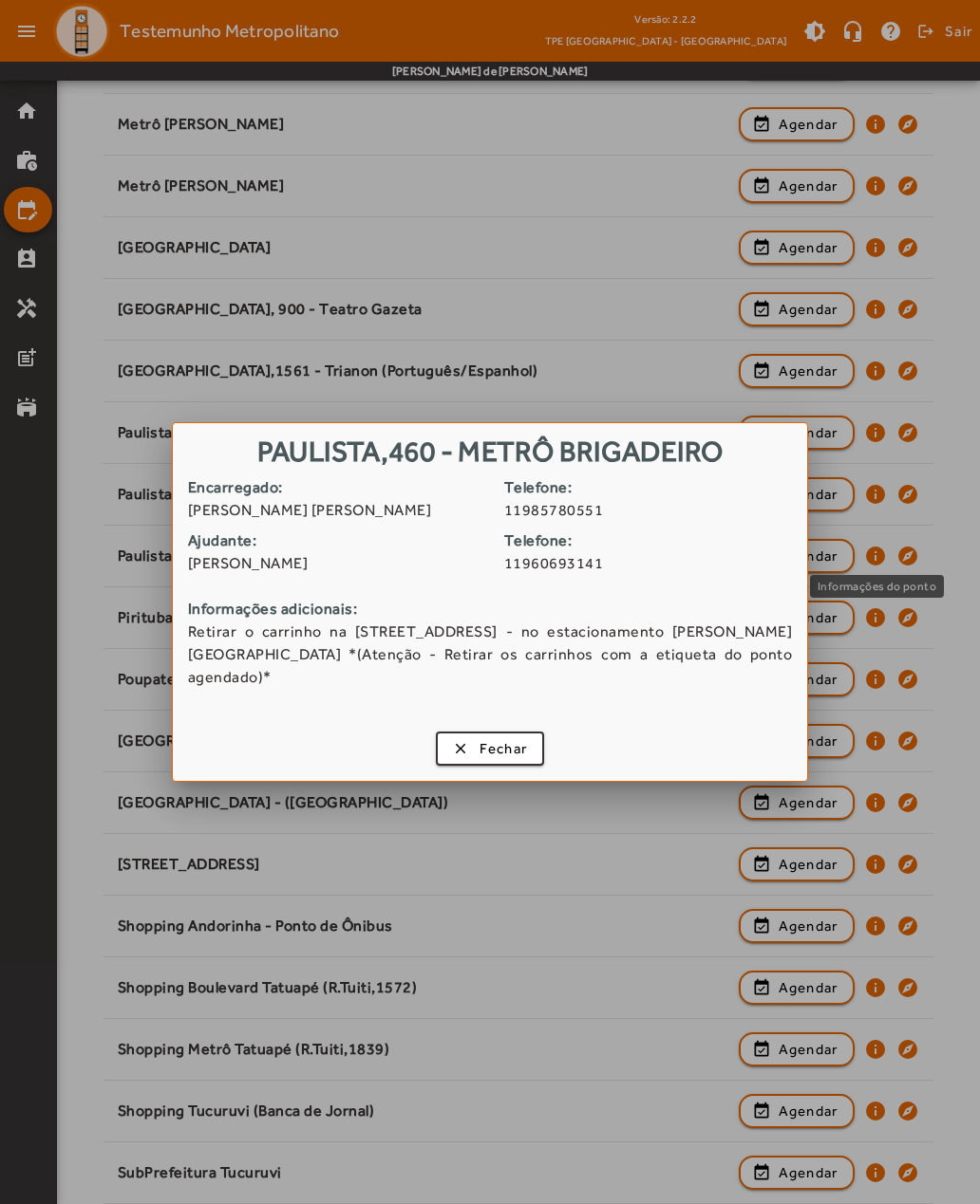
click at [457, 743] on span "button" at bounding box center [490, 749] width 105 height 46
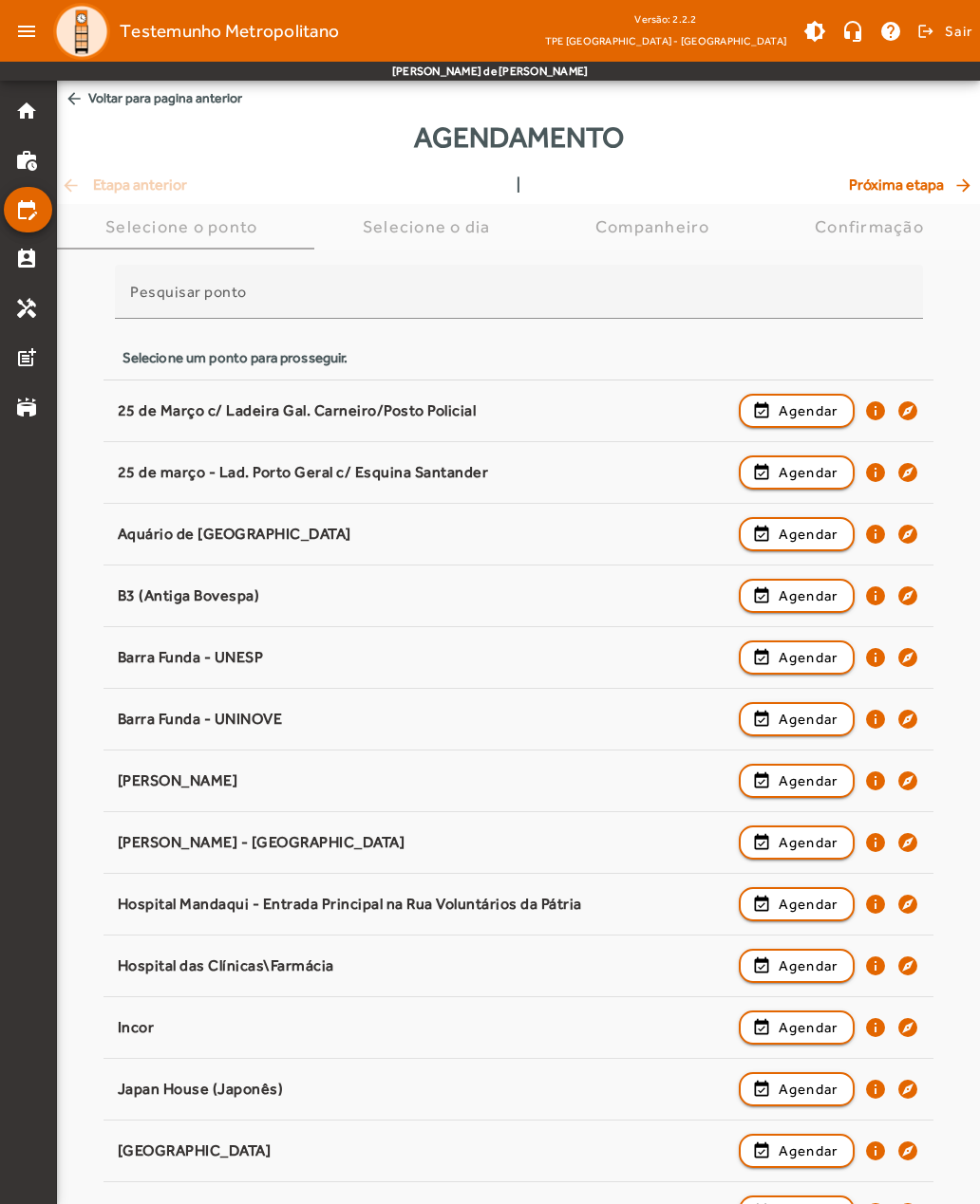
scroll to position [1397, 0]
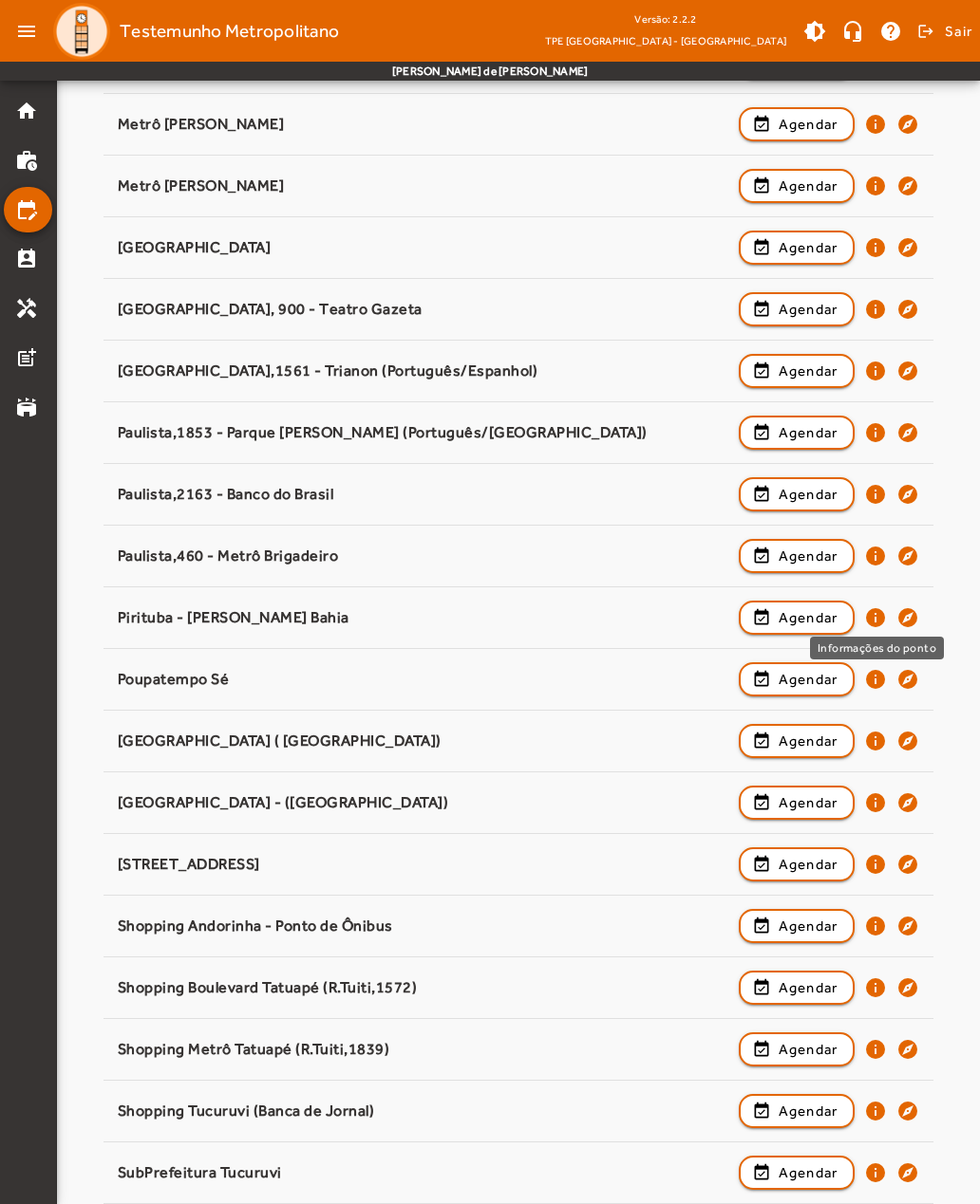
click at [878, 623] on mat-icon "info" at bounding box center [875, 618] width 23 height 23
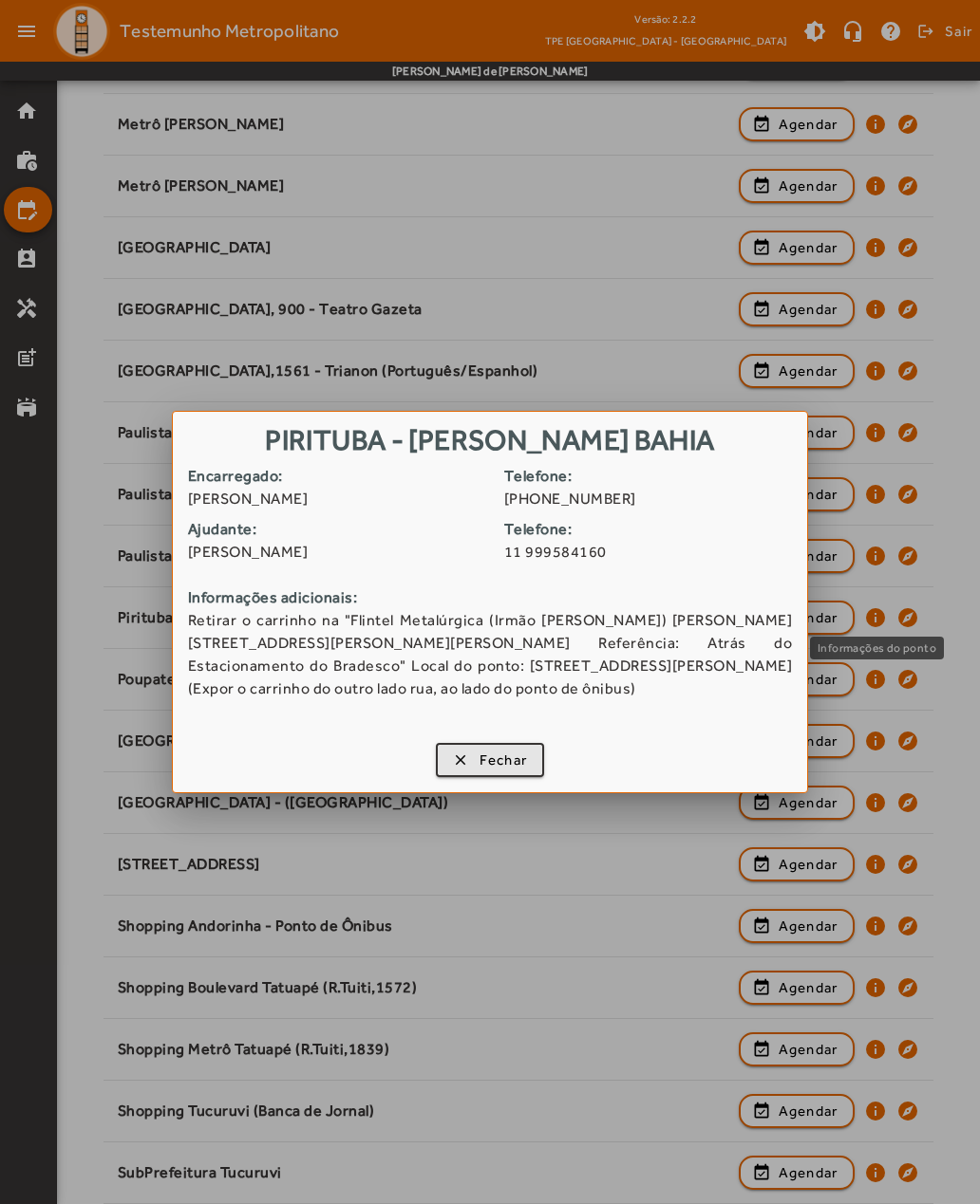
click at [453, 762] on span "button" at bounding box center [490, 761] width 105 height 46
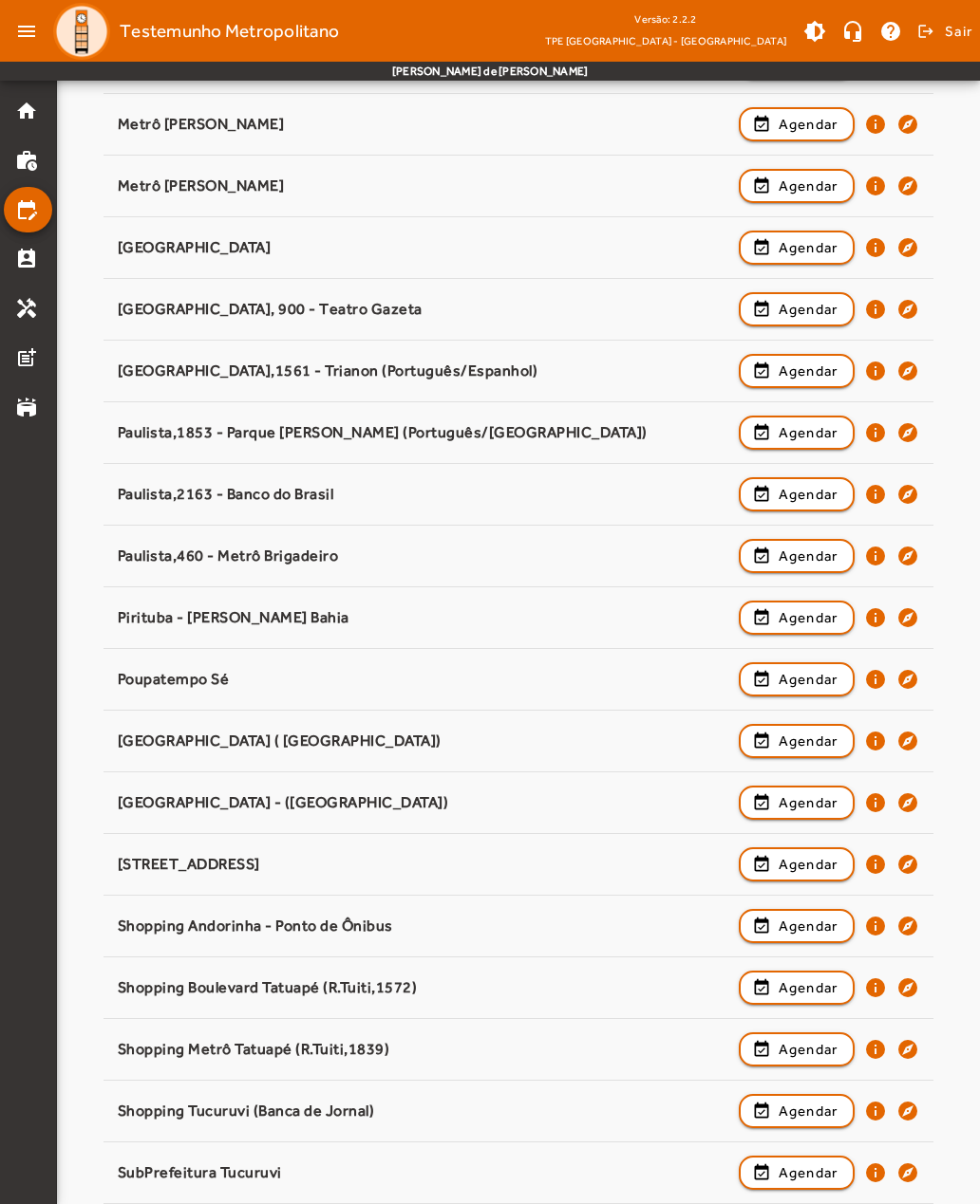
click at [876, 683] on mat-icon "info" at bounding box center [875, 679] width 23 height 23
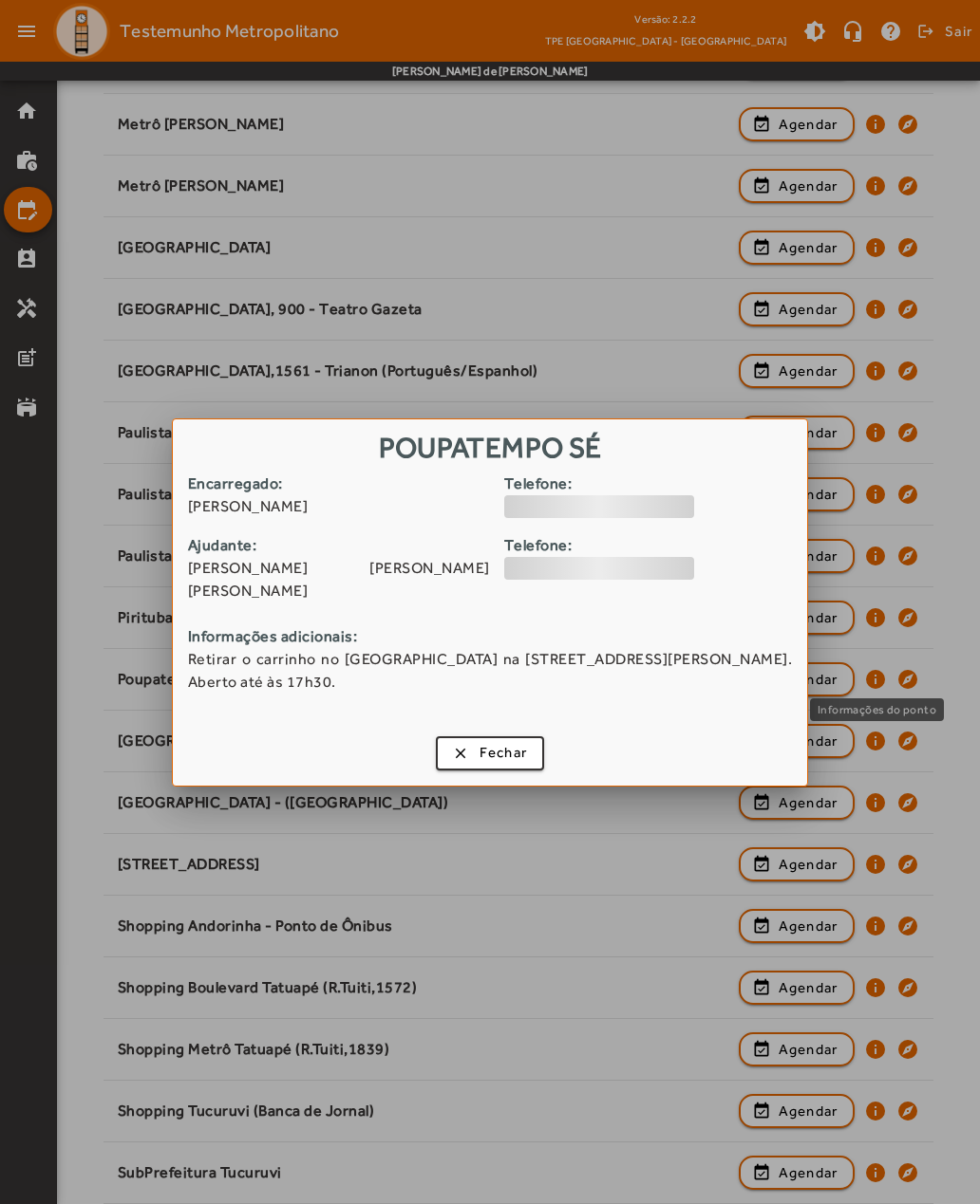
scroll to position [0, 0]
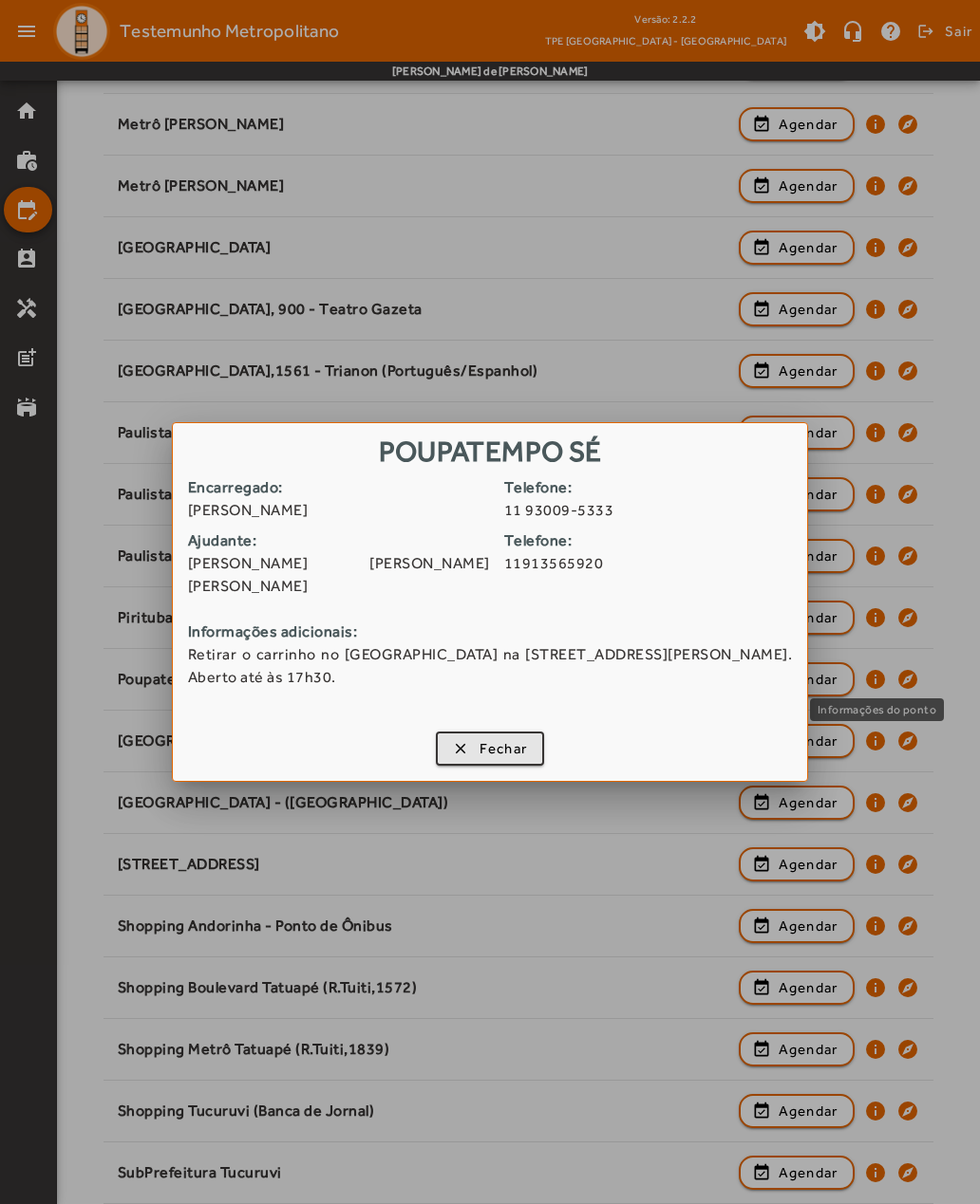
click at [471, 743] on span "button" at bounding box center [490, 749] width 105 height 46
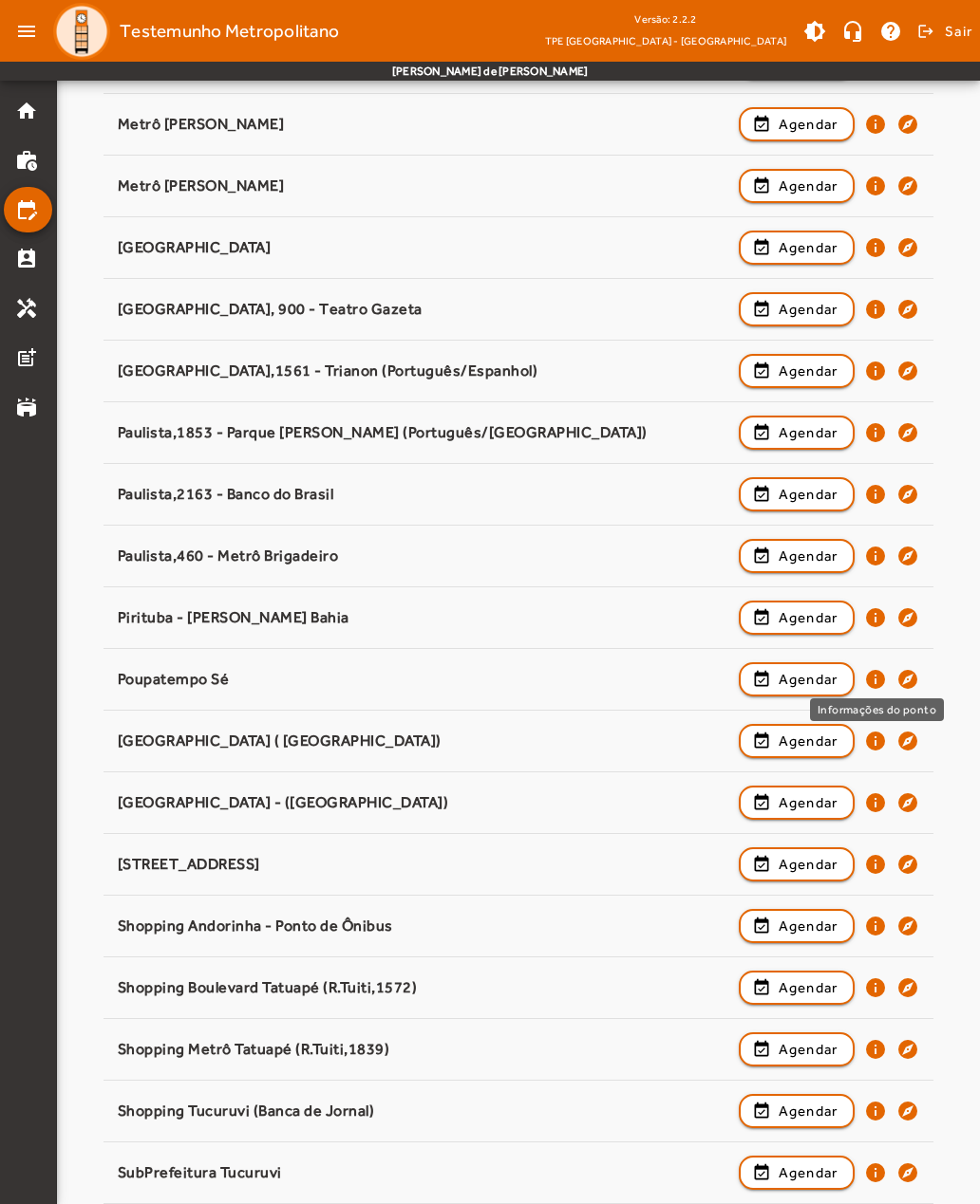
click at [878, 681] on mat-icon "info" at bounding box center [875, 679] width 23 height 23
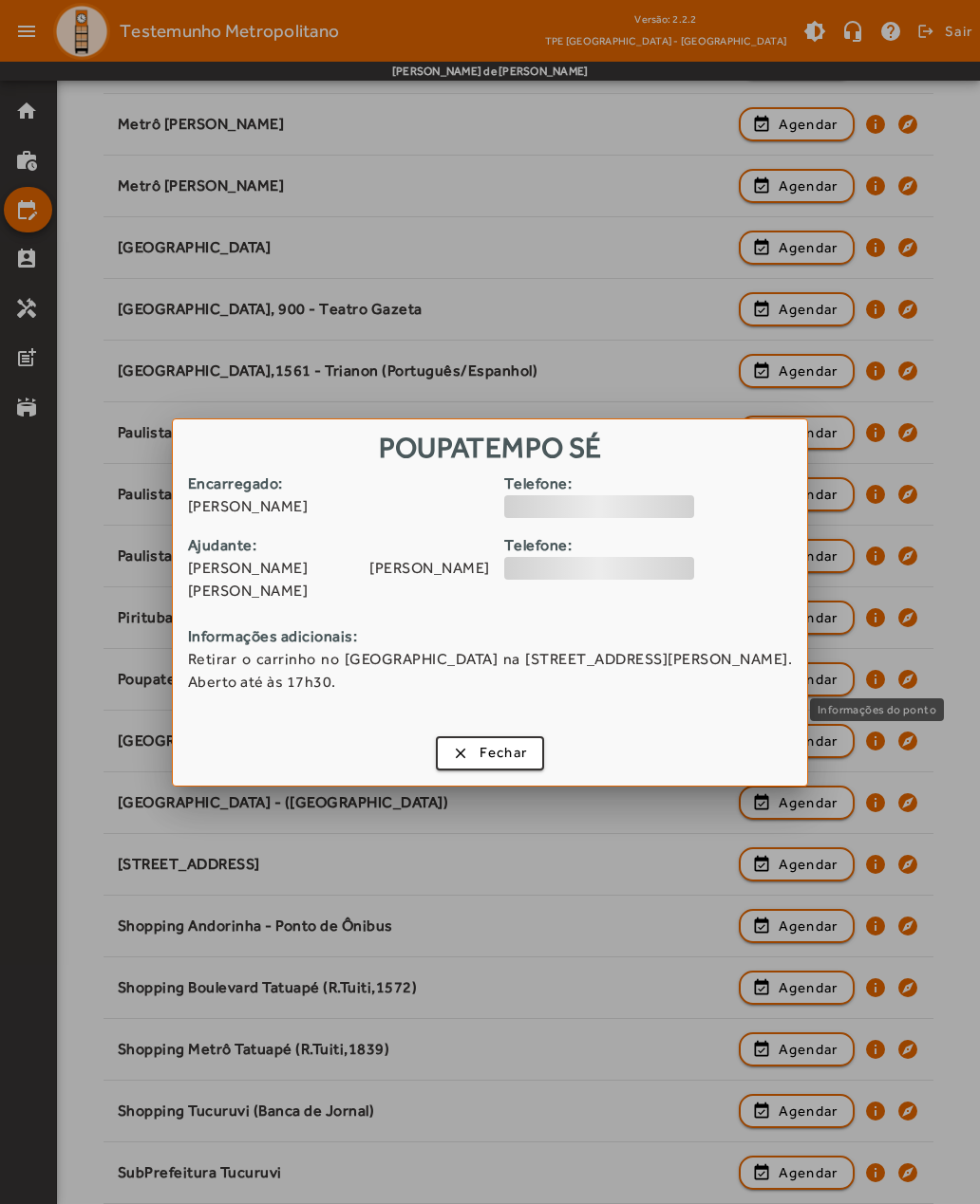
scroll to position [0, 0]
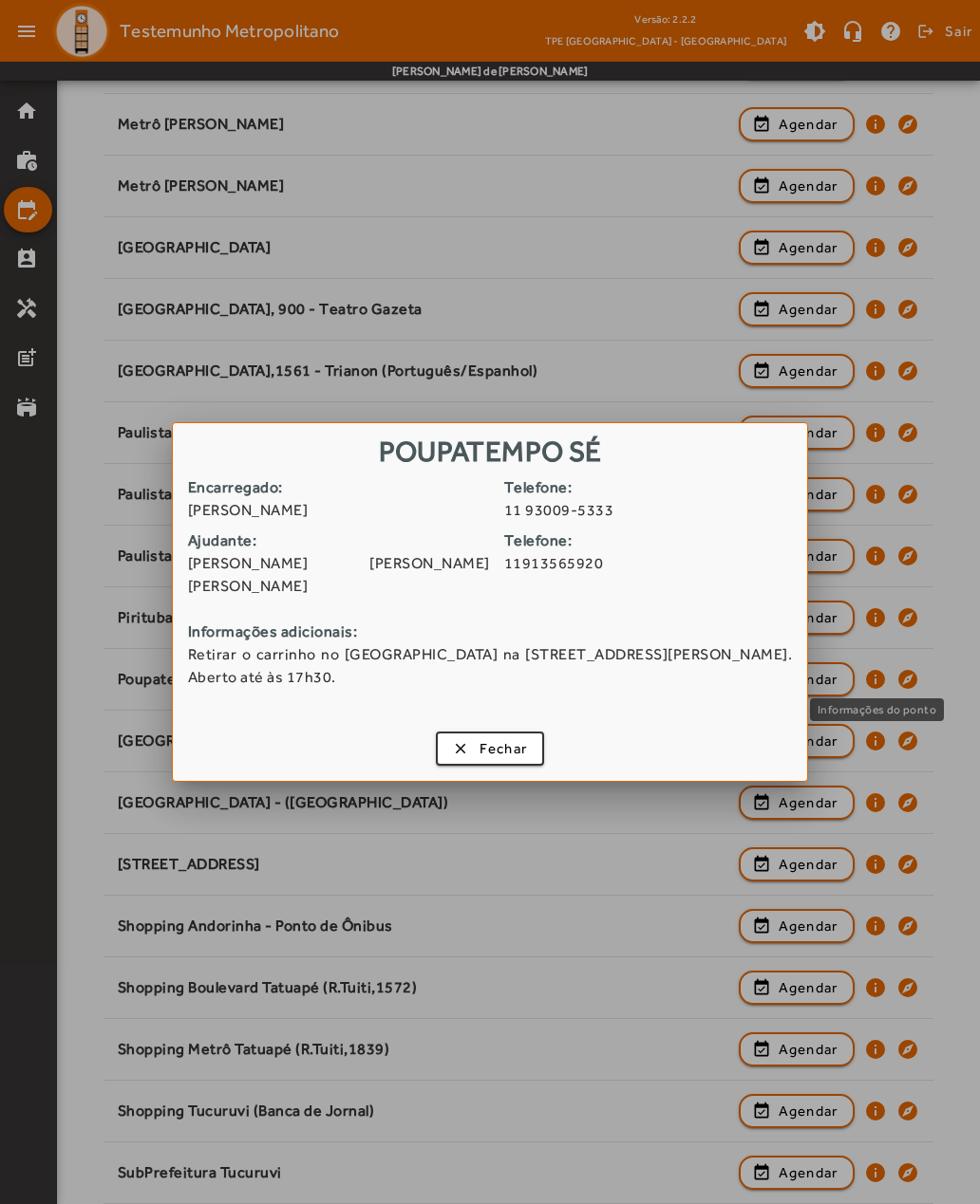
click at [469, 737] on span "button" at bounding box center [490, 749] width 105 height 46
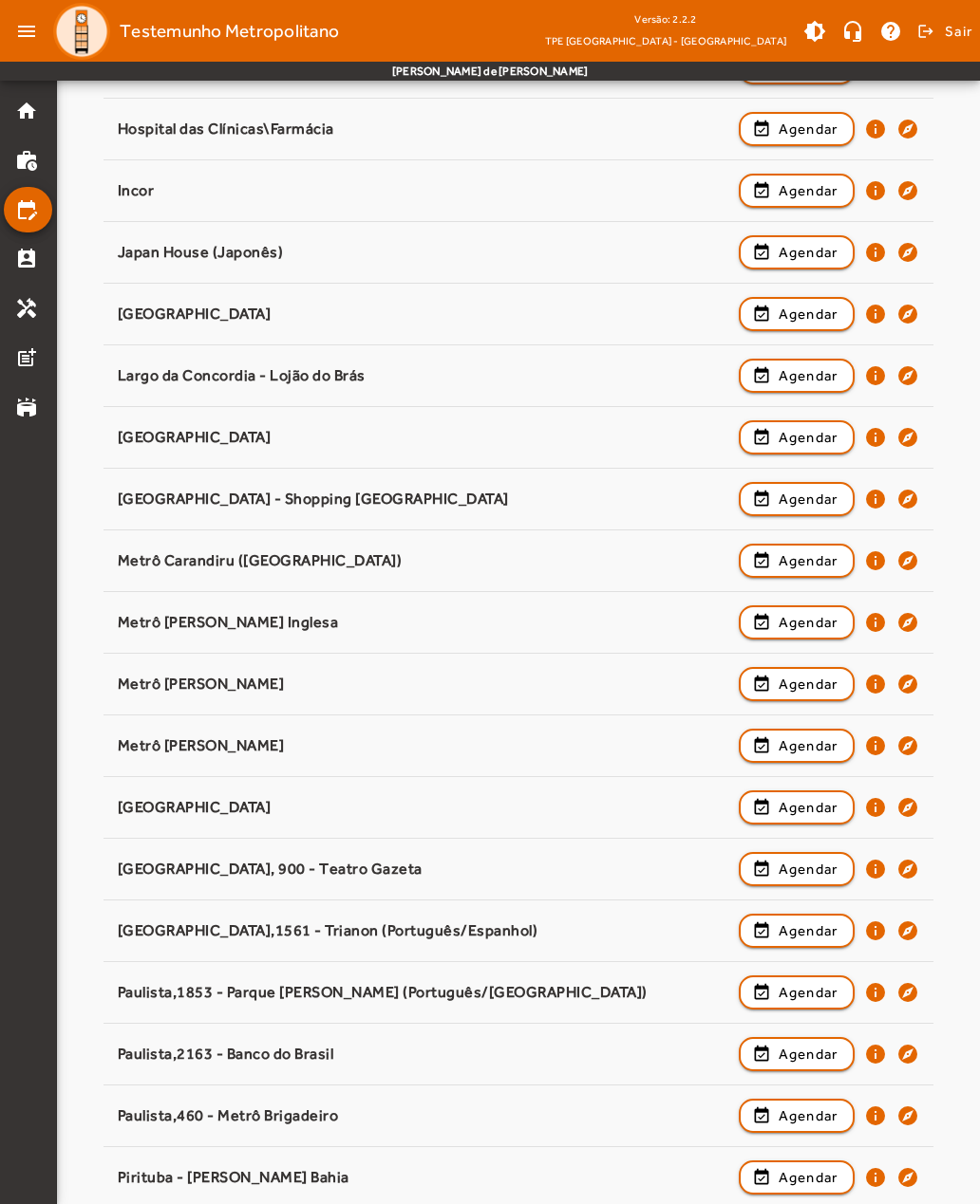
scroll to position [836, 0]
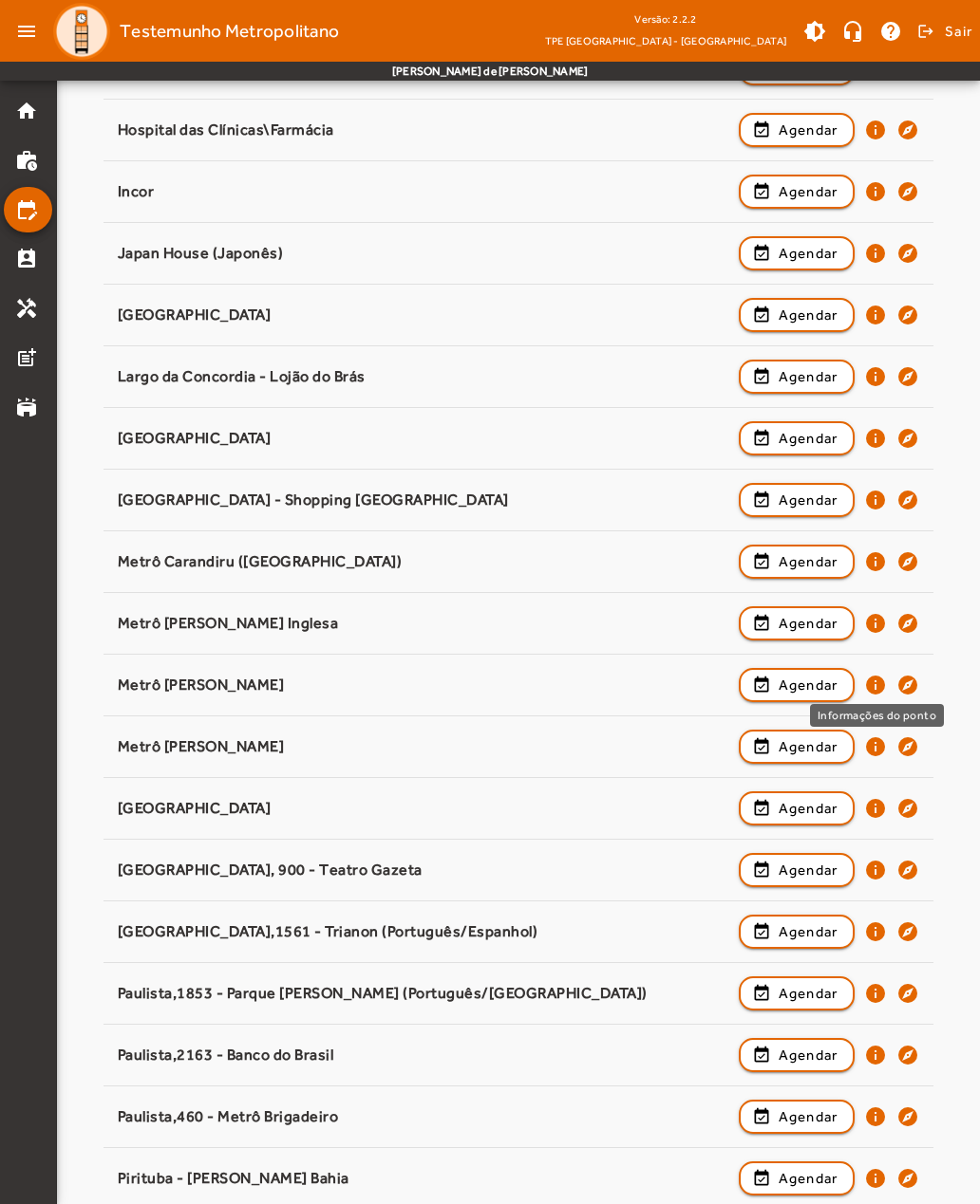
click at [877, 689] on mat-icon "info" at bounding box center [875, 684] width 23 height 23
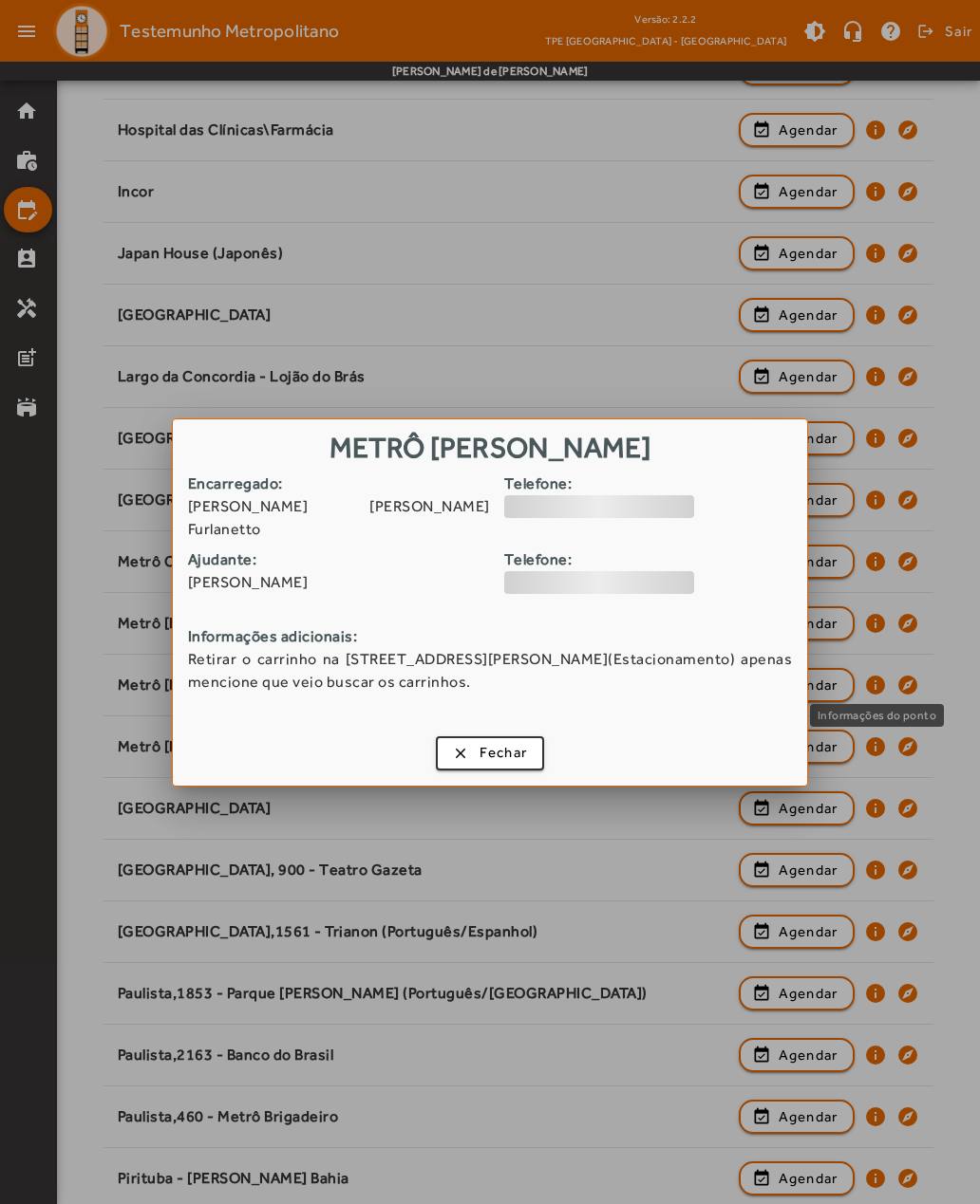
scroll to position [0, 0]
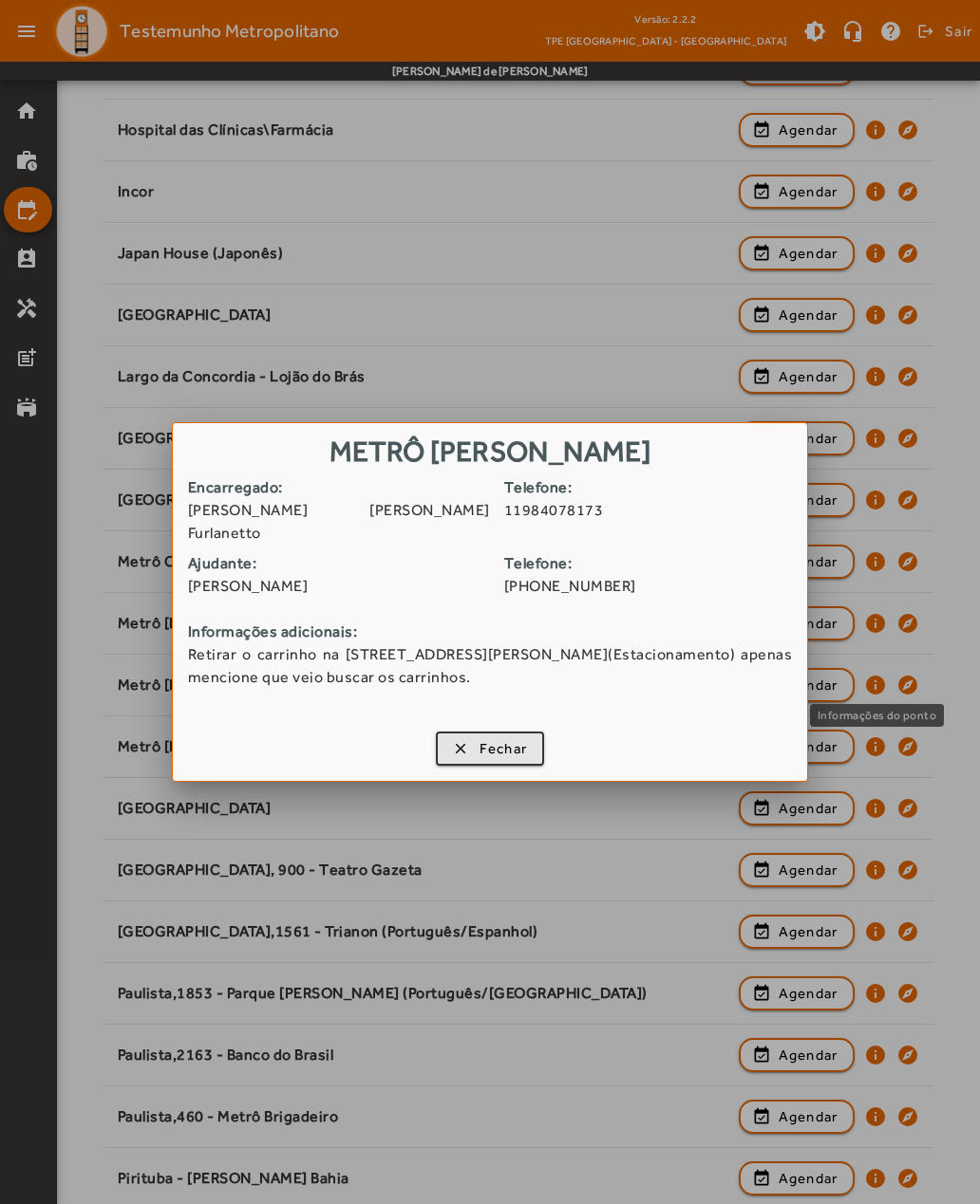
click at [456, 740] on span "button" at bounding box center [490, 749] width 105 height 46
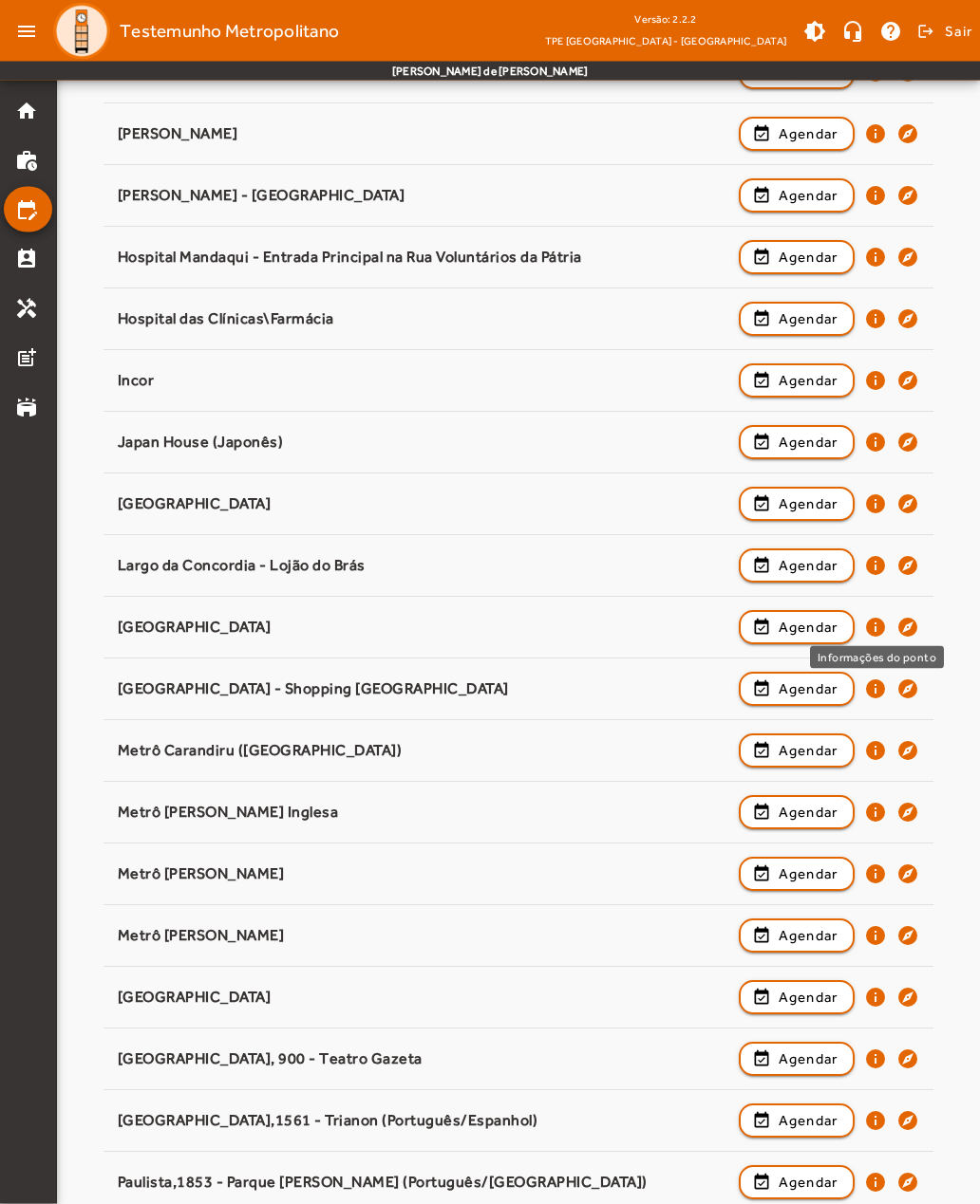
scroll to position [648, 0]
click at [874, 634] on mat-icon "info" at bounding box center [875, 627] width 23 height 23
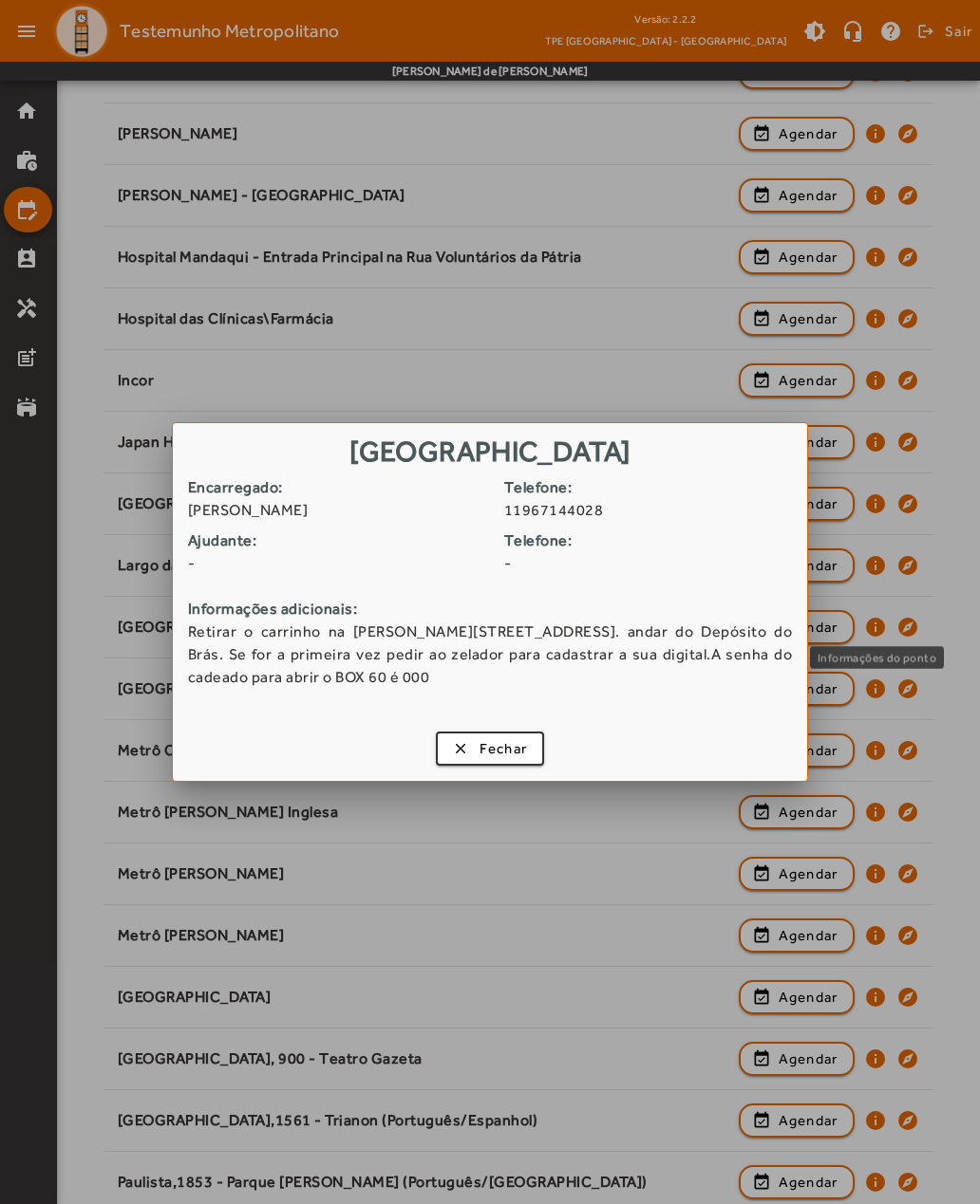
click at [455, 758] on span "button" at bounding box center [490, 749] width 105 height 46
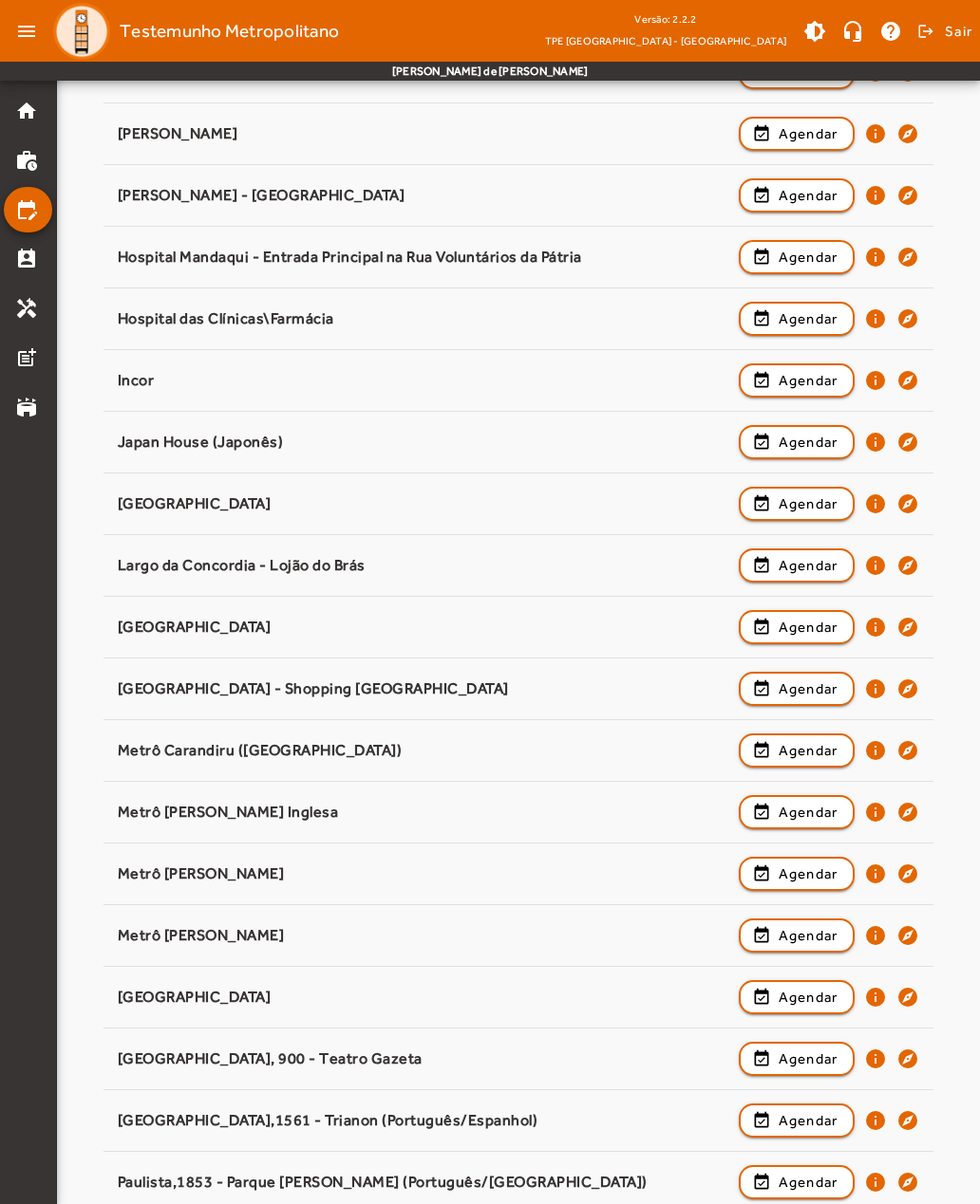
scroll to position [648, 0]
click at [876, 690] on mat-icon "info" at bounding box center [875, 688] width 23 height 23
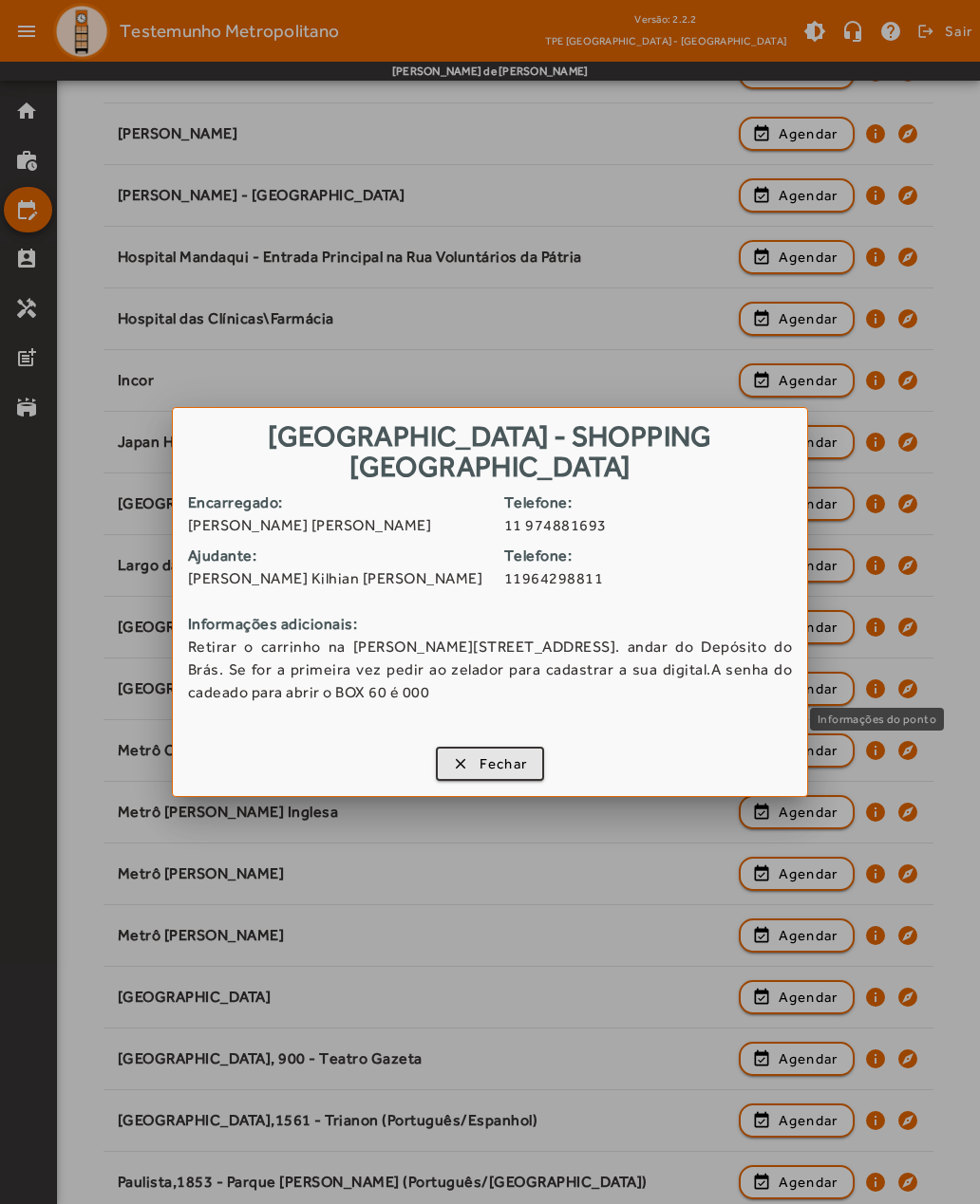
click at [455, 762] on span "button" at bounding box center [490, 764] width 105 height 46
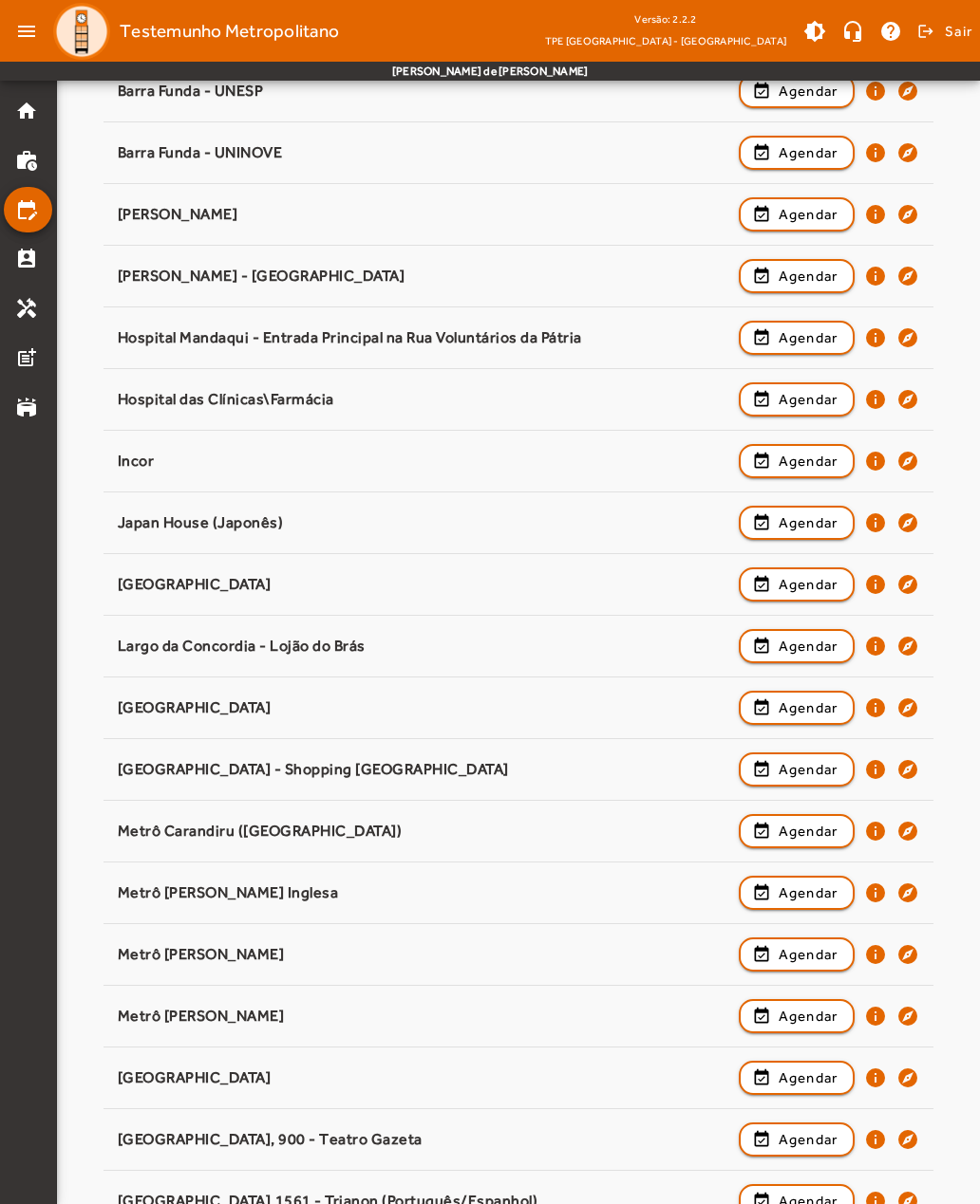
scroll to position [565, 0]
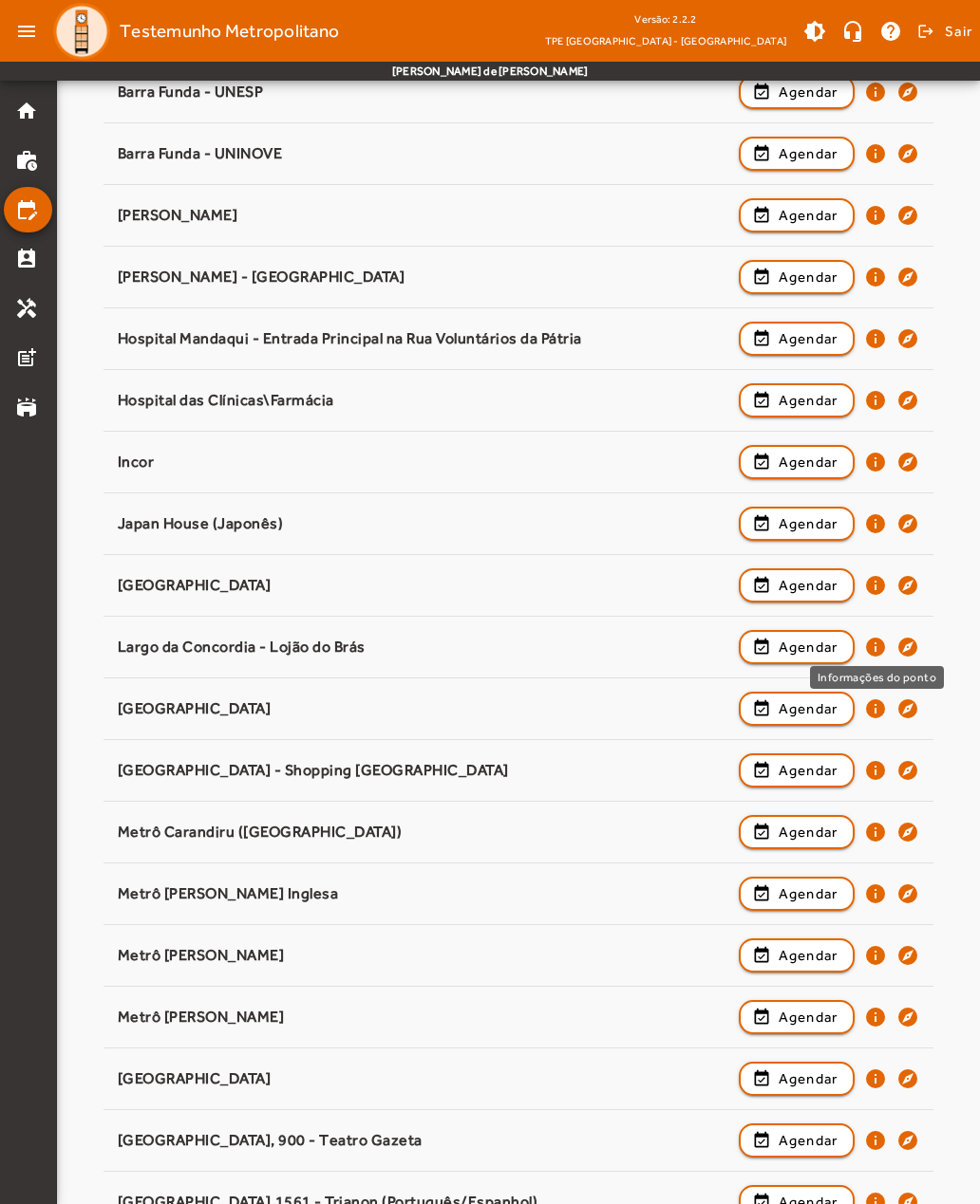
click at [875, 655] on mat-icon "info" at bounding box center [875, 647] width 23 height 23
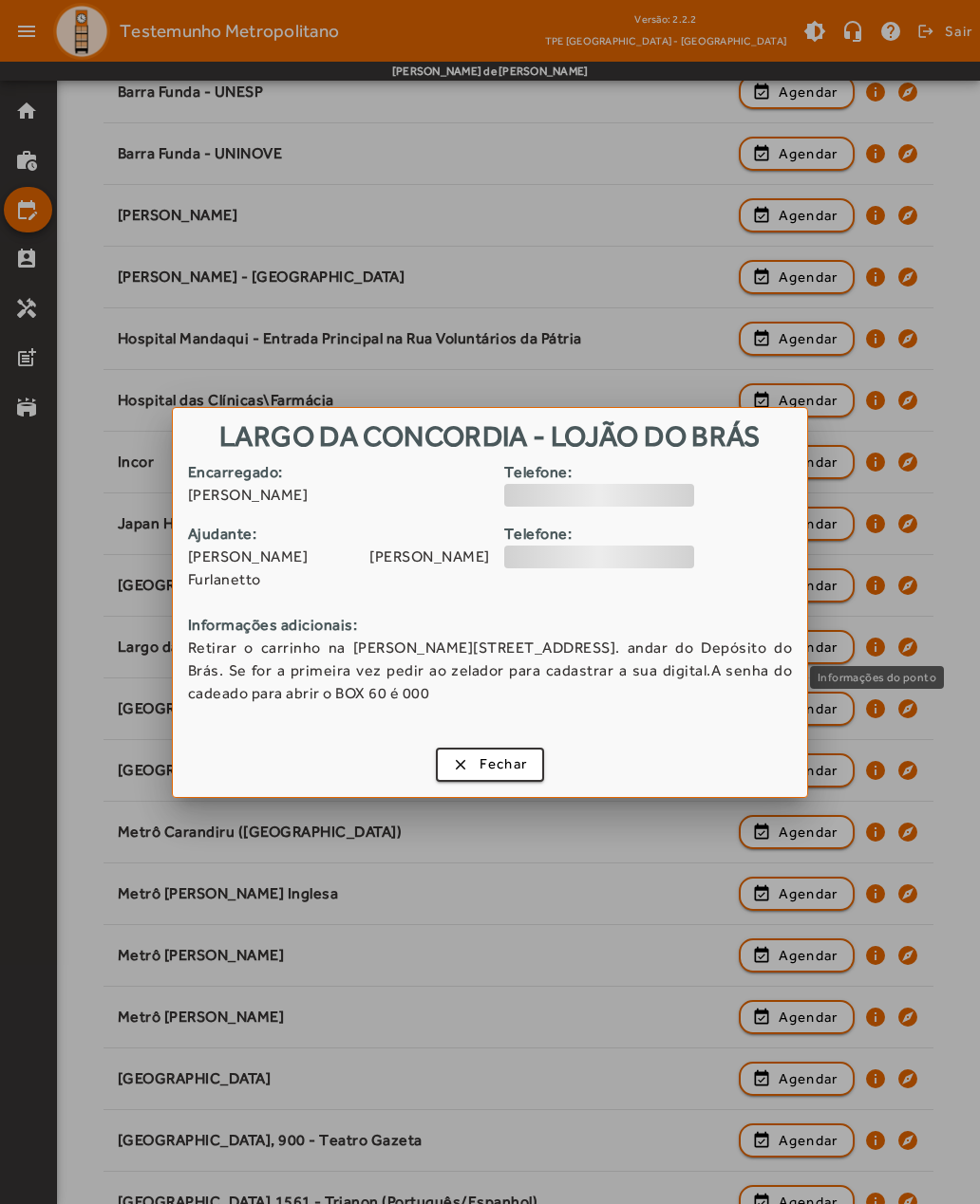
scroll to position [0, 0]
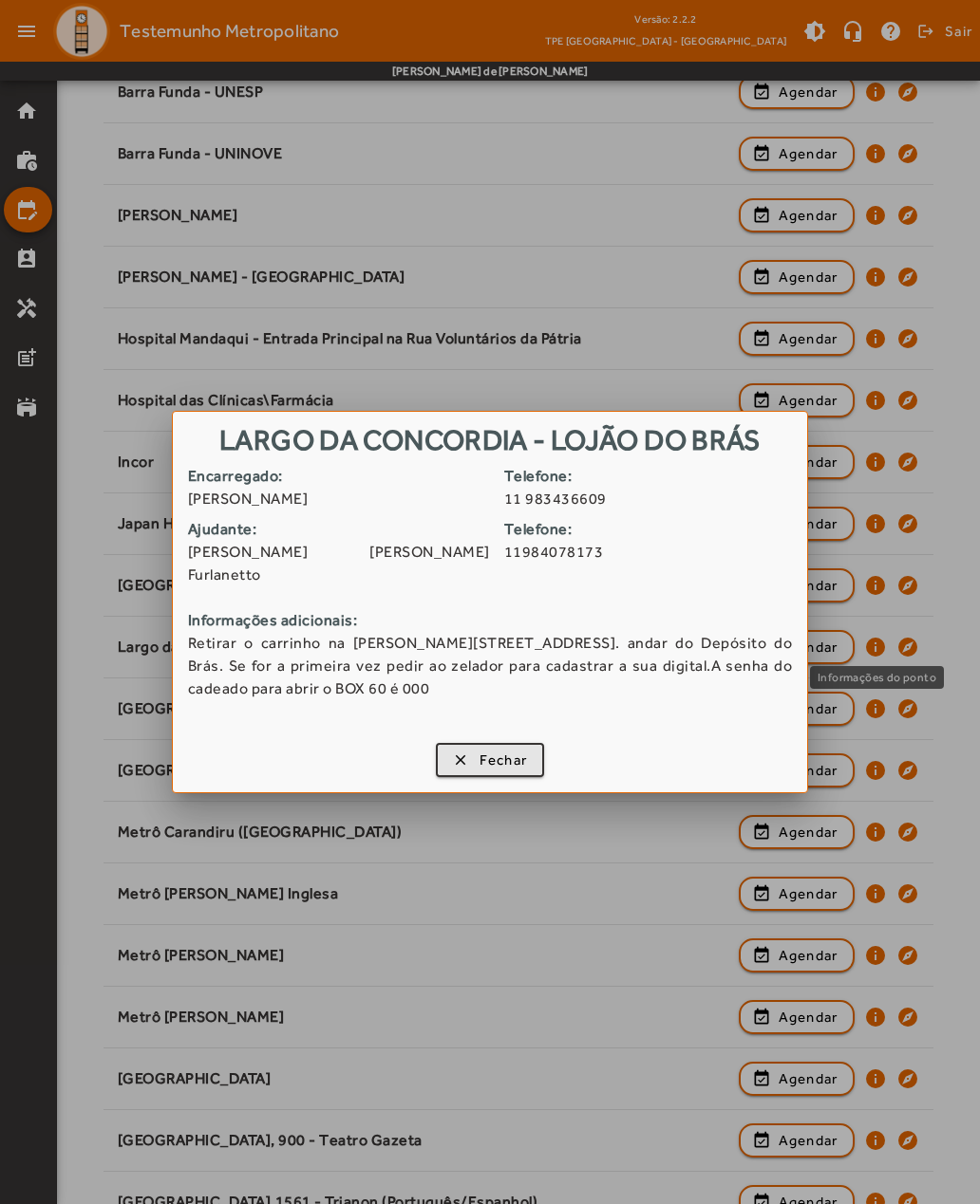
click at [445, 757] on span "button" at bounding box center [490, 761] width 105 height 46
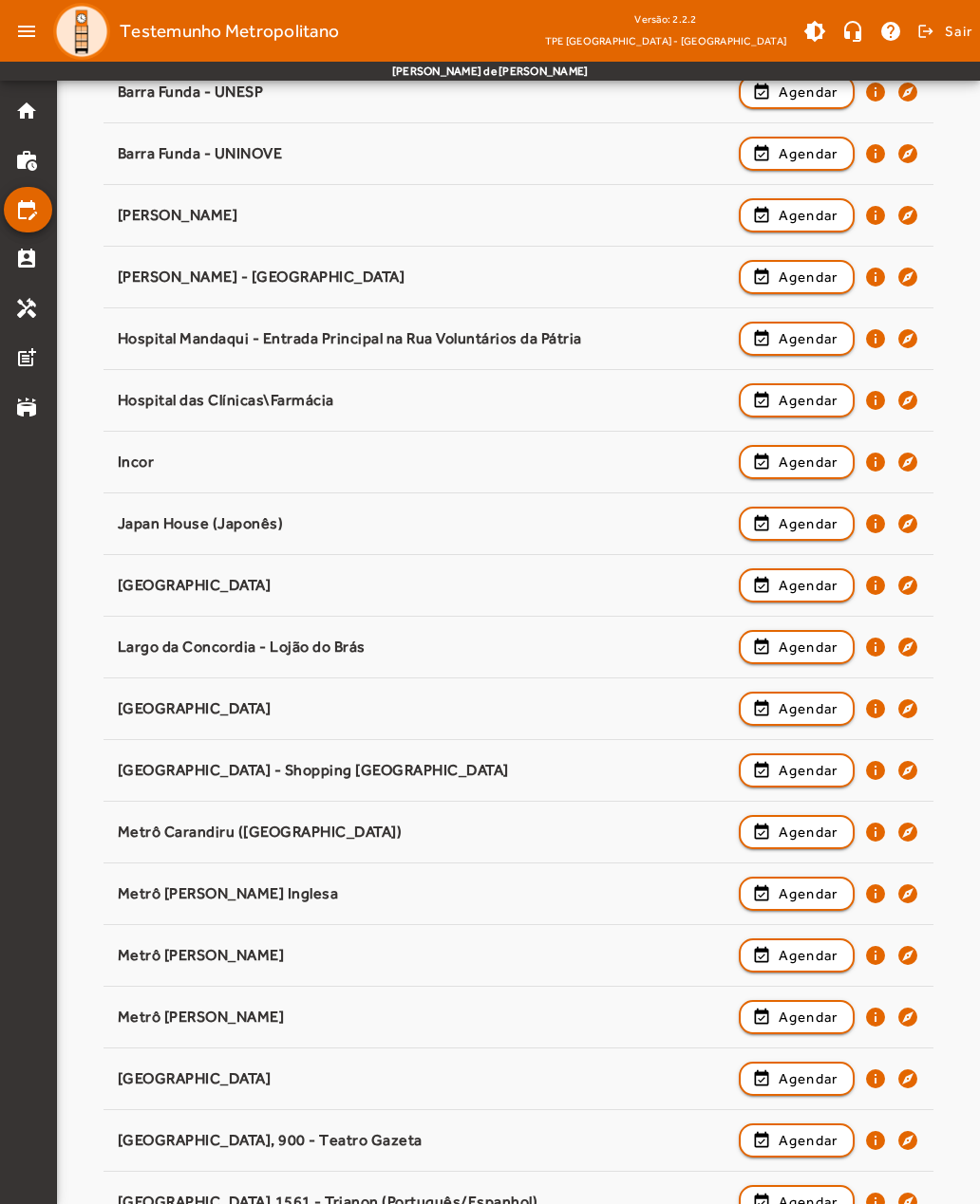
click at [876, 590] on mat-icon "info" at bounding box center [875, 585] width 23 height 23
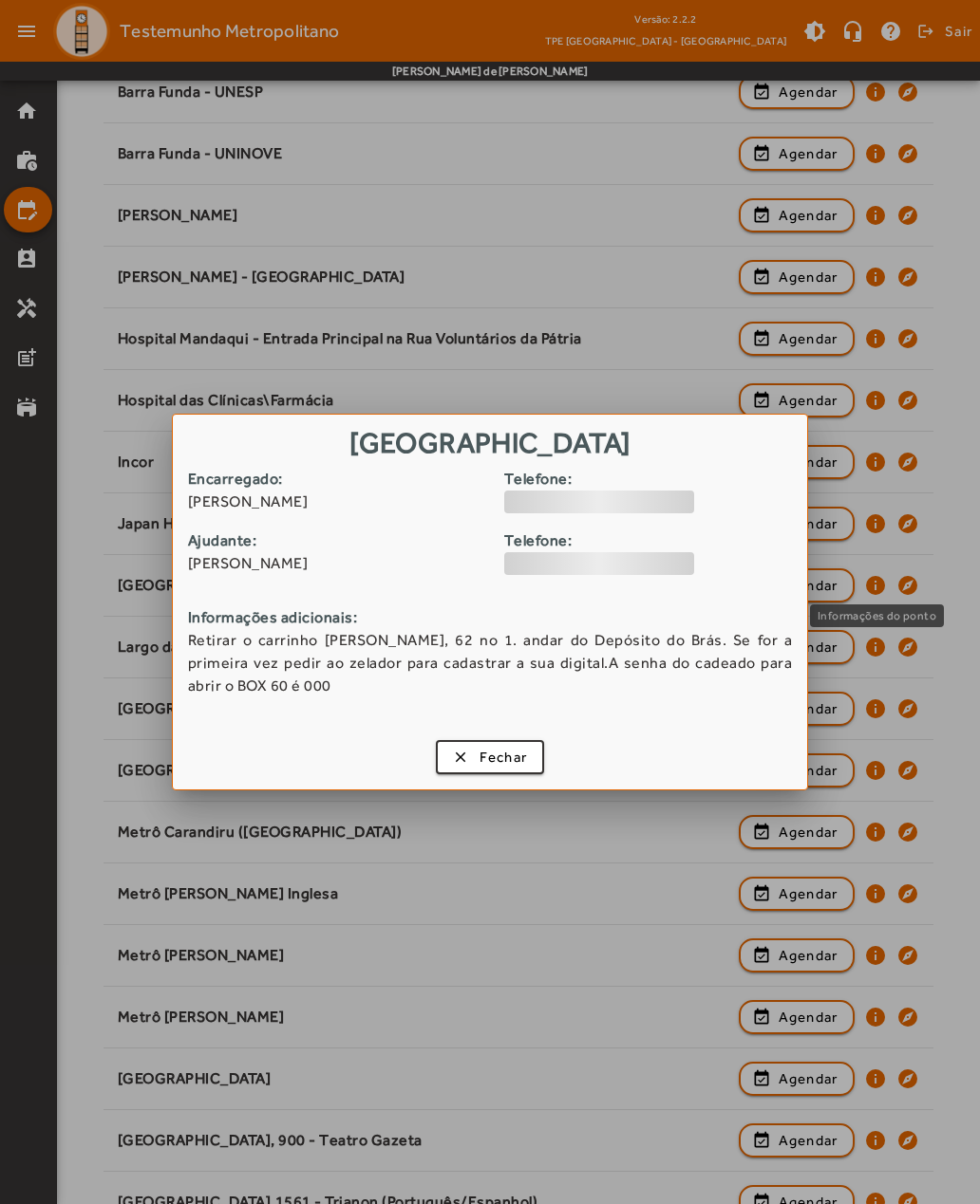
scroll to position [0, 0]
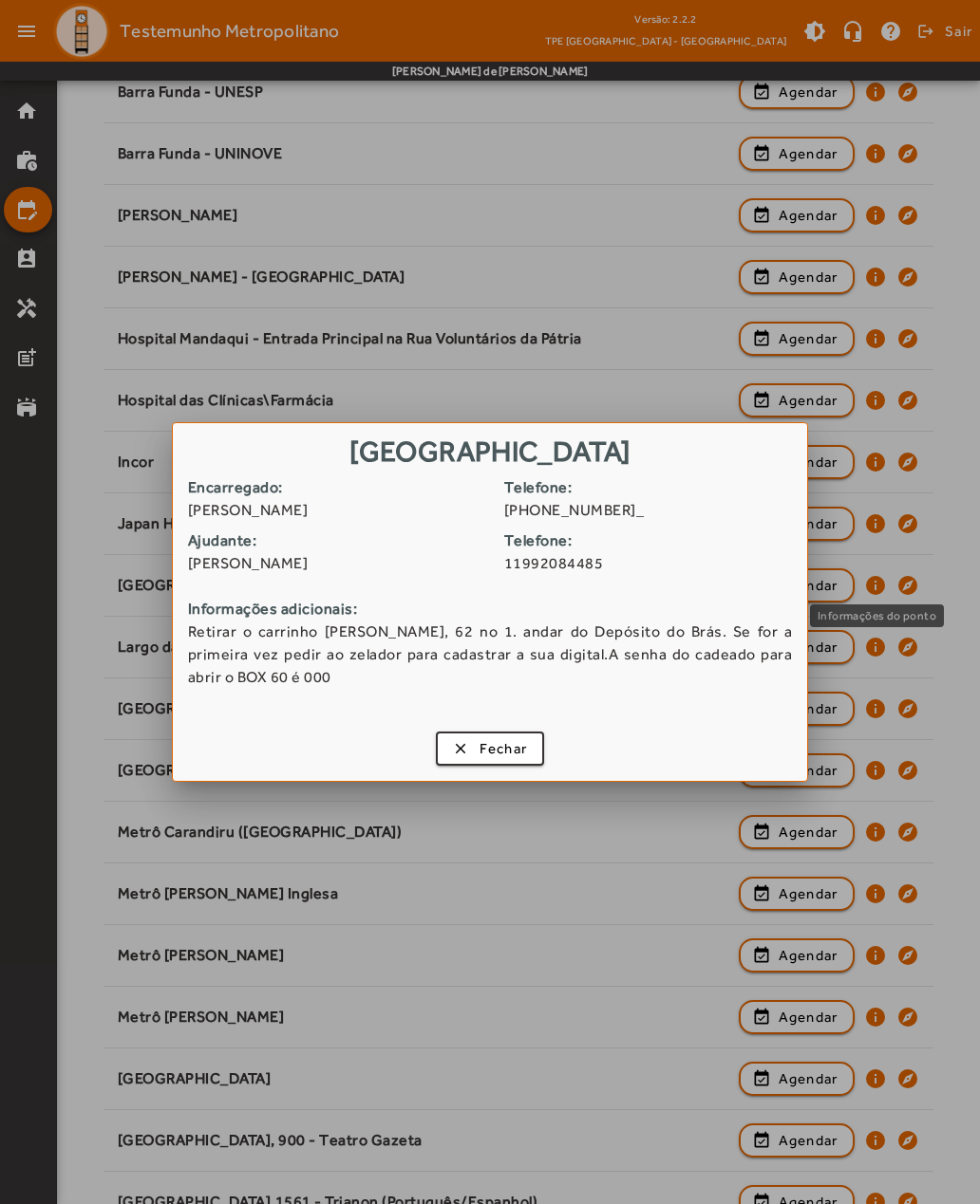
click at [444, 746] on span "button" at bounding box center [490, 749] width 105 height 46
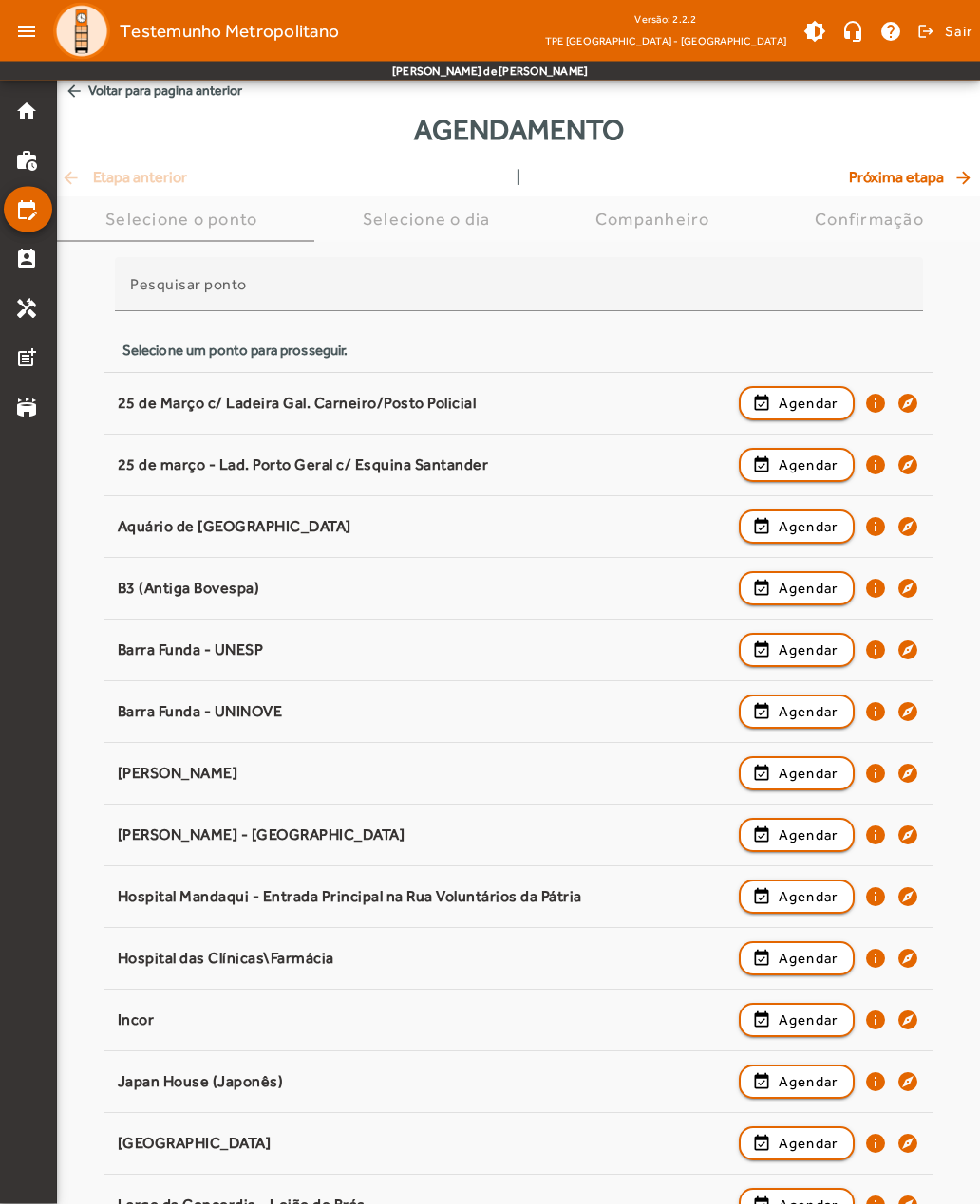
scroll to position [8, 0]
click at [878, 534] on mat-icon "info" at bounding box center [875, 527] width 23 height 23
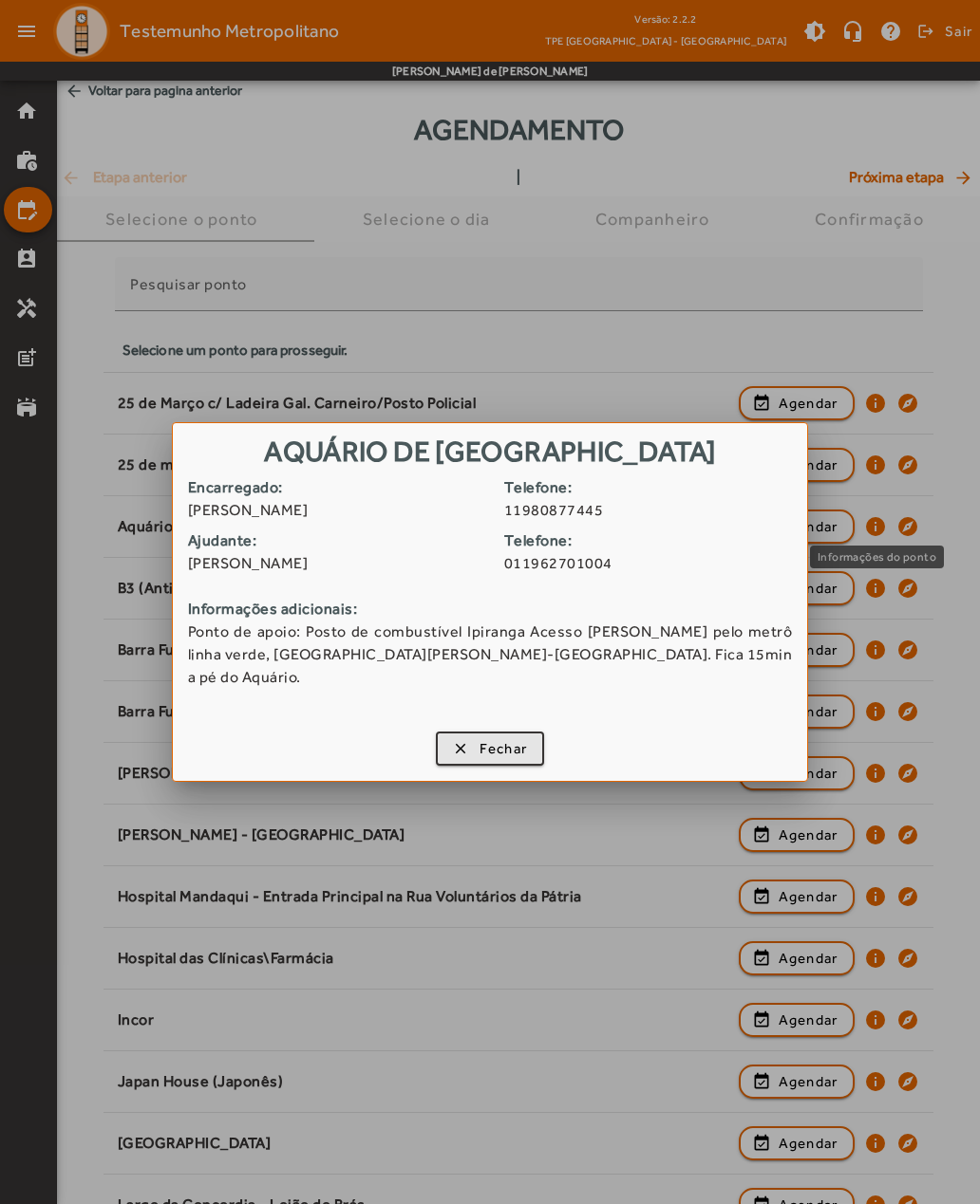
click at [456, 745] on span "button" at bounding box center [490, 749] width 105 height 46
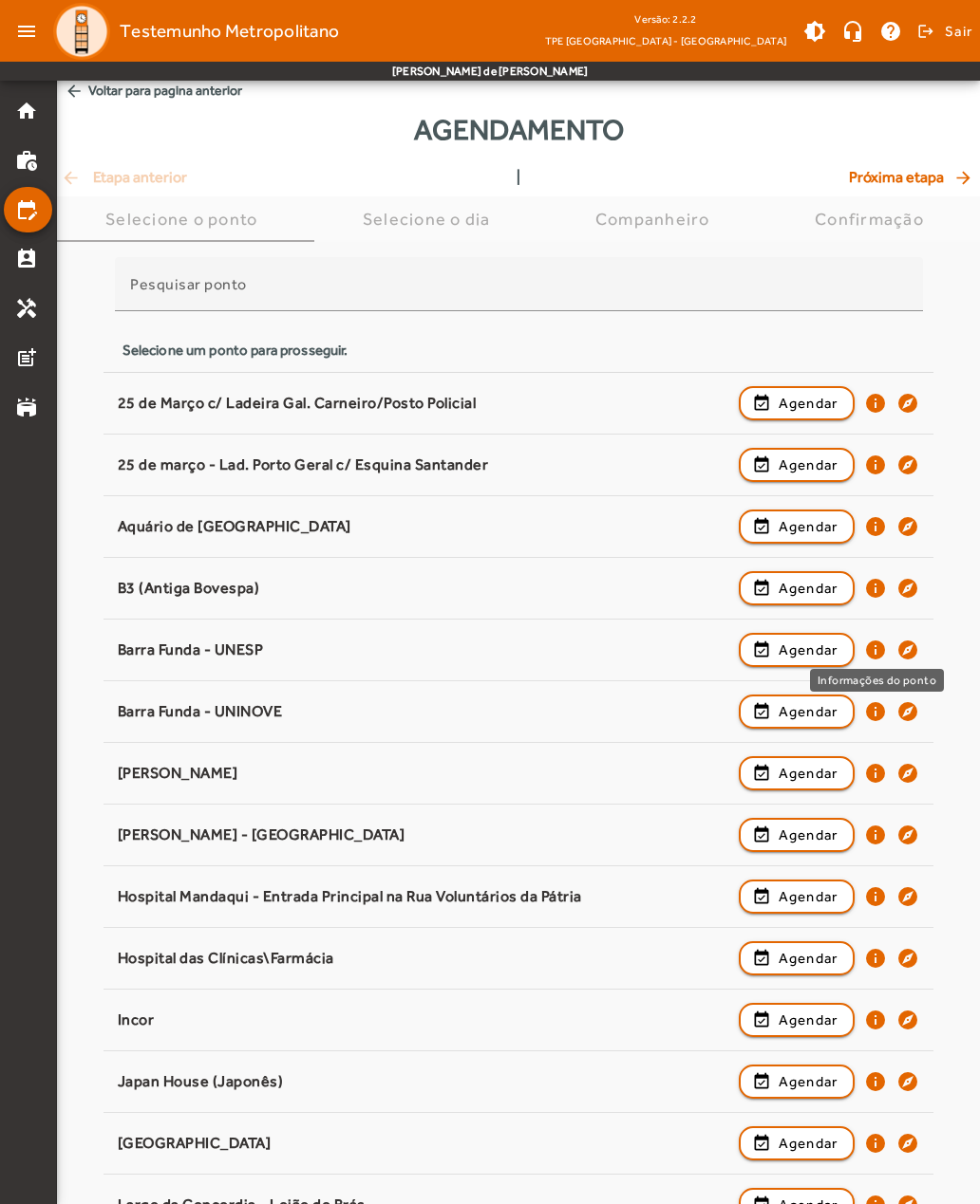
click at [876, 653] on mat-icon "info" at bounding box center [875, 650] width 23 height 23
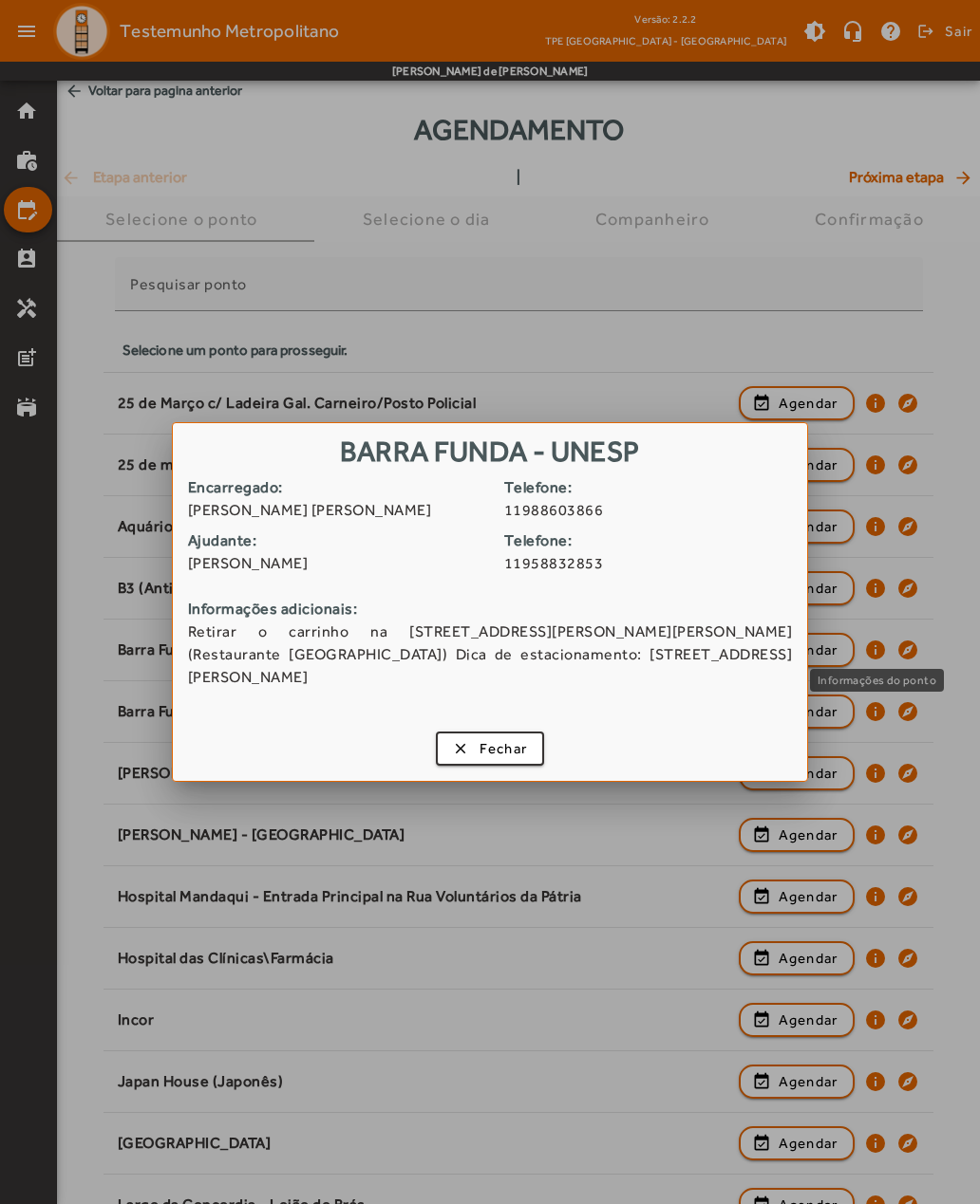
click at [450, 740] on span "button" at bounding box center [490, 749] width 105 height 46
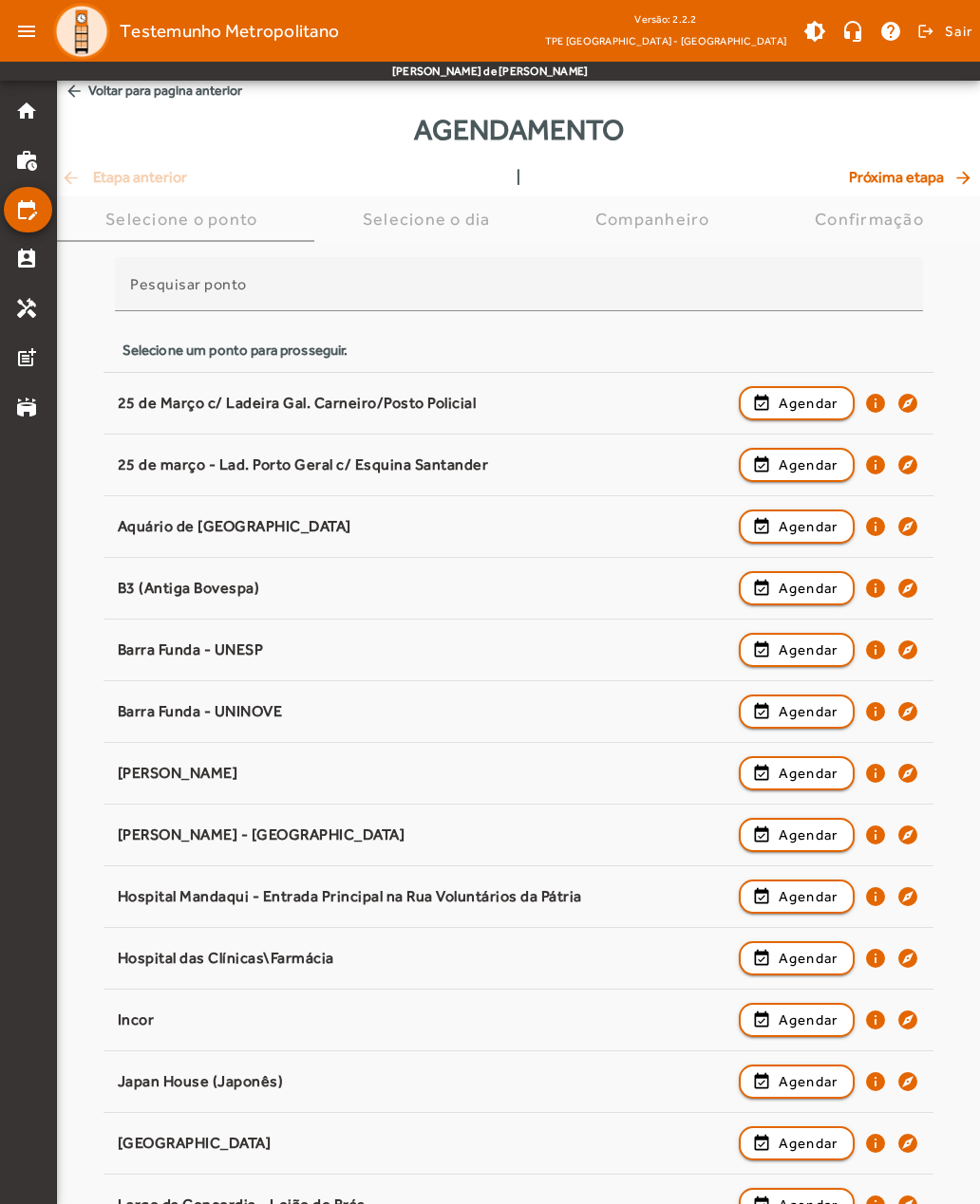
scroll to position [8, 0]
click at [879, 776] on mat-icon "info" at bounding box center [875, 773] width 23 height 23
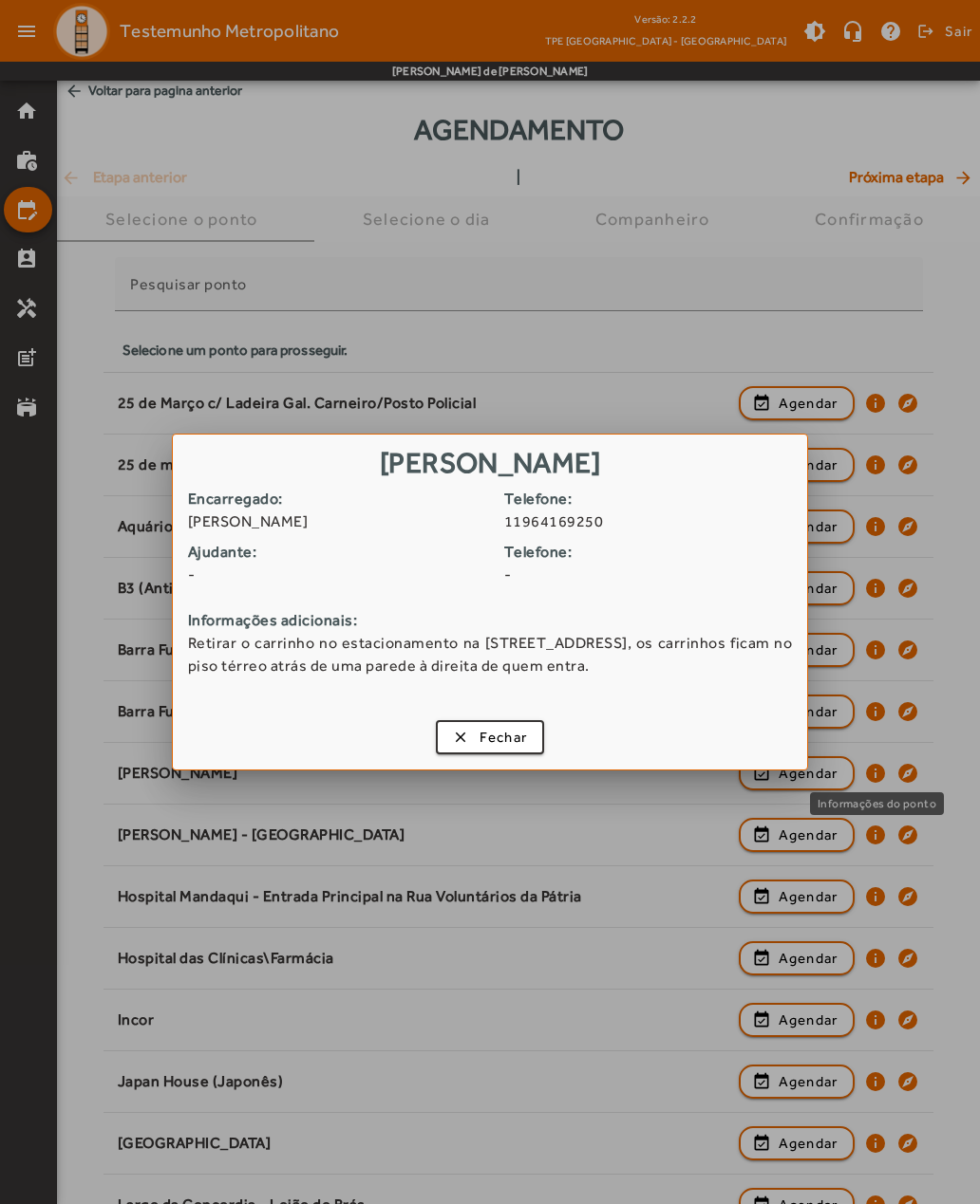
click at [458, 739] on span "button" at bounding box center [490, 738] width 105 height 46
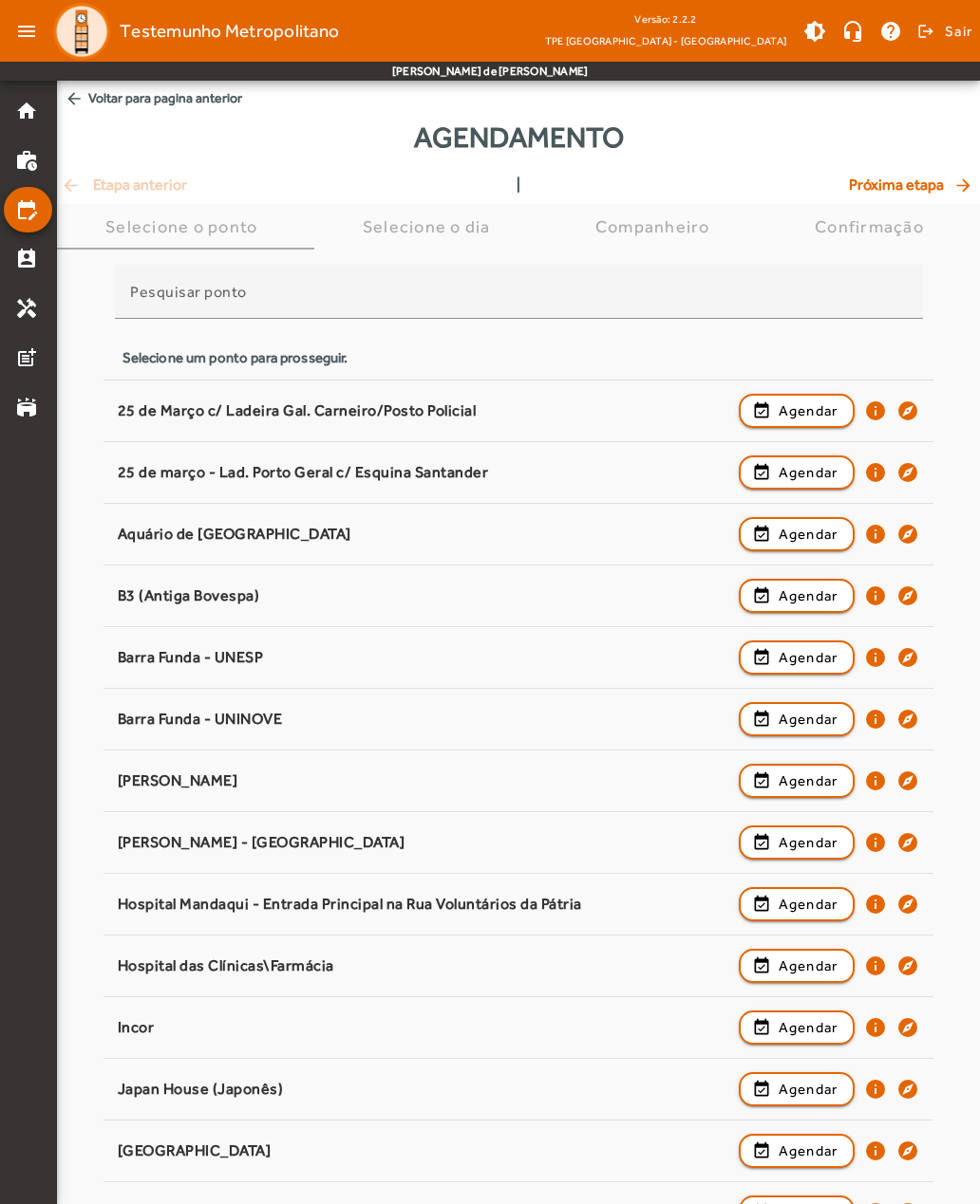
scroll to position [8, 0]
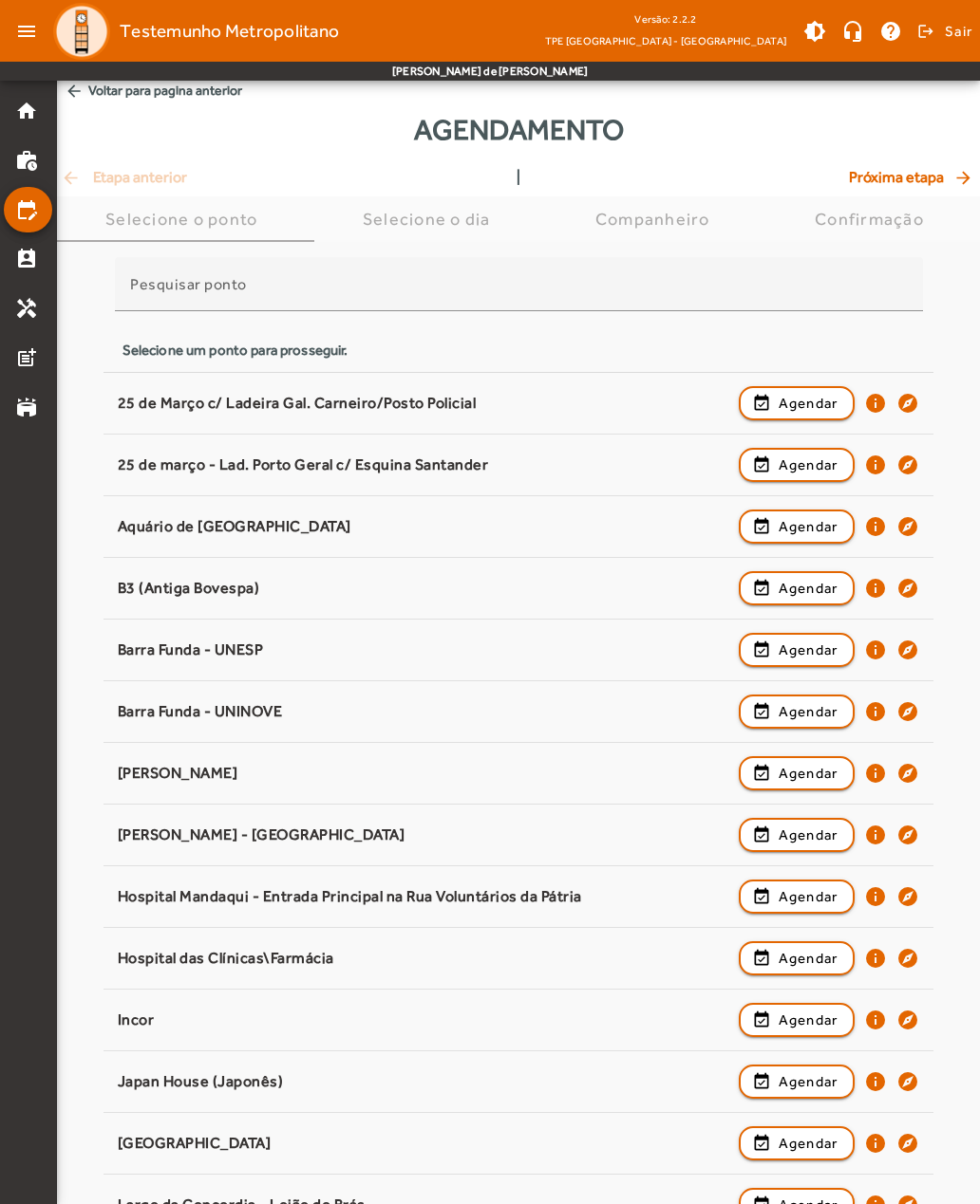
click at [874, 836] on mat-icon "info" at bounding box center [875, 835] width 23 height 23
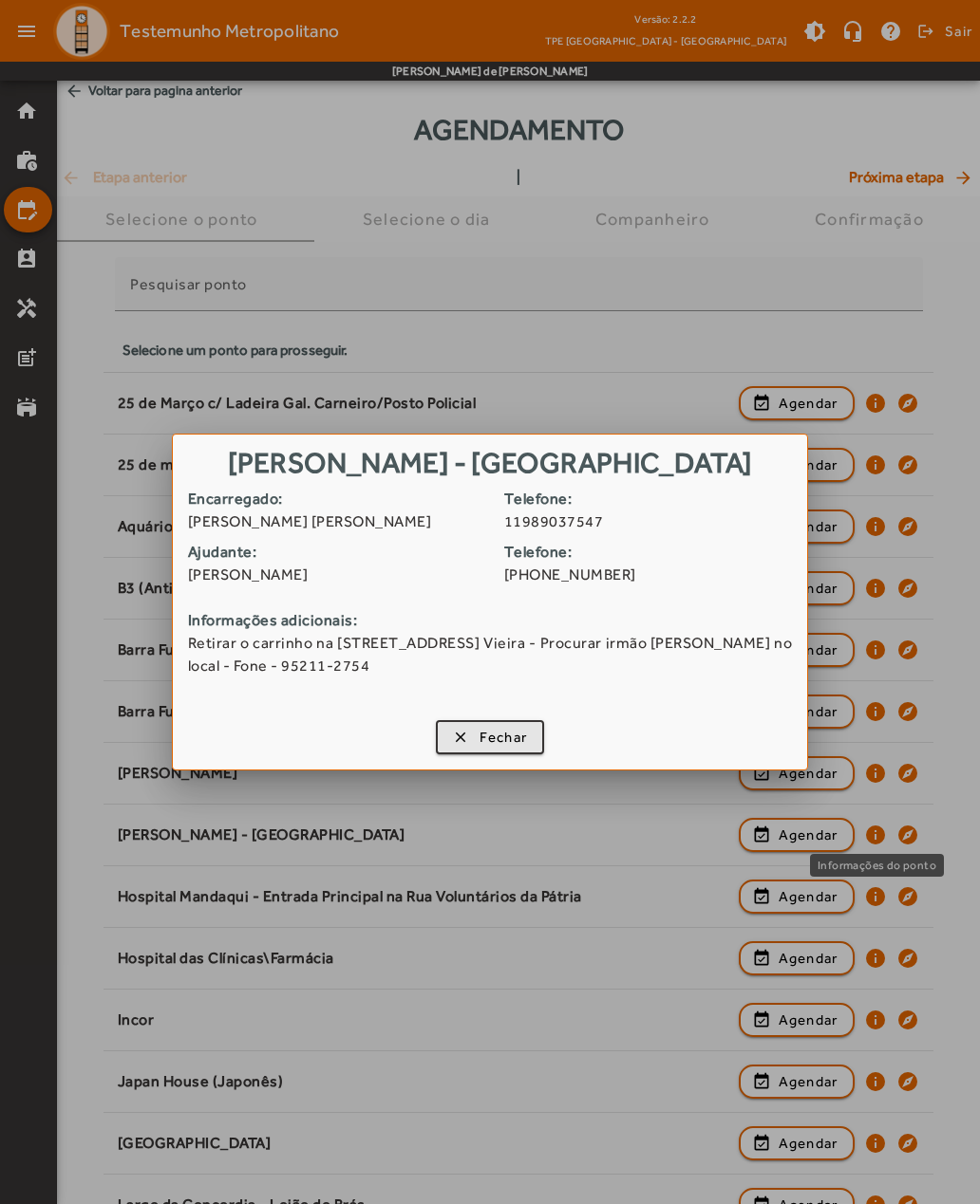
click at [463, 740] on span "button" at bounding box center [490, 738] width 105 height 46
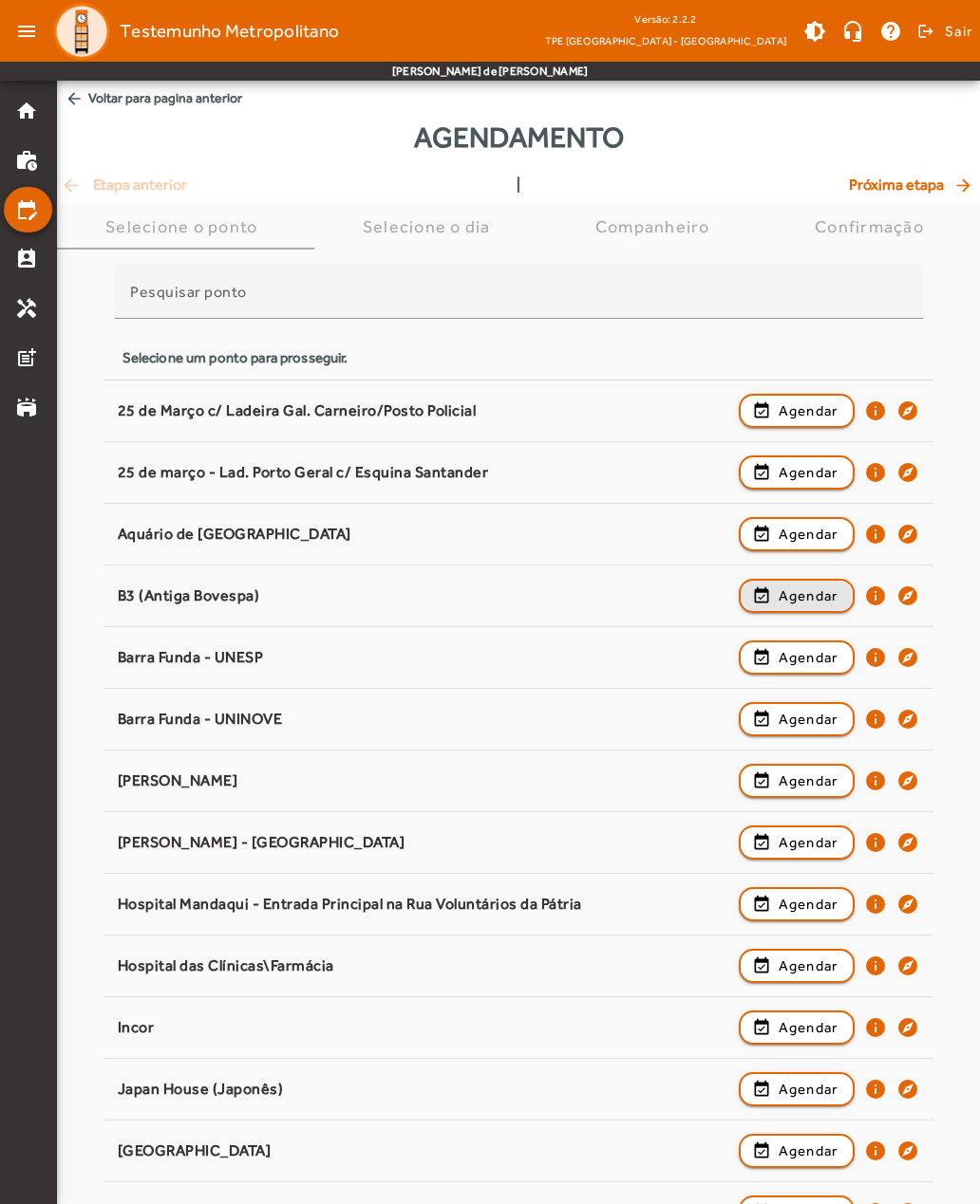
click at [805, 599] on span "Agendar" at bounding box center [808, 596] width 60 height 23
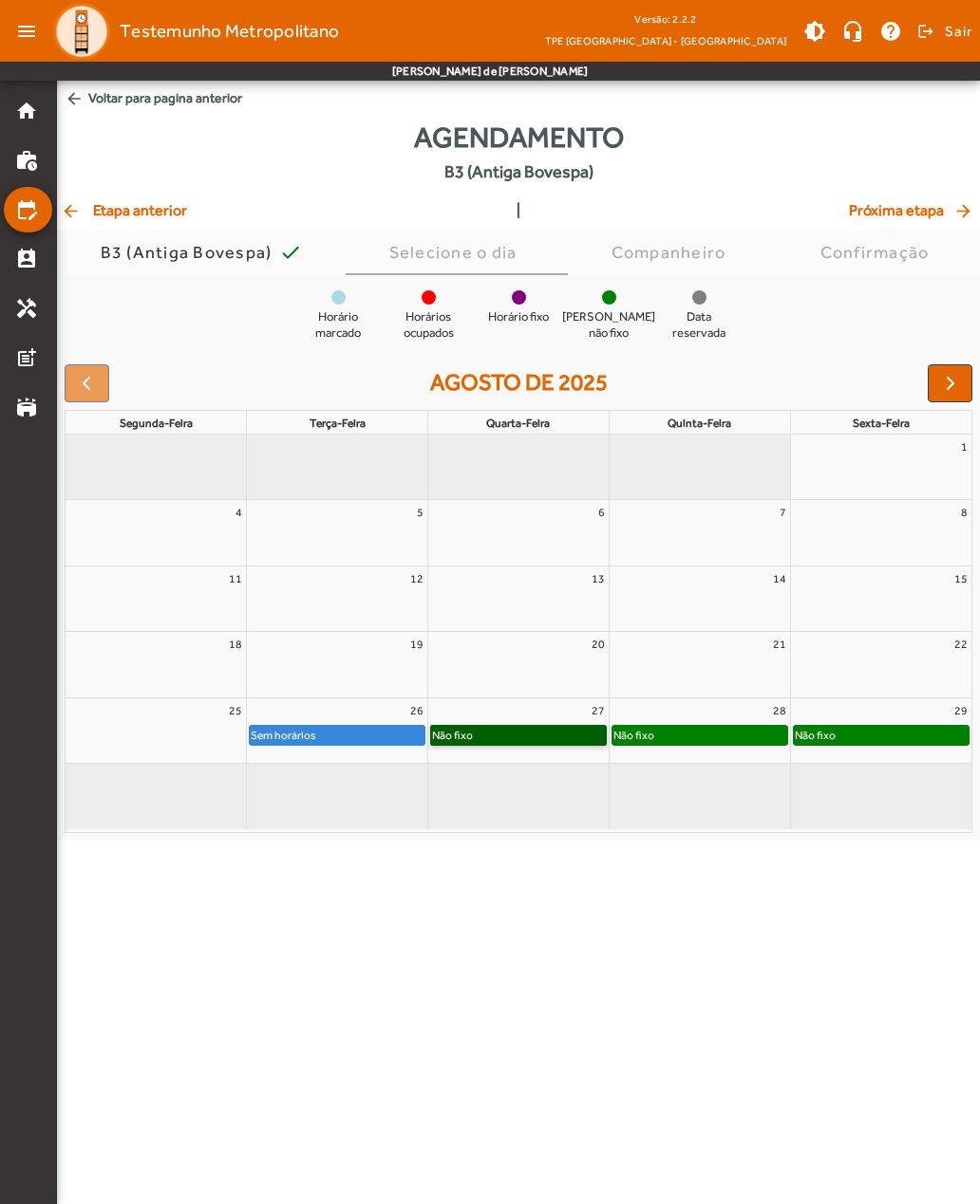
click at [491, 739] on link "Não fixo" at bounding box center [519, 735] width 177 height 21
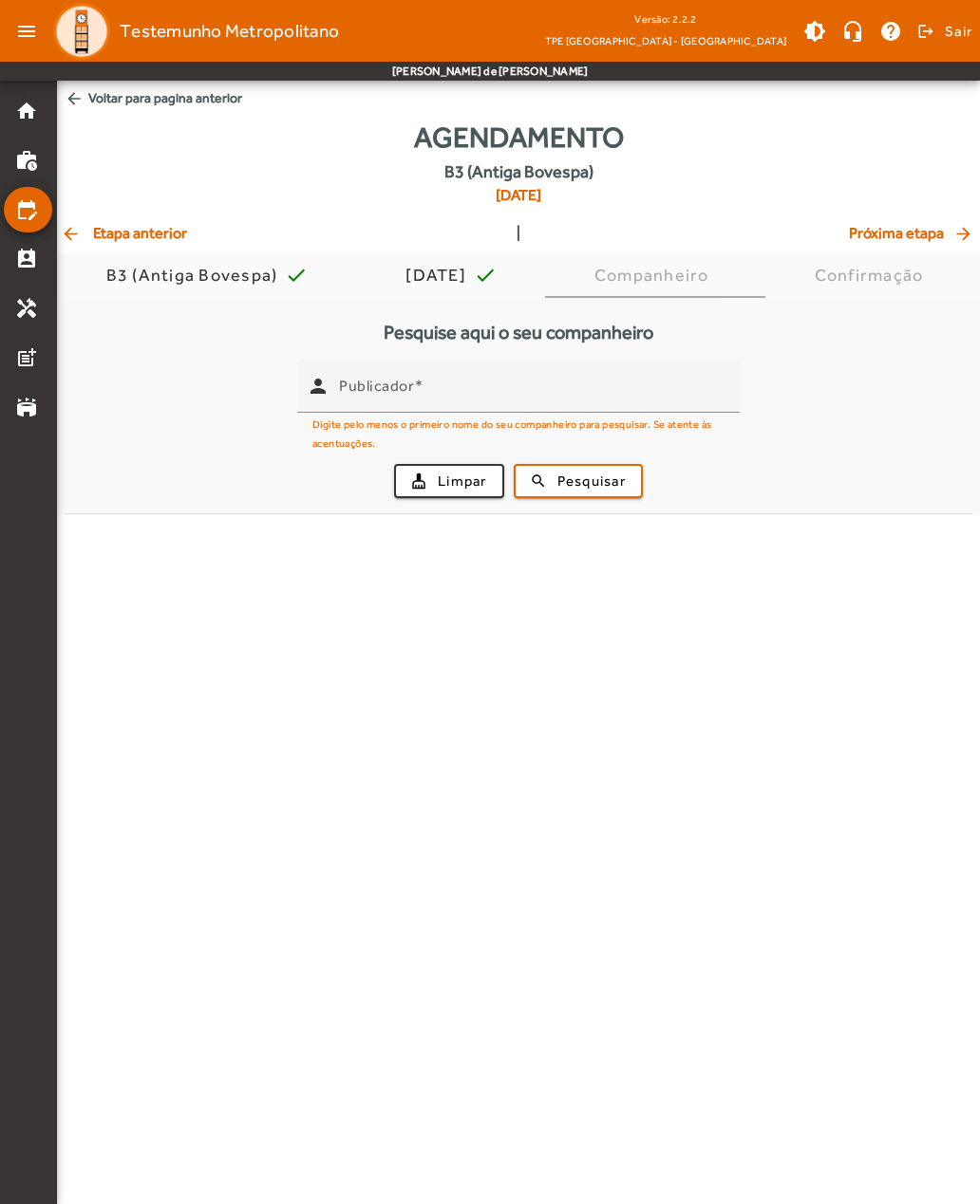
click at [97, 240] on span "arrow_back Etapa anterior" at bounding box center [123, 233] width 126 height 23
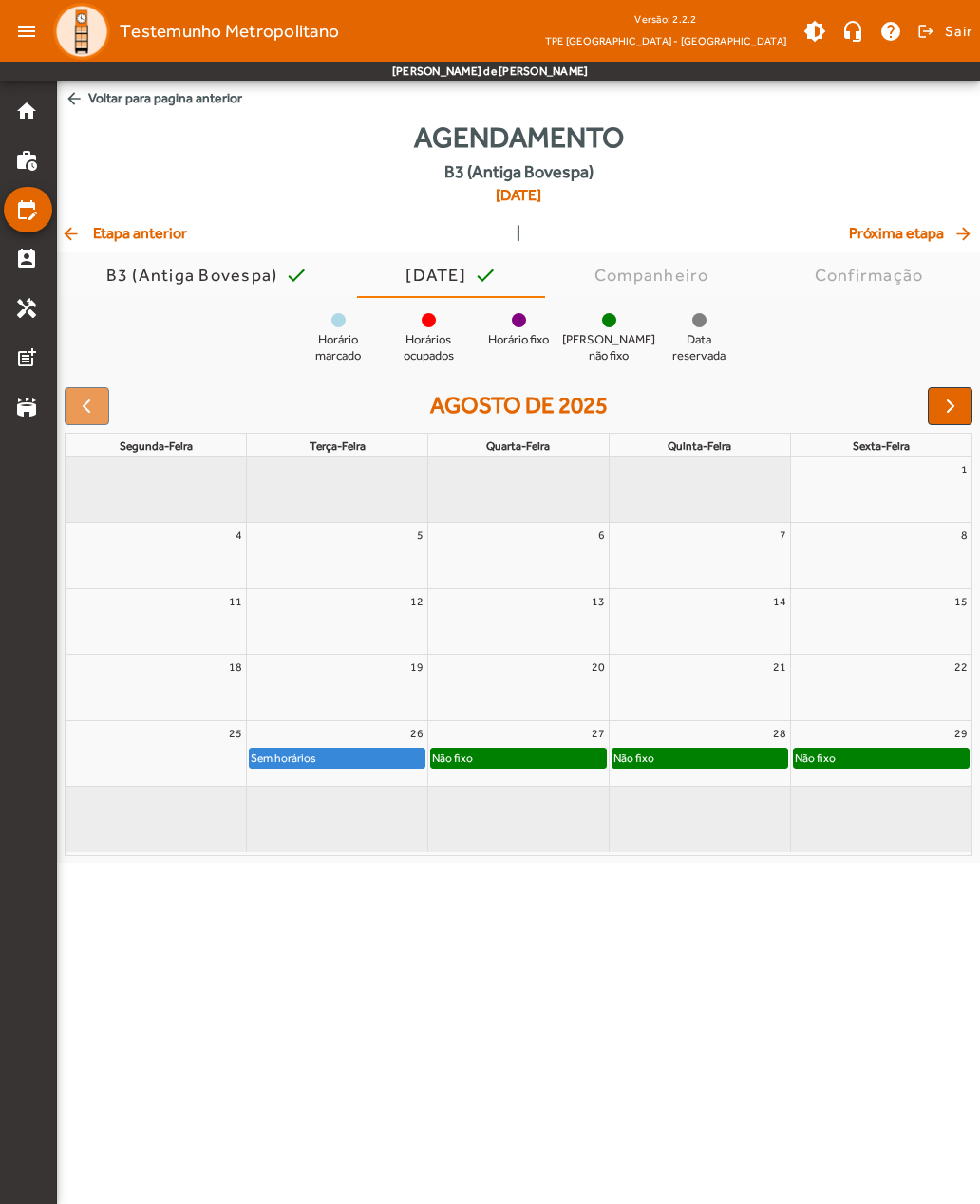
click at [944, 408] on span "button" at bounding box center [949, 406] width 23 height 23
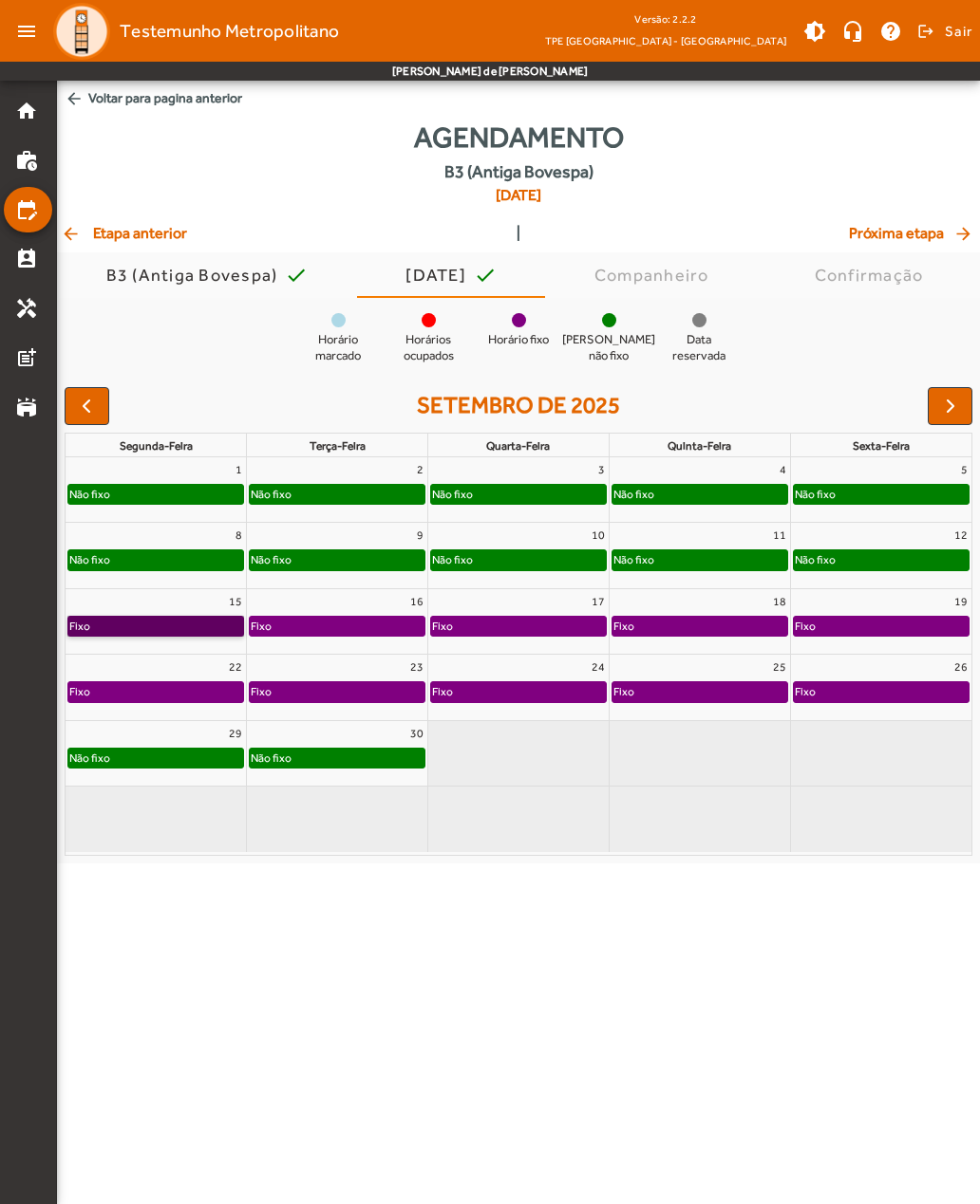
click at [103, 632] on link "Fixo" at bounding box center [156, 626] width 177 height 21
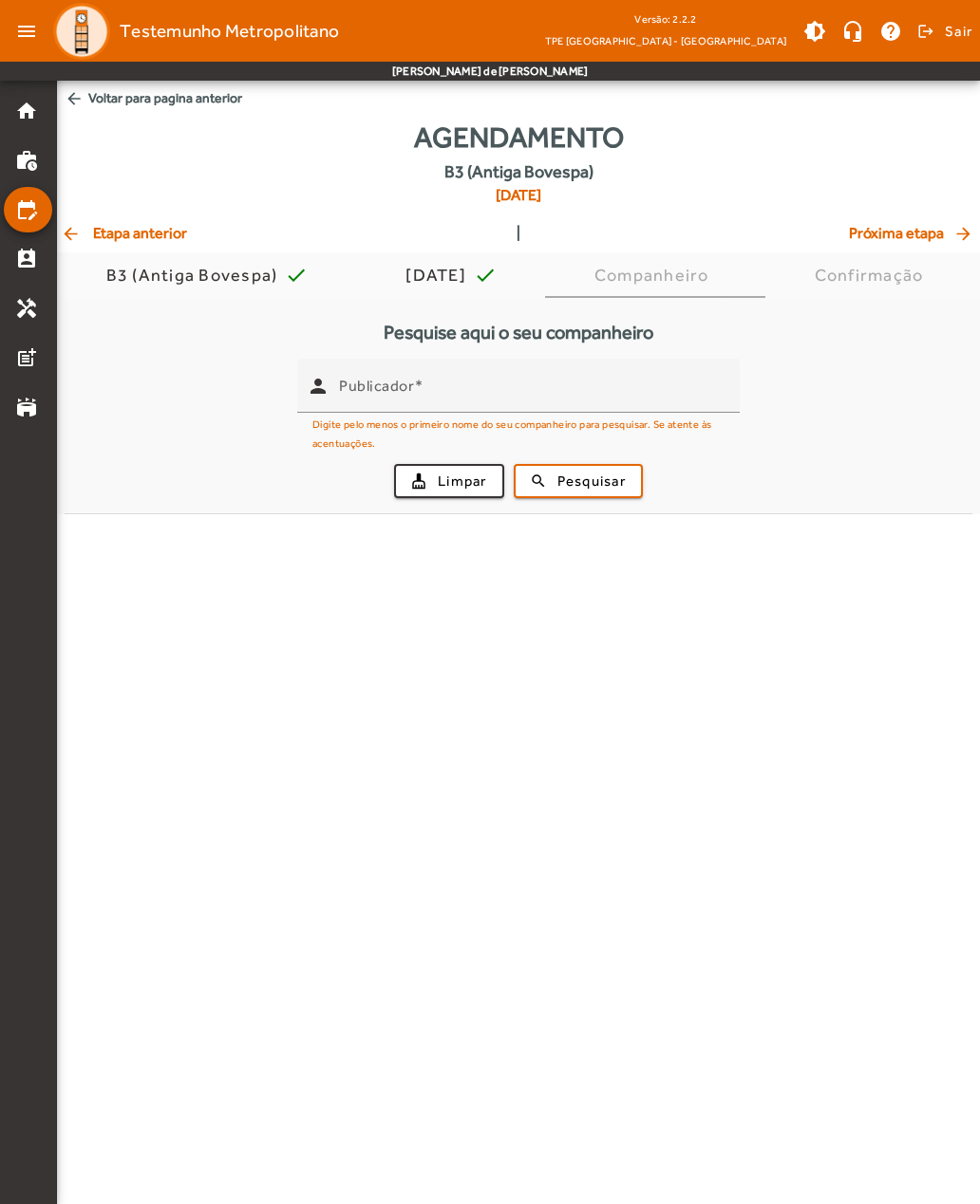
click at [82, 242] on mat-icon "arrow_back" at bounding box center [71, 233] width 23 height 19
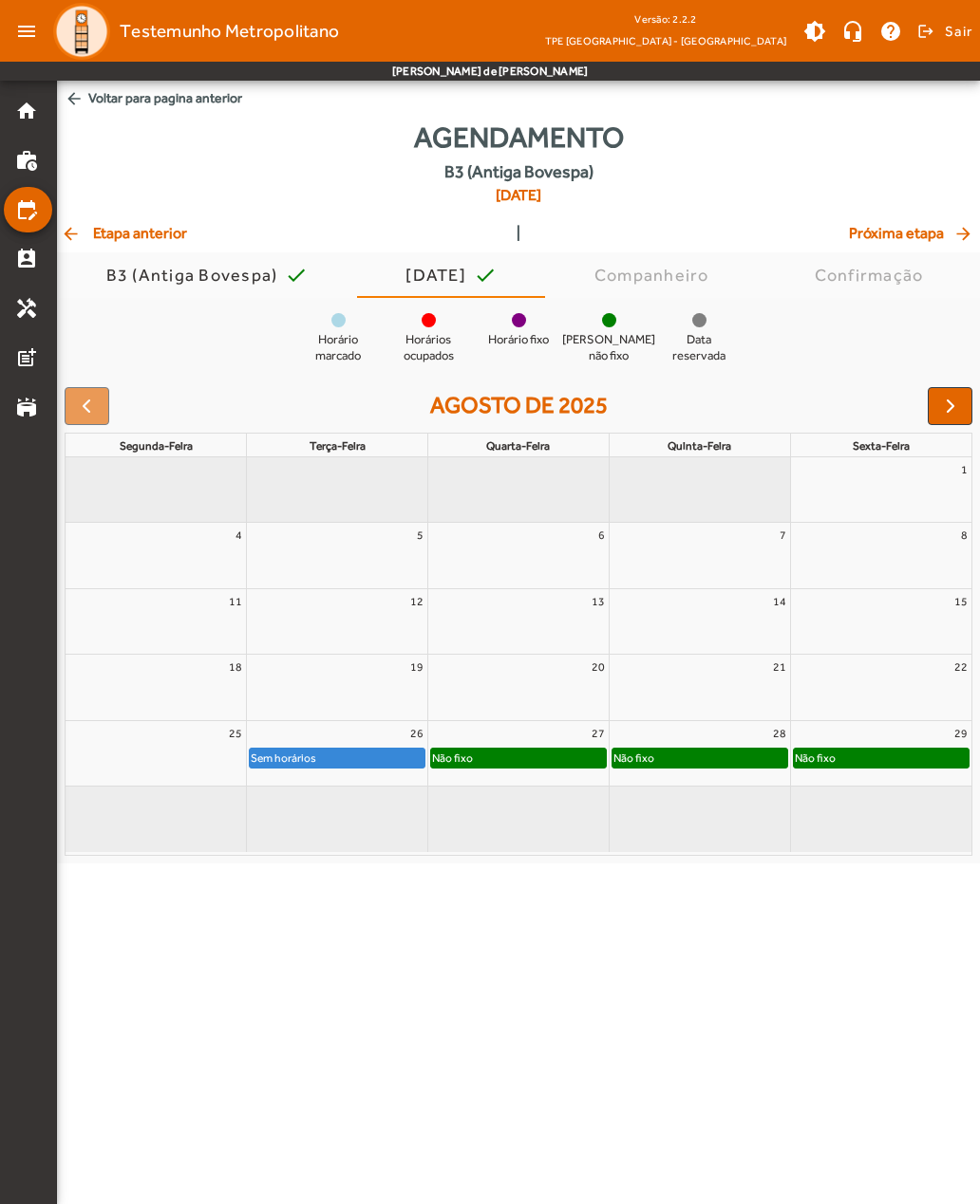
click at [942, 408] on span "button" at bounding box center [949, 406] width 23 height 23
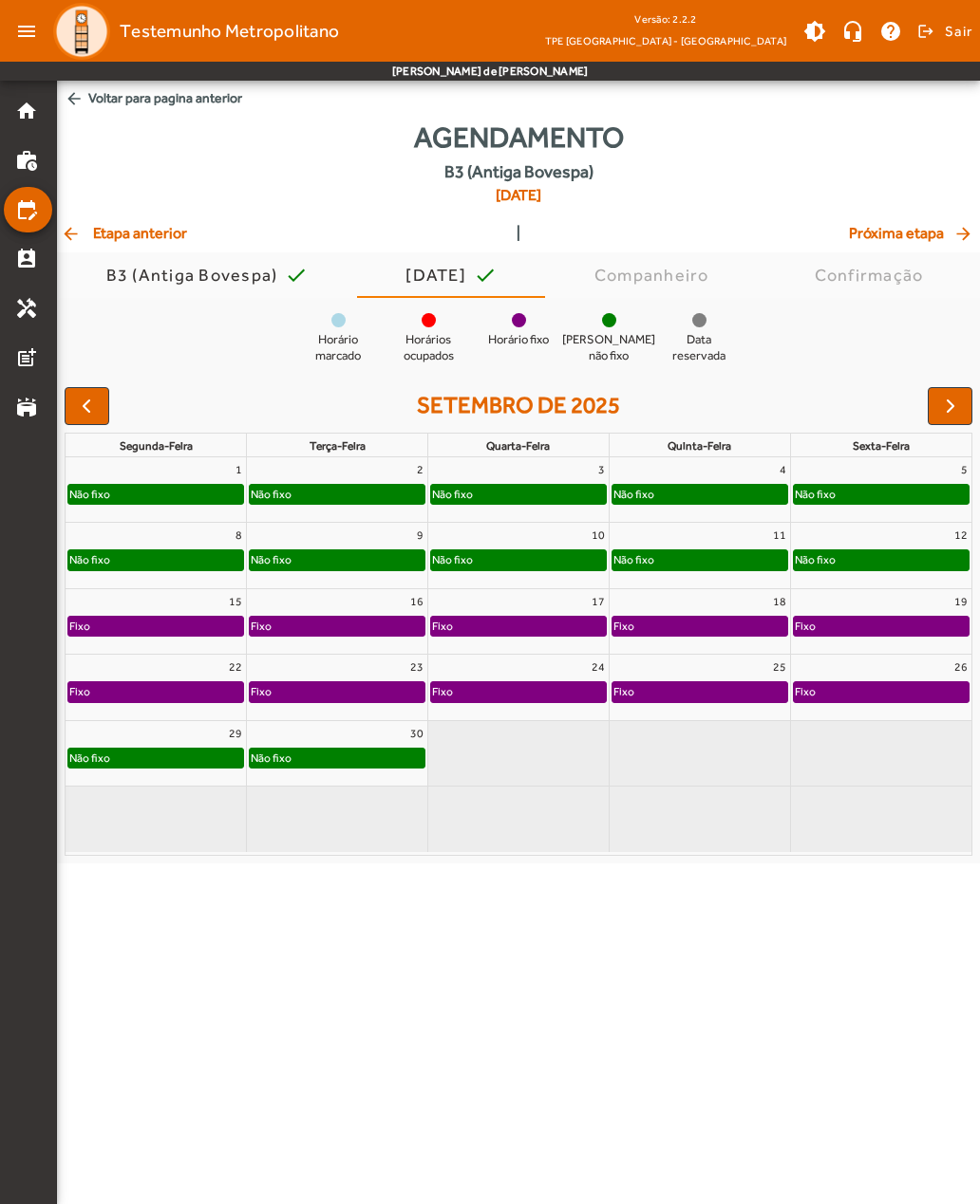
click at [941, 407] on span "button" at bounding box center [949, 406] width 23 height 23
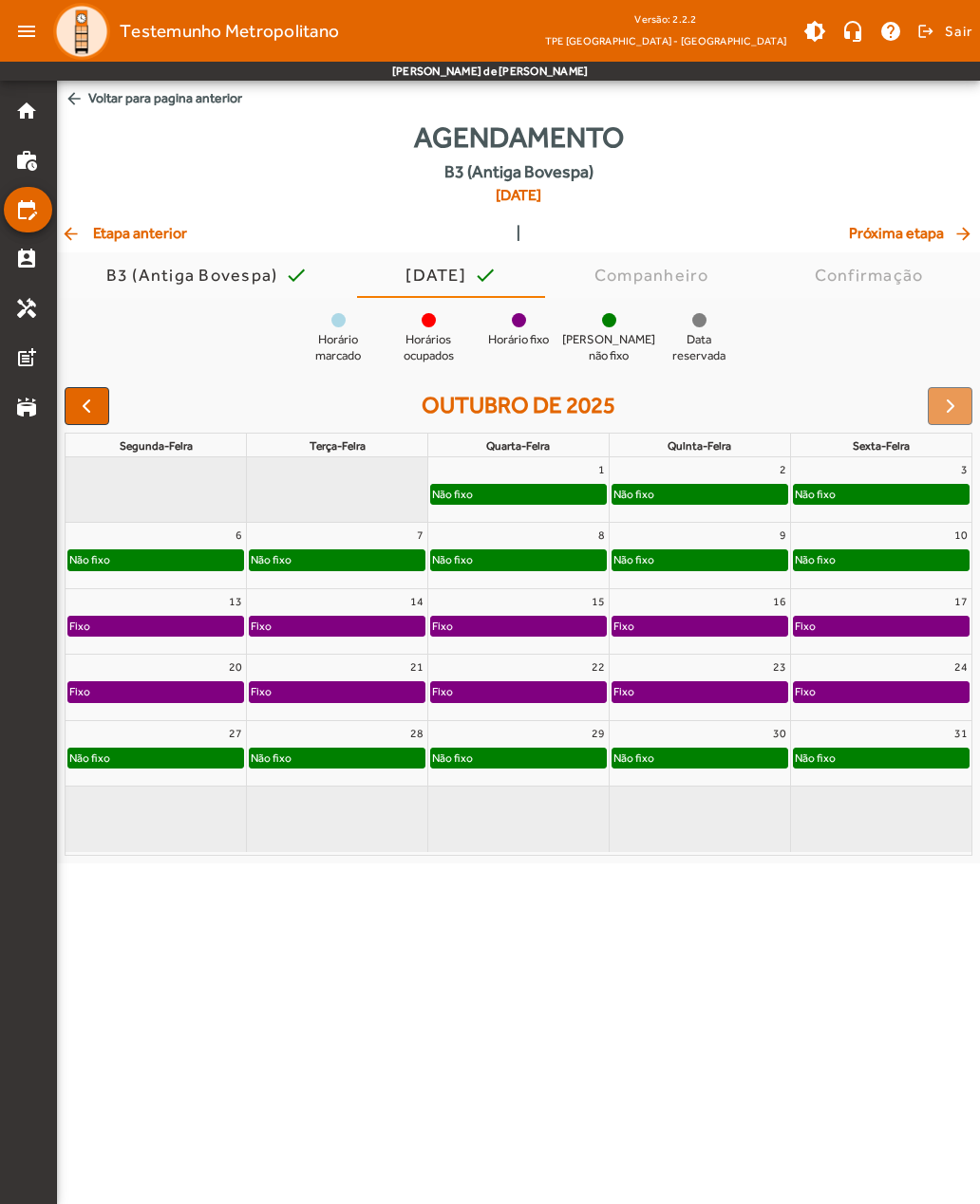
click at [939, 410] on div at bounding box center [949, 406] width 45 height 38
click at [941, 402] on div at bounding box center [949, 406] width 45 height 38
click at [941, 406] on div at bounding box center [949, 406] width 45 height 38
click at [86, 413] on span "button" at bounding box center [86, 406] width 23 height 23
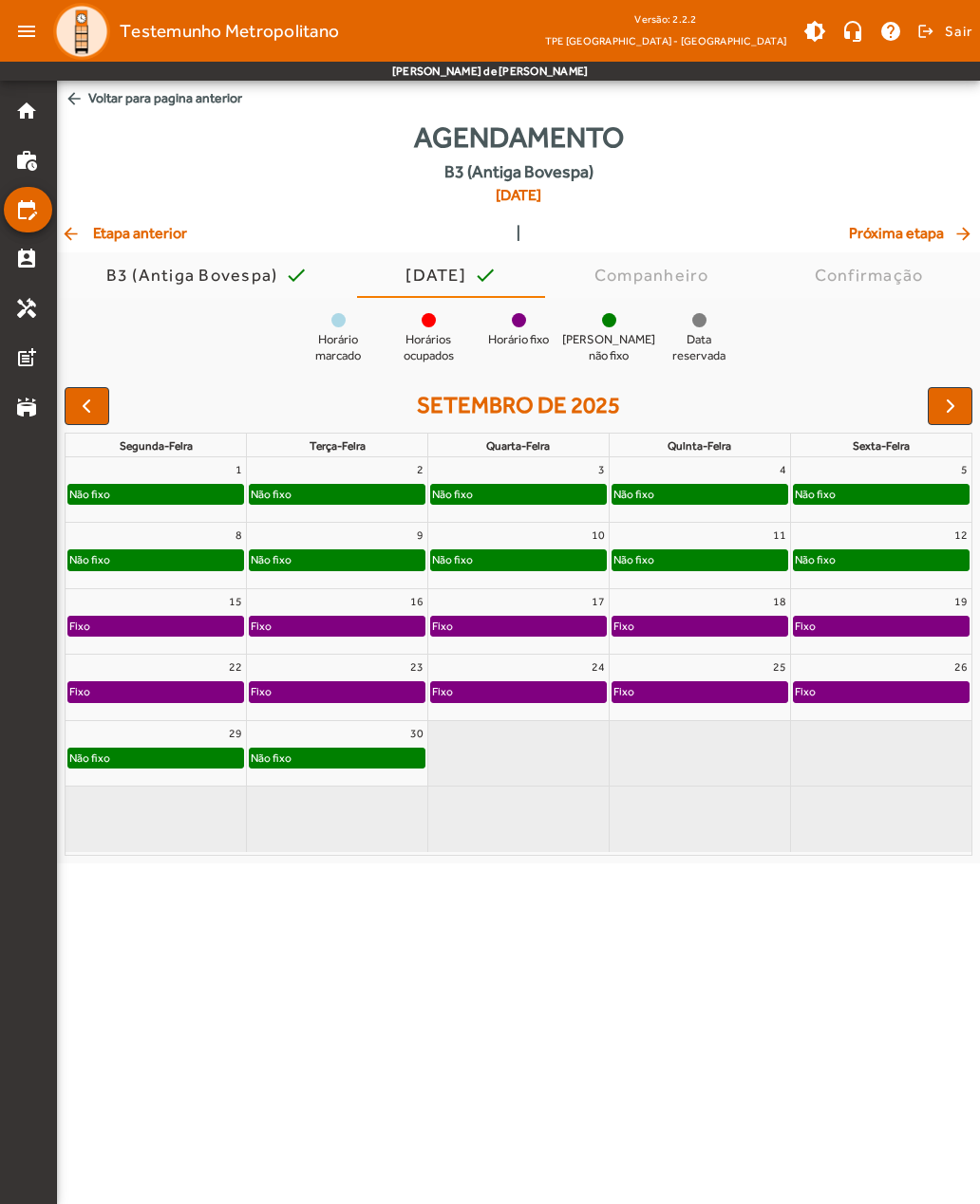
click at [86, 411] on span "button" at bounding box center [86, 406] width 23 height 23
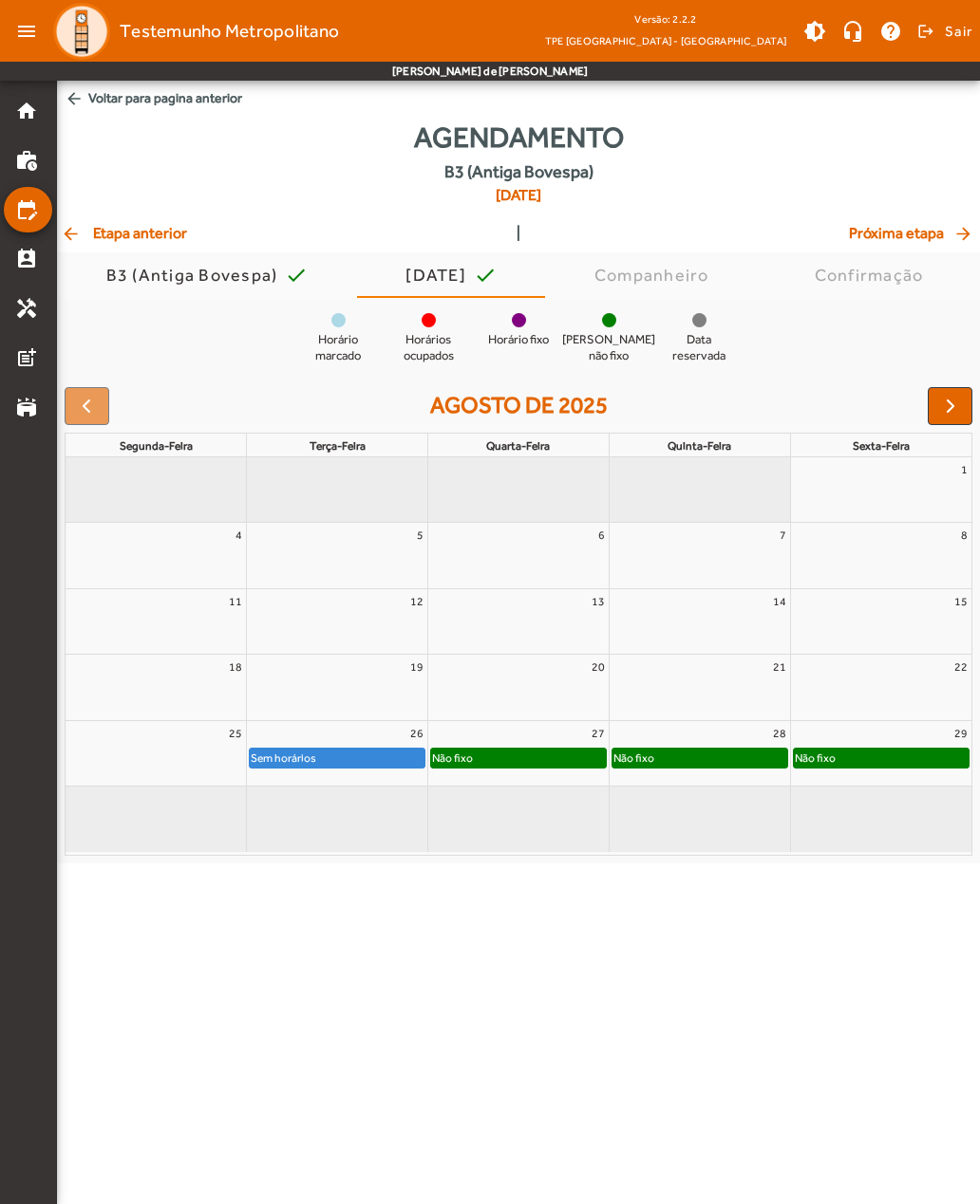
click at [74, 239] on mat-icon "arrow_back" at bounding box center [71, 233] width 23 height 19
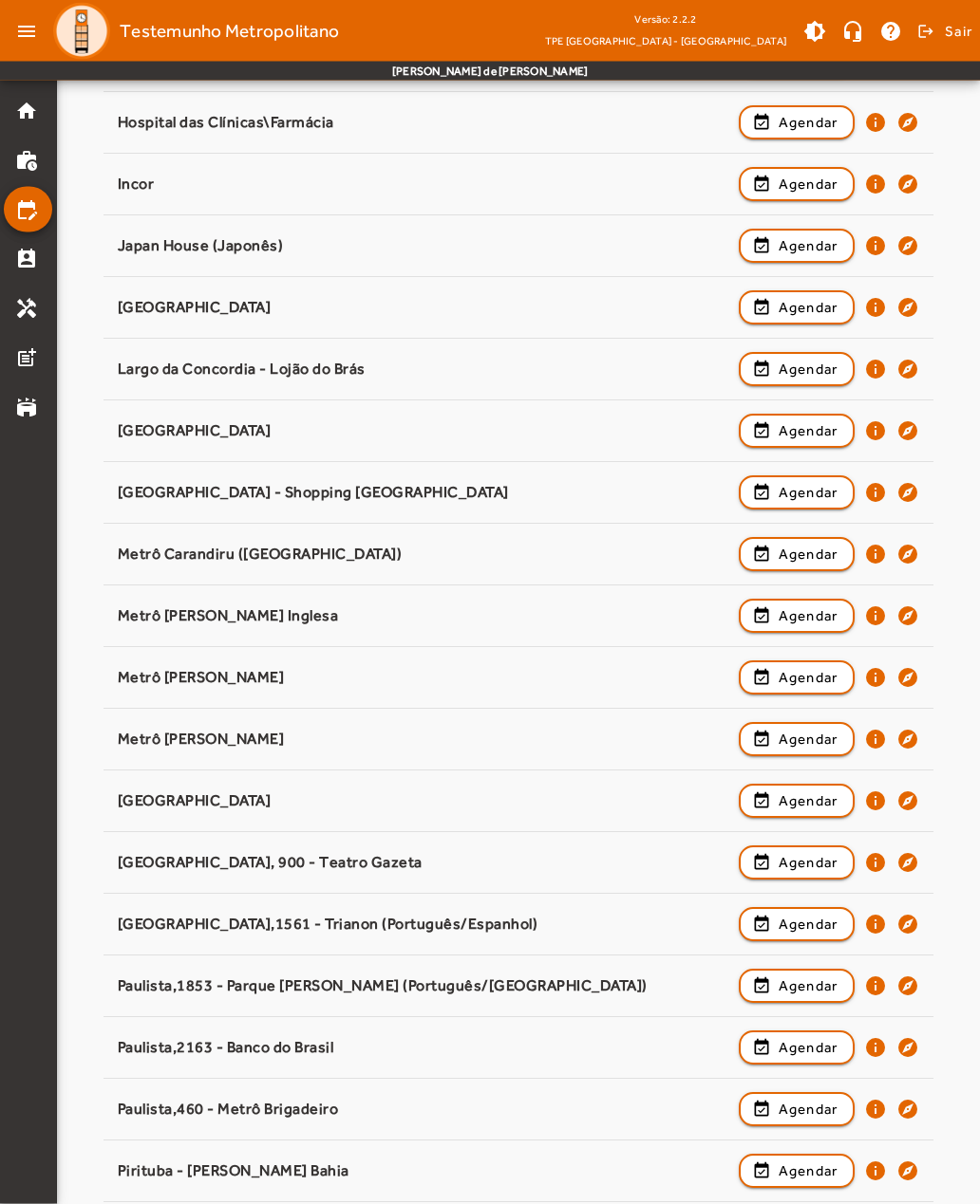
scroll to position [893, 0]
click at [807, 741] on span "Agendar" at bounding box center [808, 739] width 60 height 23
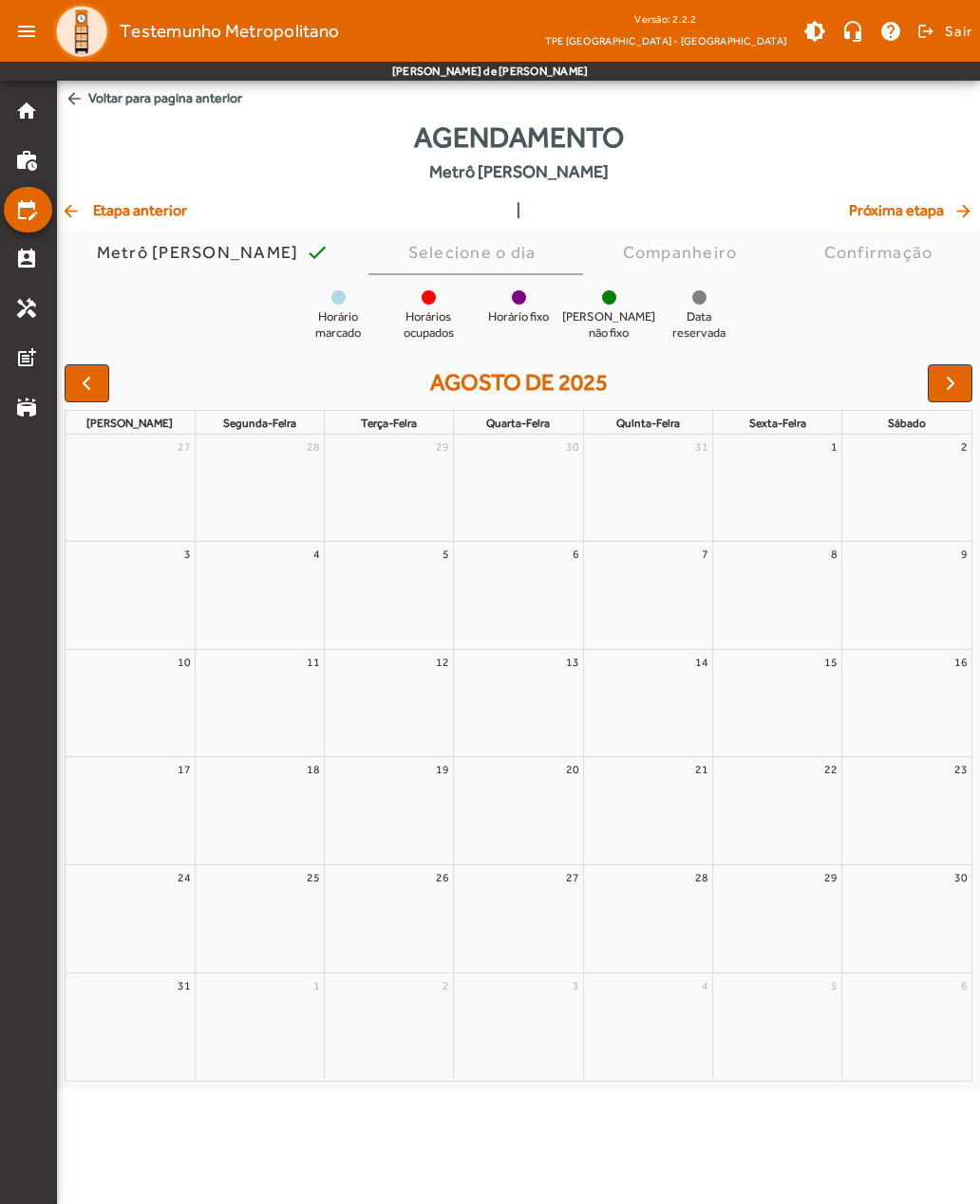
scroll to position [0, 0]
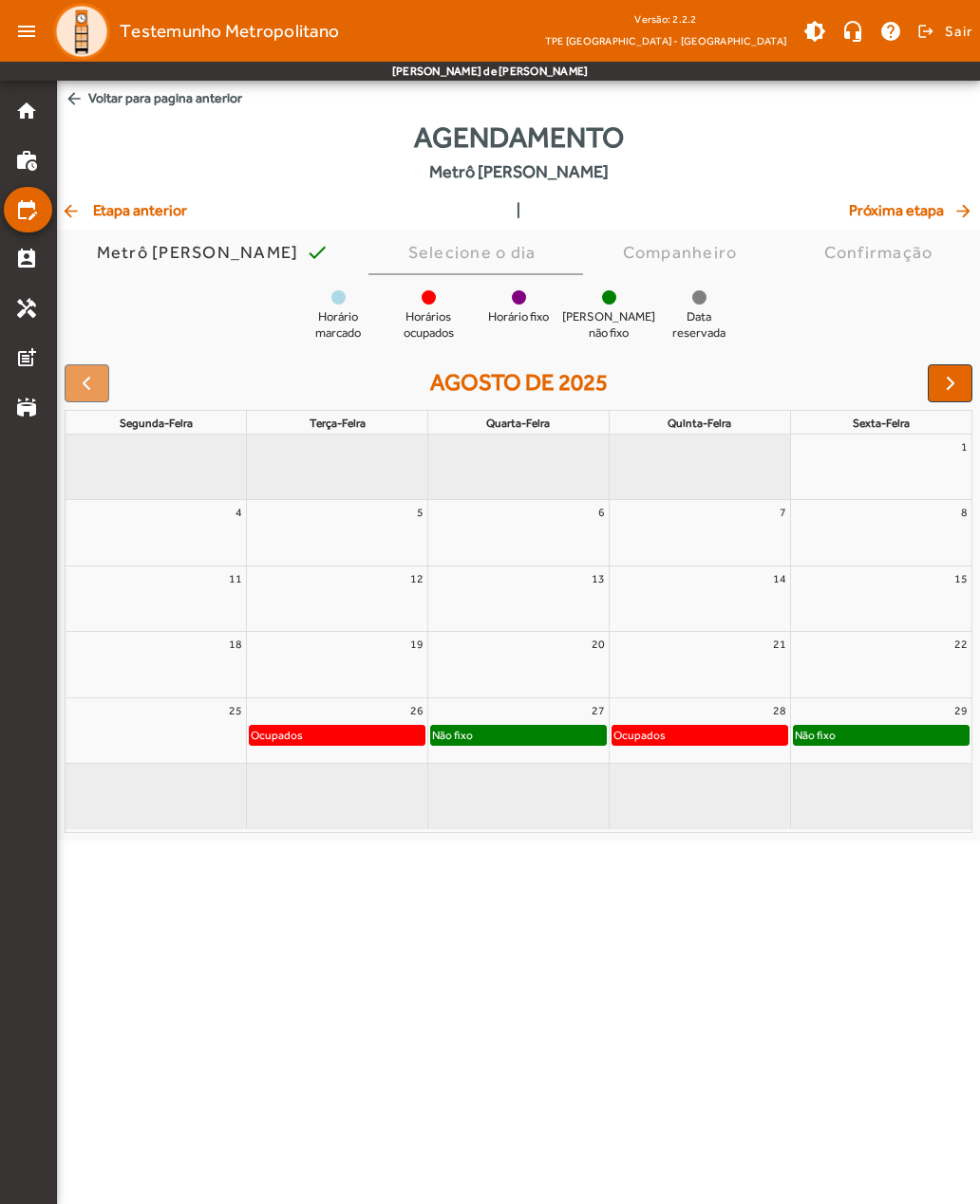
click at [947, 381] on span "button" at bounding box center [949, 383] width 23 height 23
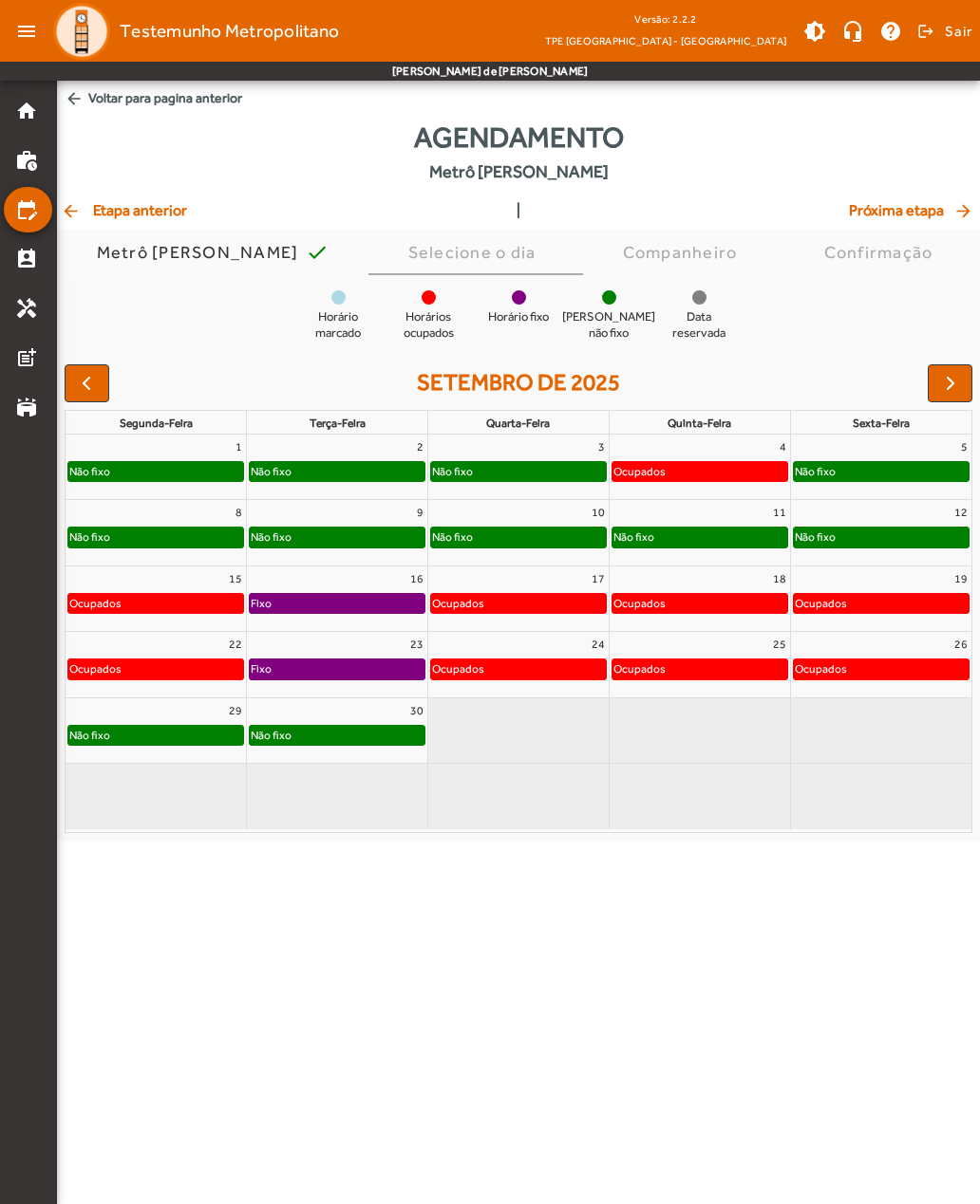
click at [946, 382] on span "button" at bounding box center [949, 383] width 23 height 23
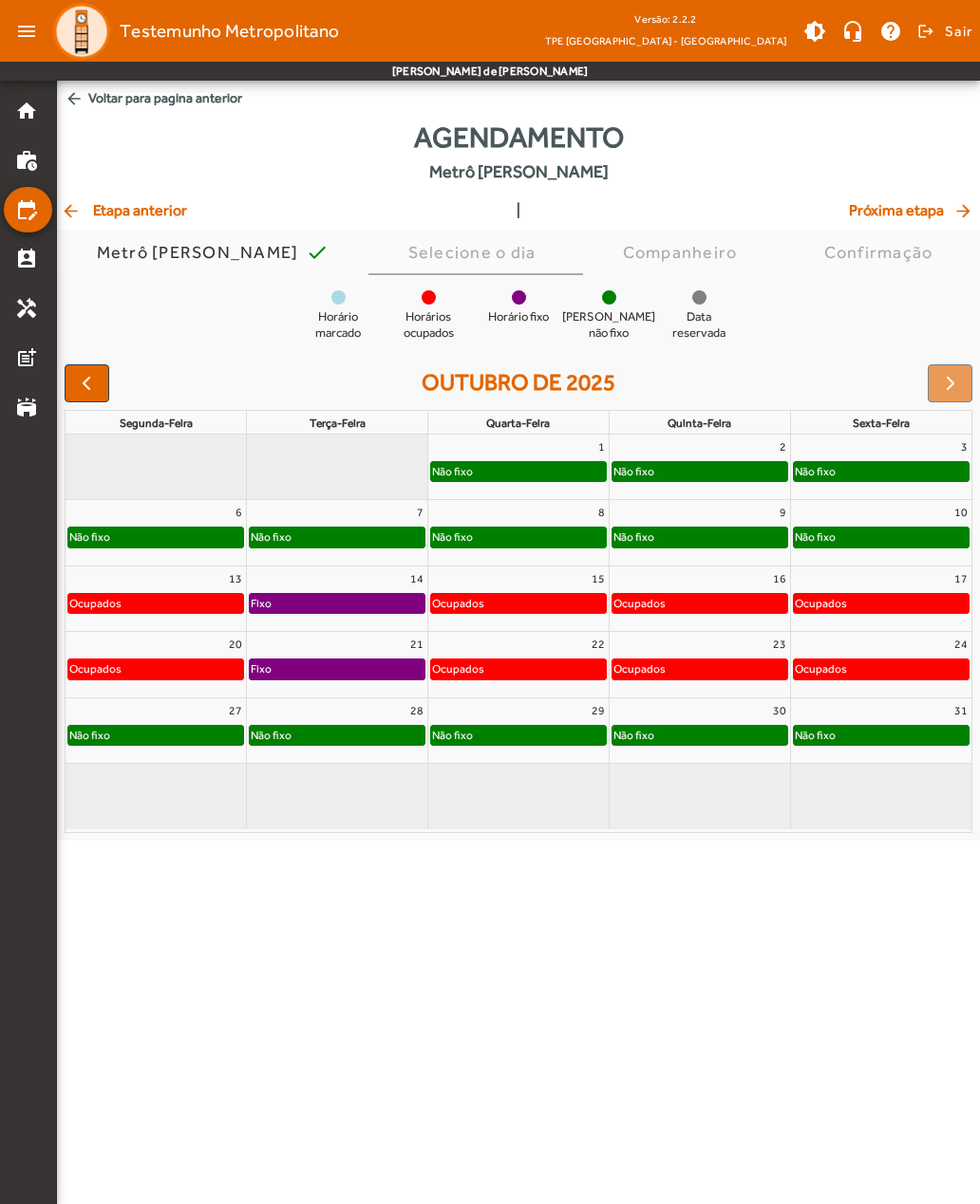
click at [949, 380] on div at bounding box center [949, 383] width 45 height 38
click at [947, 385] on div at bounding box center [949, 383] width 45 height 38
click at [949, 384] on div at bounding box center [949, 383] width 45 height 38
click at [18, 310] on mat-icon "handyman" at bounding box center [26, 308] width 23 height 23
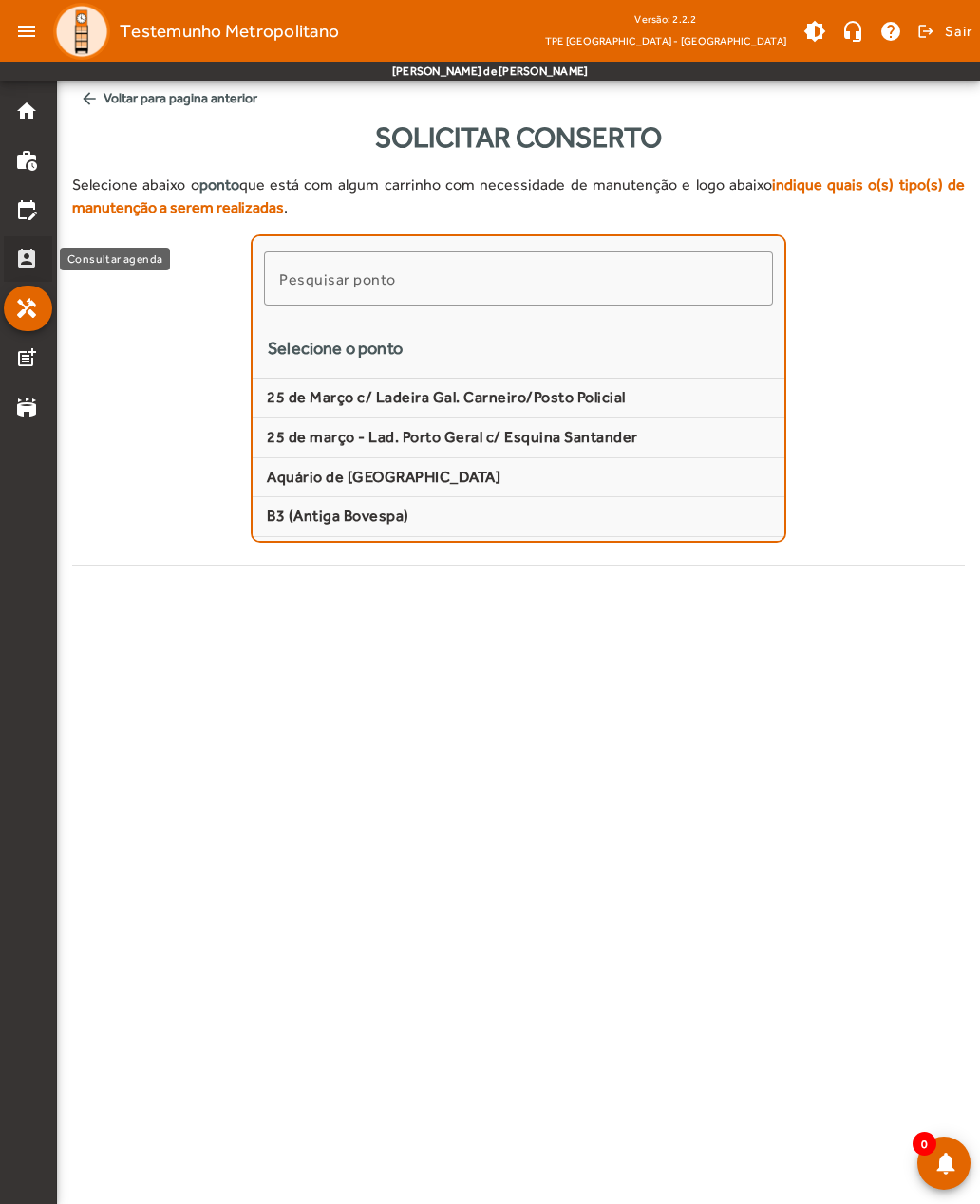
click at [23, 254] on mat-icon "perm_contact_calendar" at bounding box center [26, 259] width 23 height 23
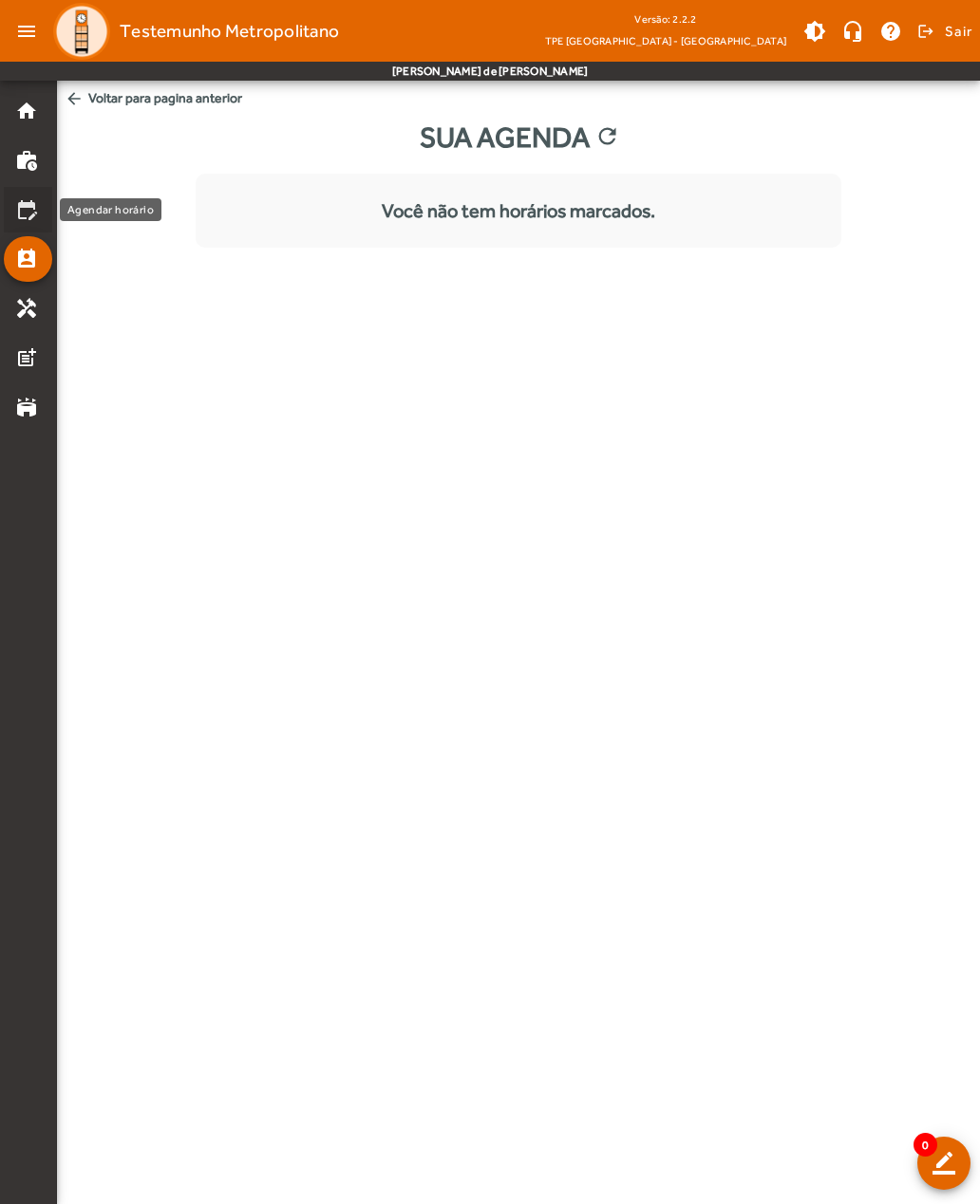
click at [22, 211] on mat-icon "edit_calendar" at bounding box center [26, 209] width 23 height 23
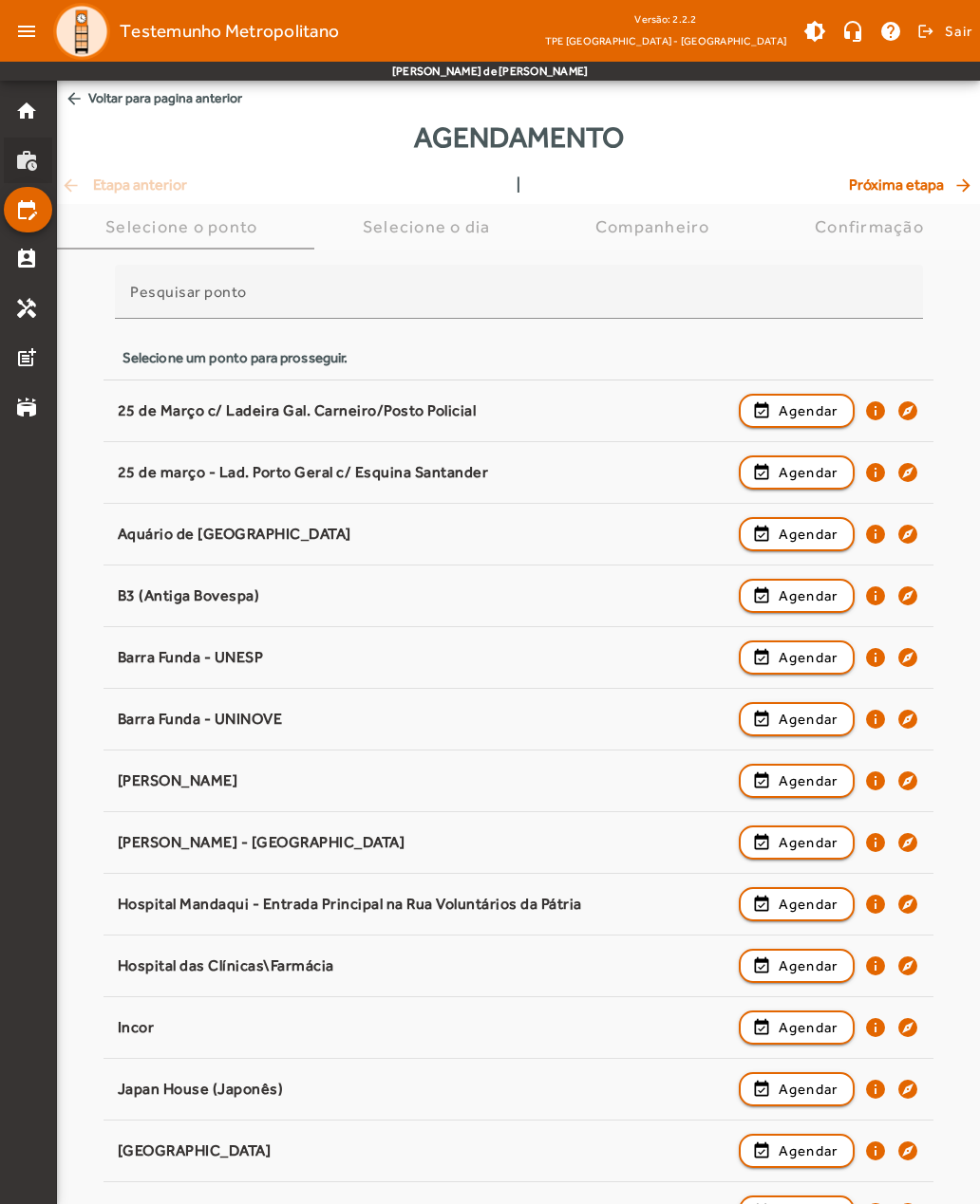
click at [28, 173] on mat-list-item "work_history" at bounding box center [28, 161] width 49 height 46
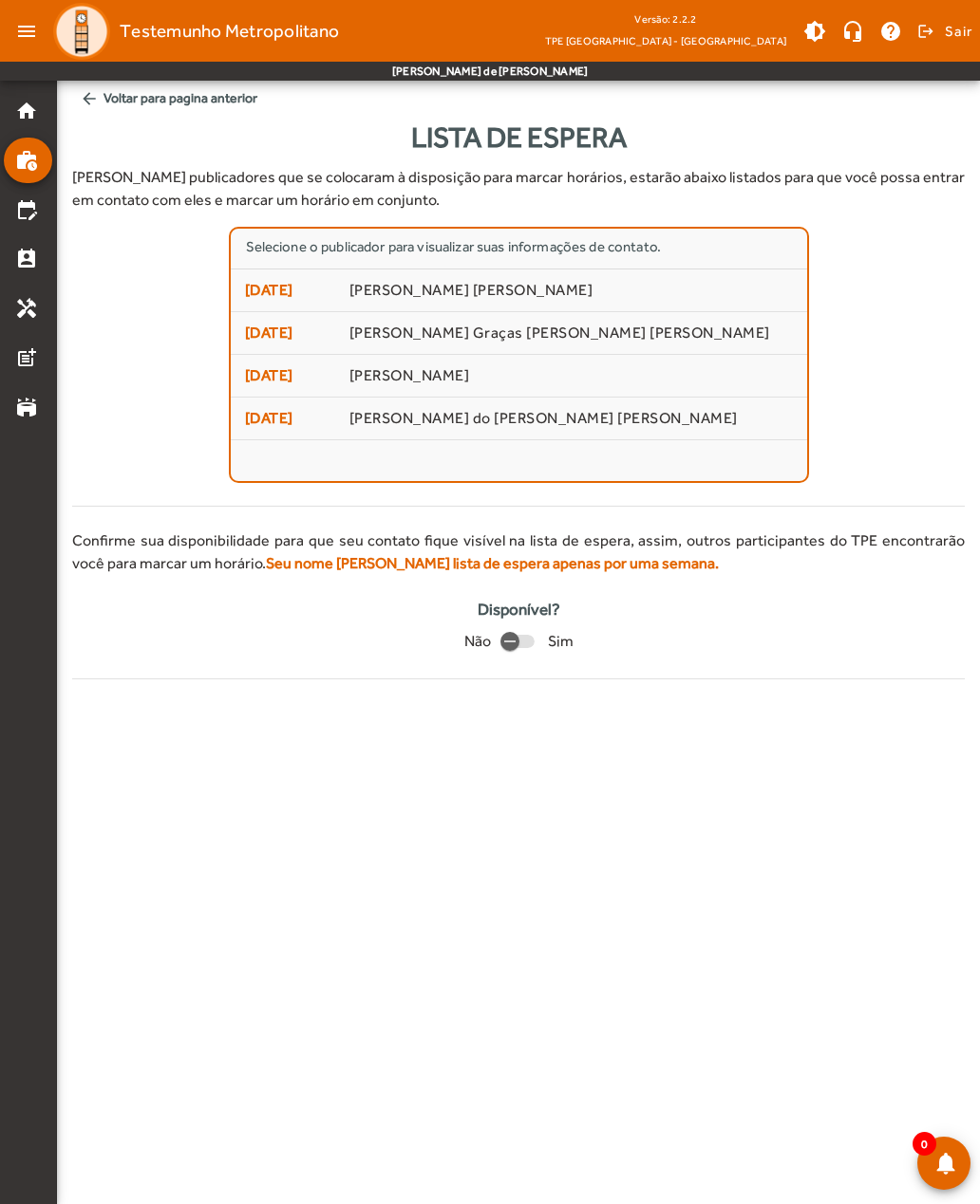
click at [262, 298] on span "[DATE]" at bounding box center [290, 290] width 90 height 23
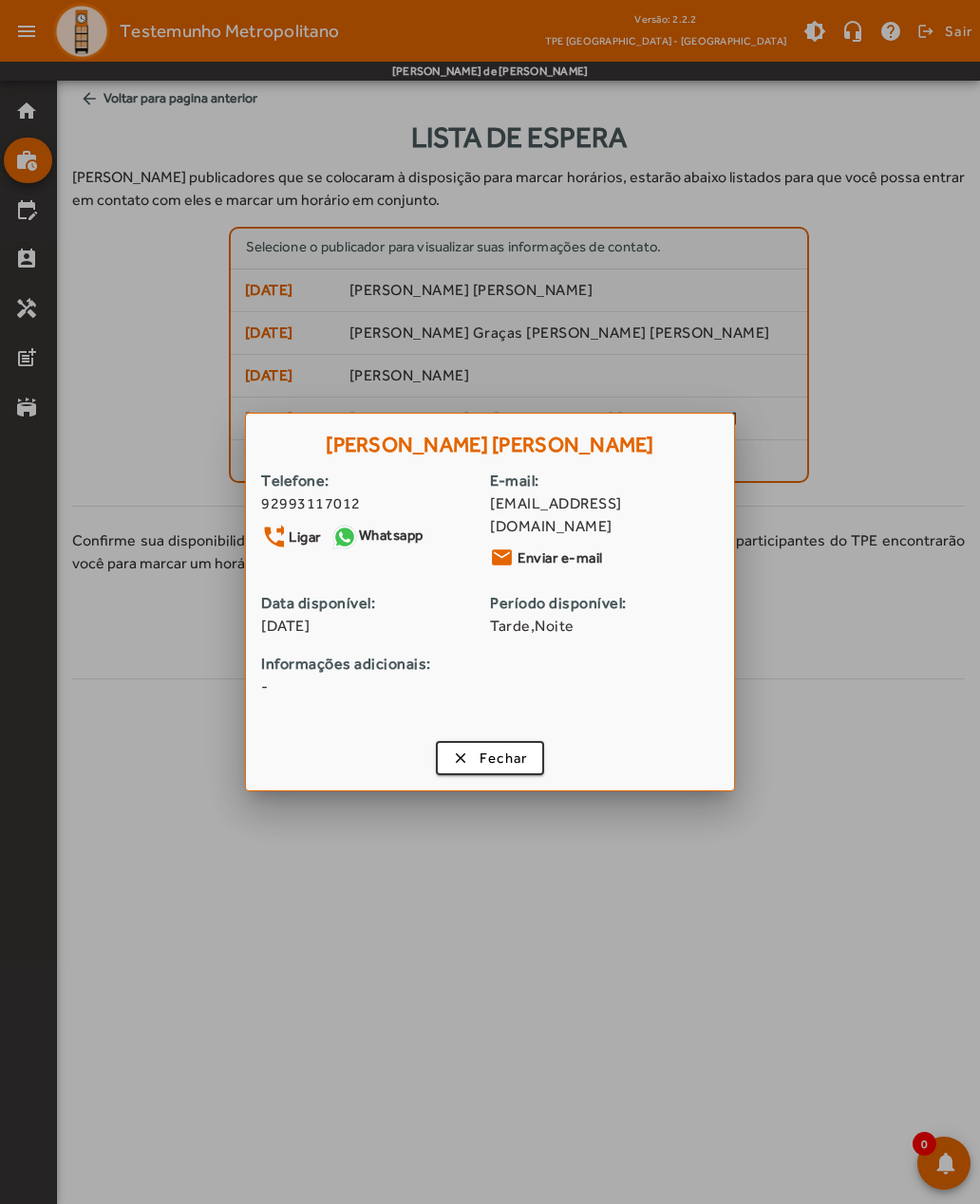
click at [123, 445] on div at bounding box center [490, 602] width 980 height 1204
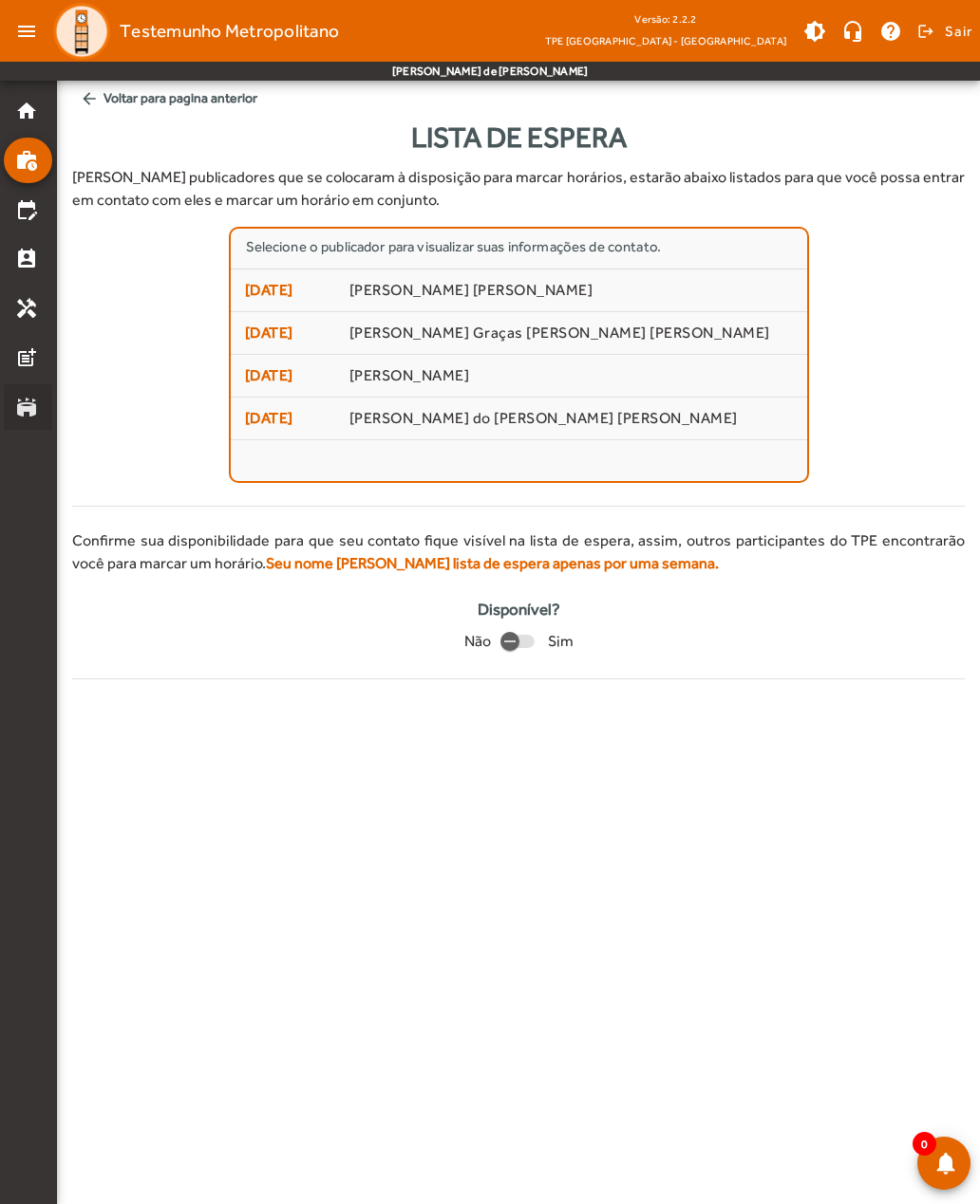
click at [21, 413] on mat-icon "stadium" at bounding box center [26, 407] width 23 height 23
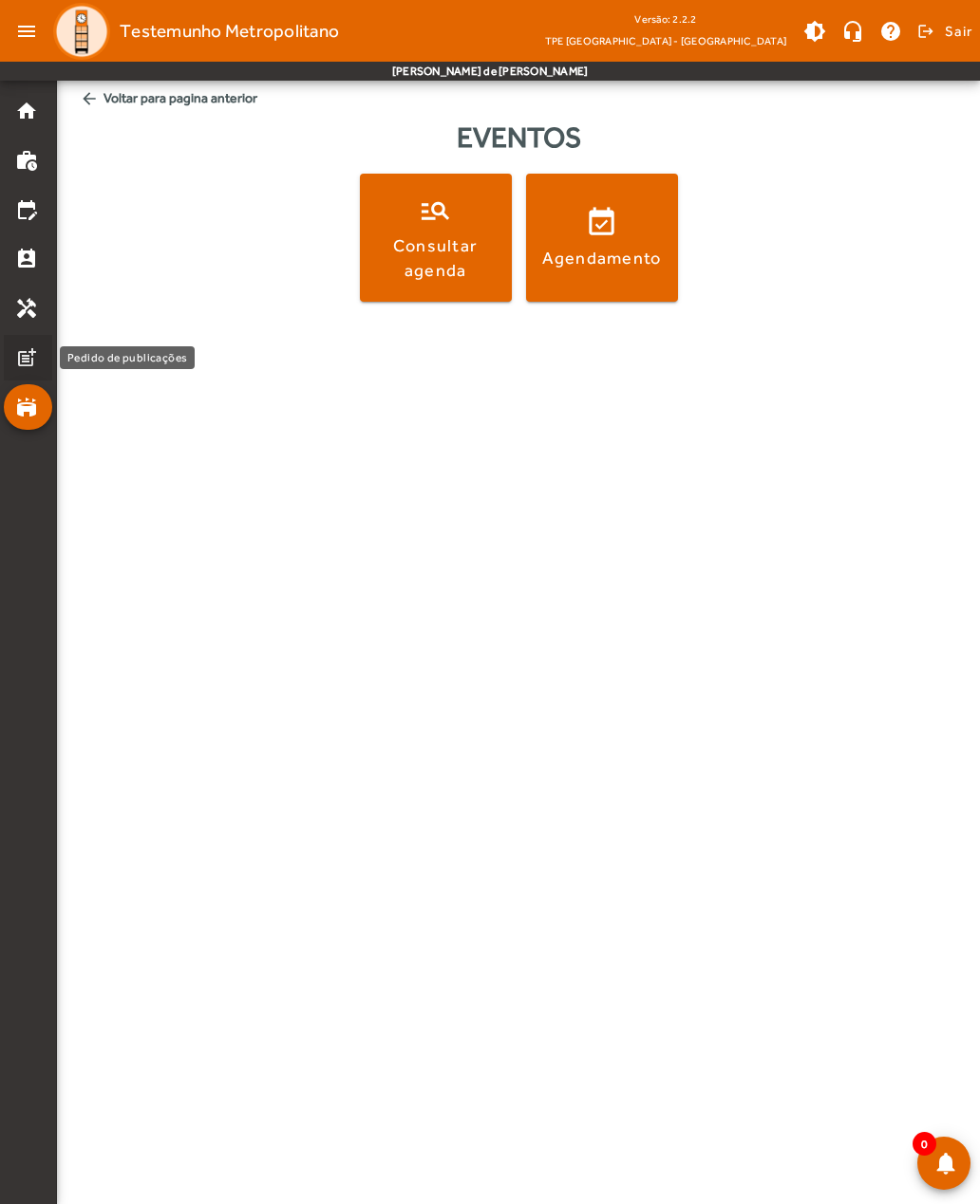
click at [22, 355] on mat-icon "post_add" at bounding box center [26, 357] width 23 height 23
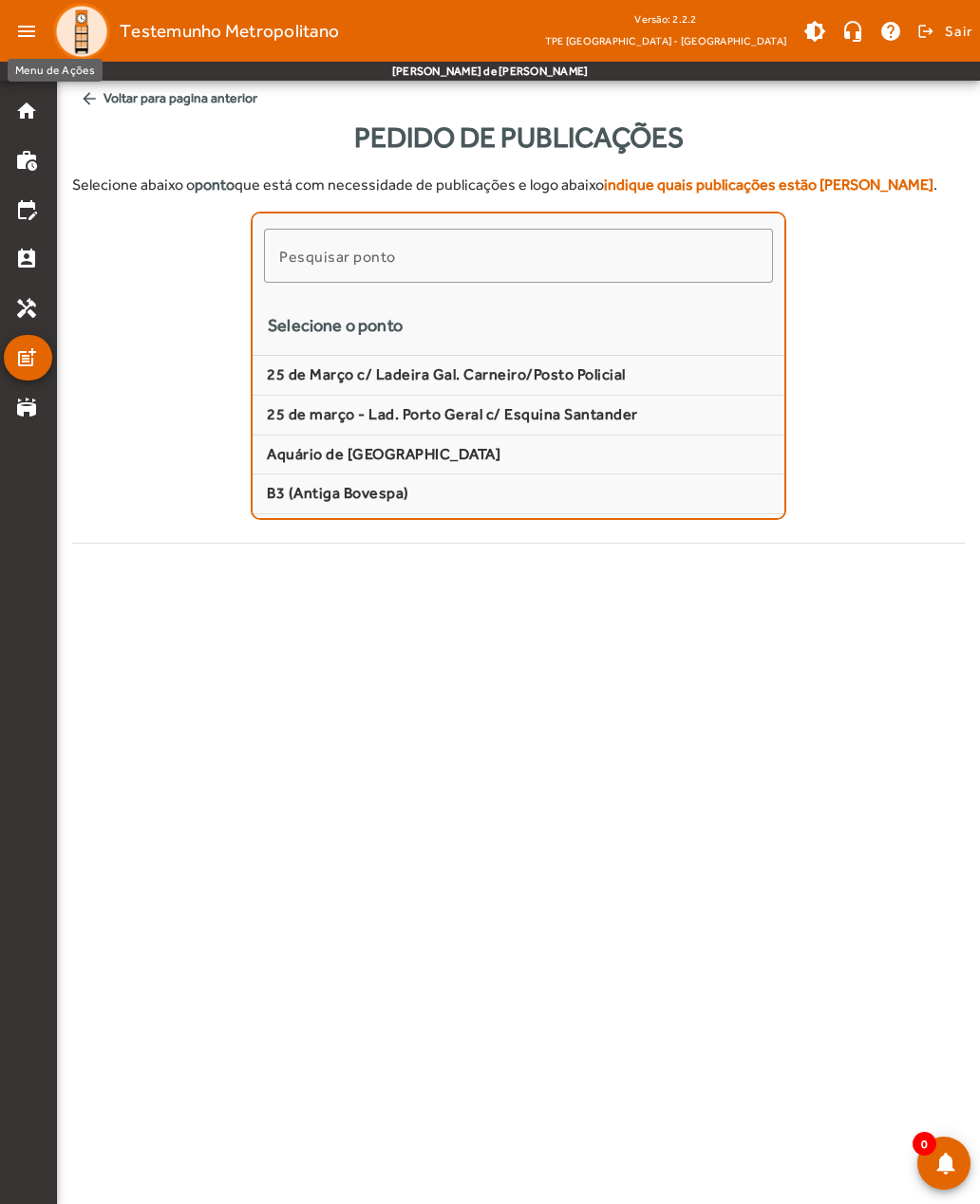
click at [17, 31] on mat-icon "menu" at bounding box center [27, 31] width 38 height 38
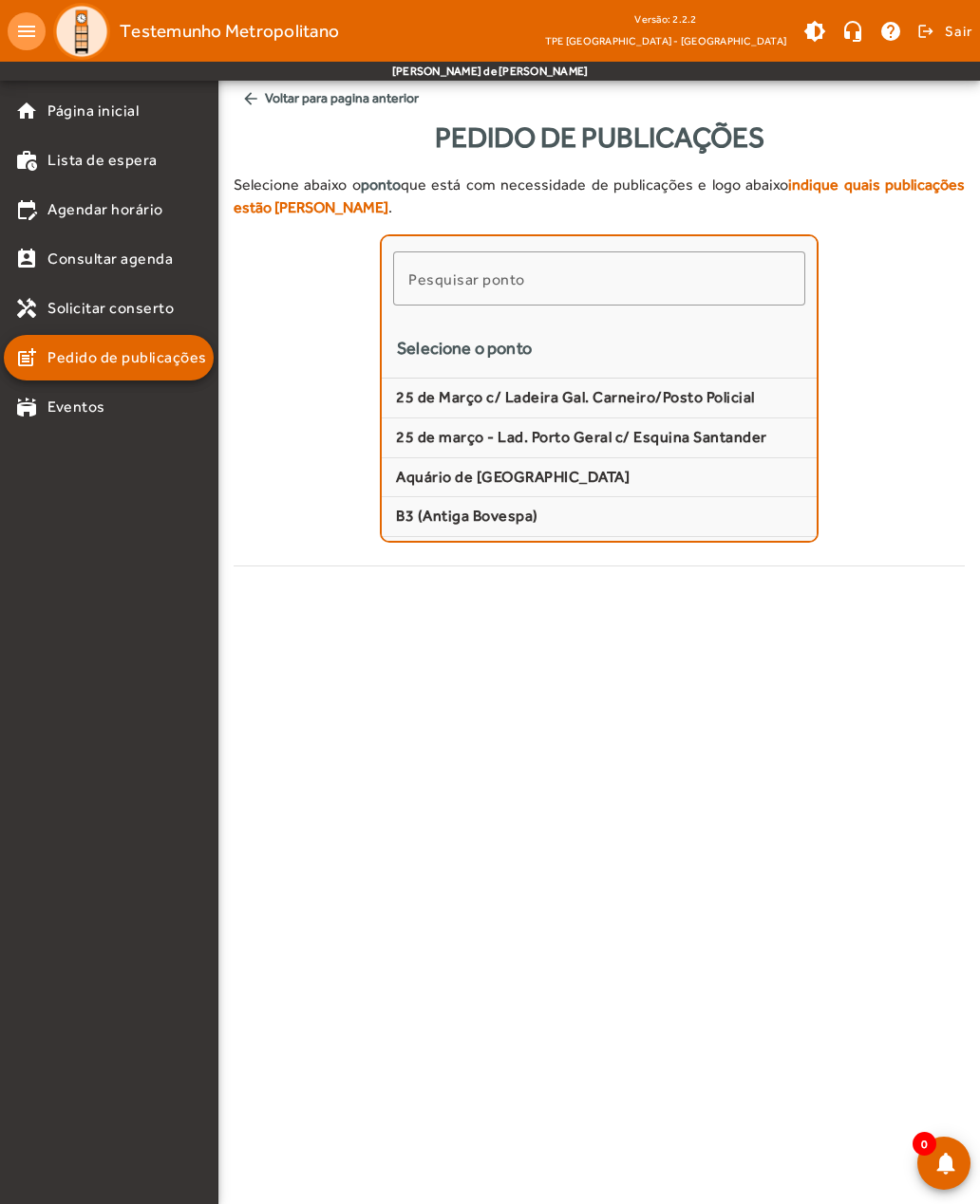
click at [263, 98] on span "arrow_back Voltar para pagina anterior" at bounding box center [598, 97] width 731 height 35
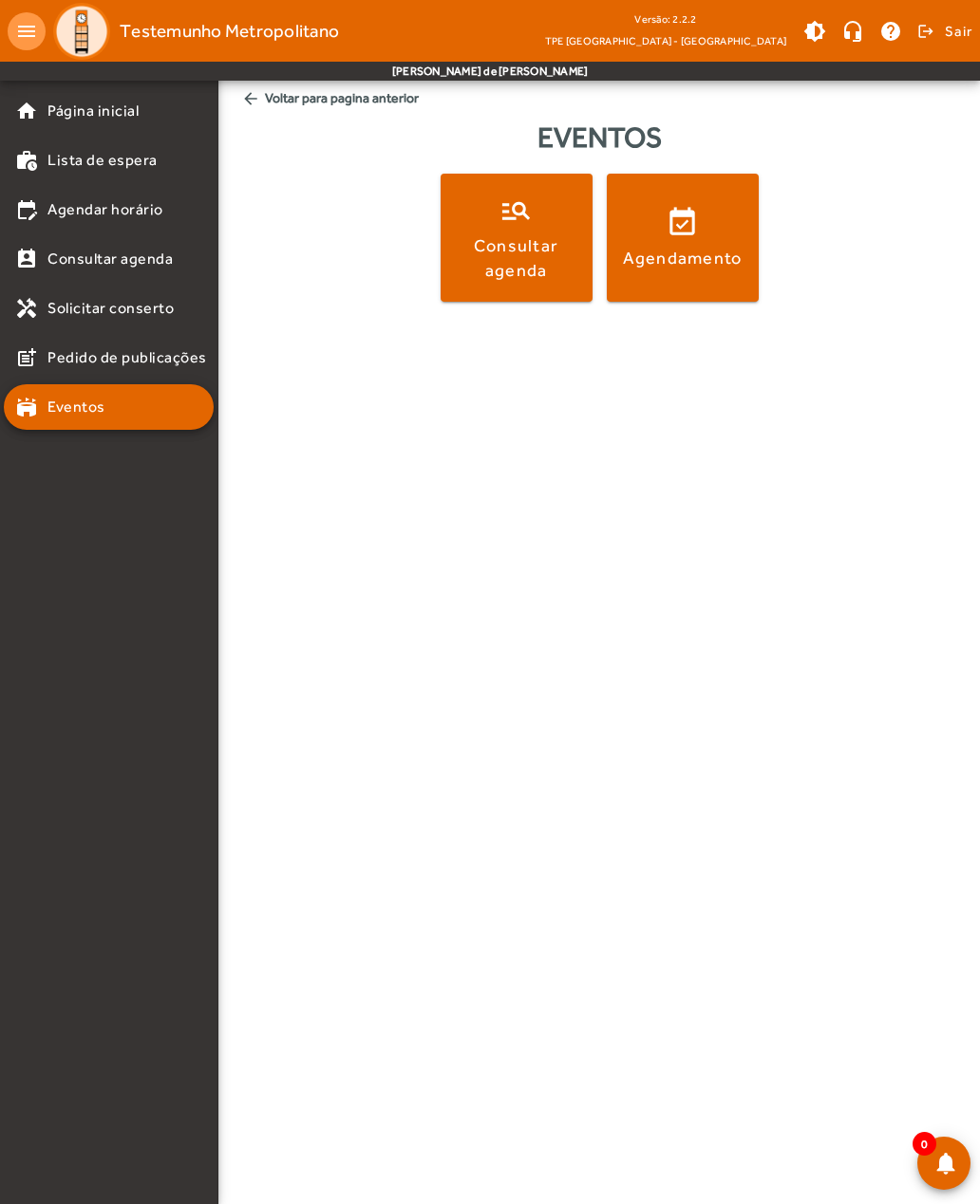
click at [264, 102] on span "arrow_back Voltar para pagina anterior" at bounding box center [598, 97] width 731 height 35
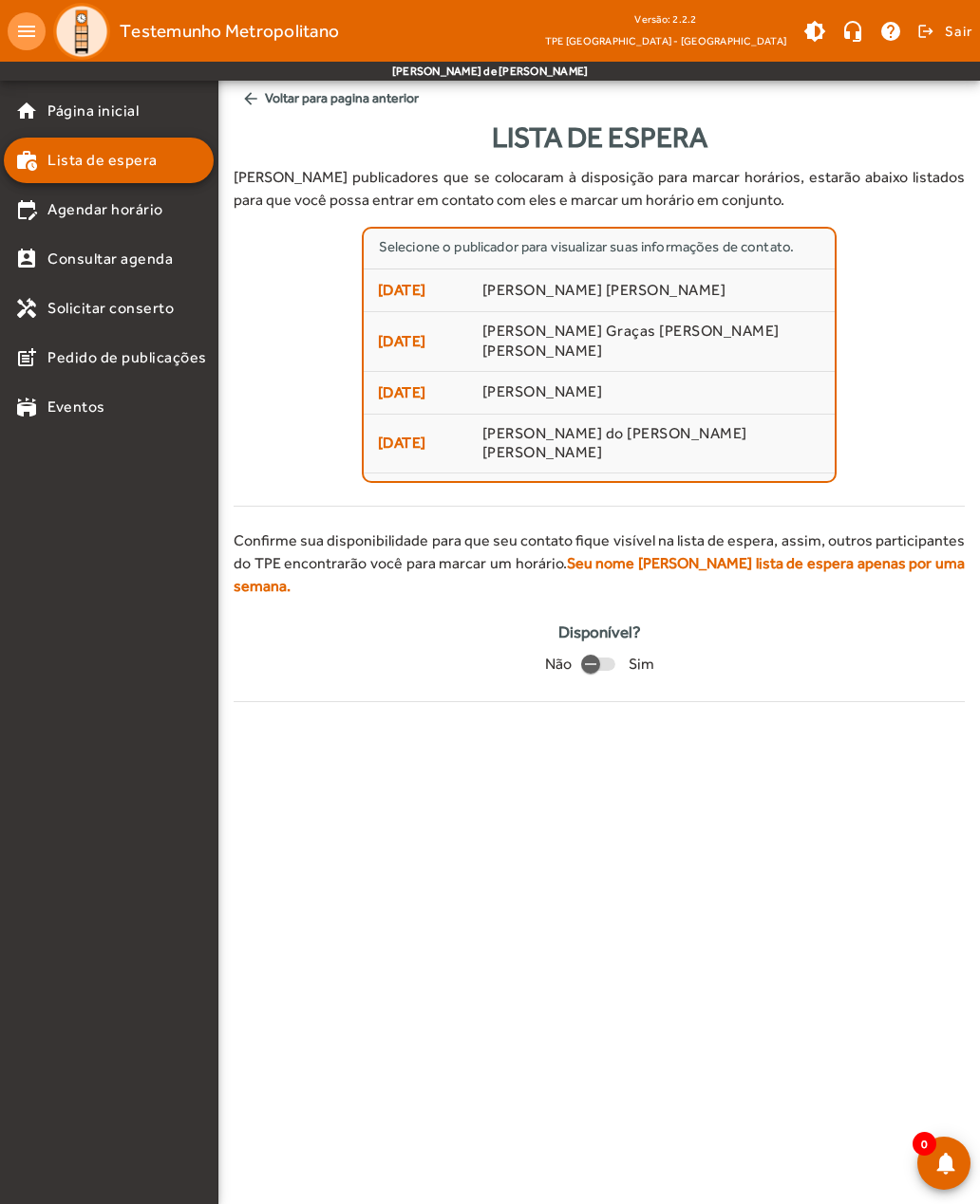
click at [265, 99] on span "arrow_back Voltar para pagina anterior" at bounding box center [598, 97] width 731 height 35
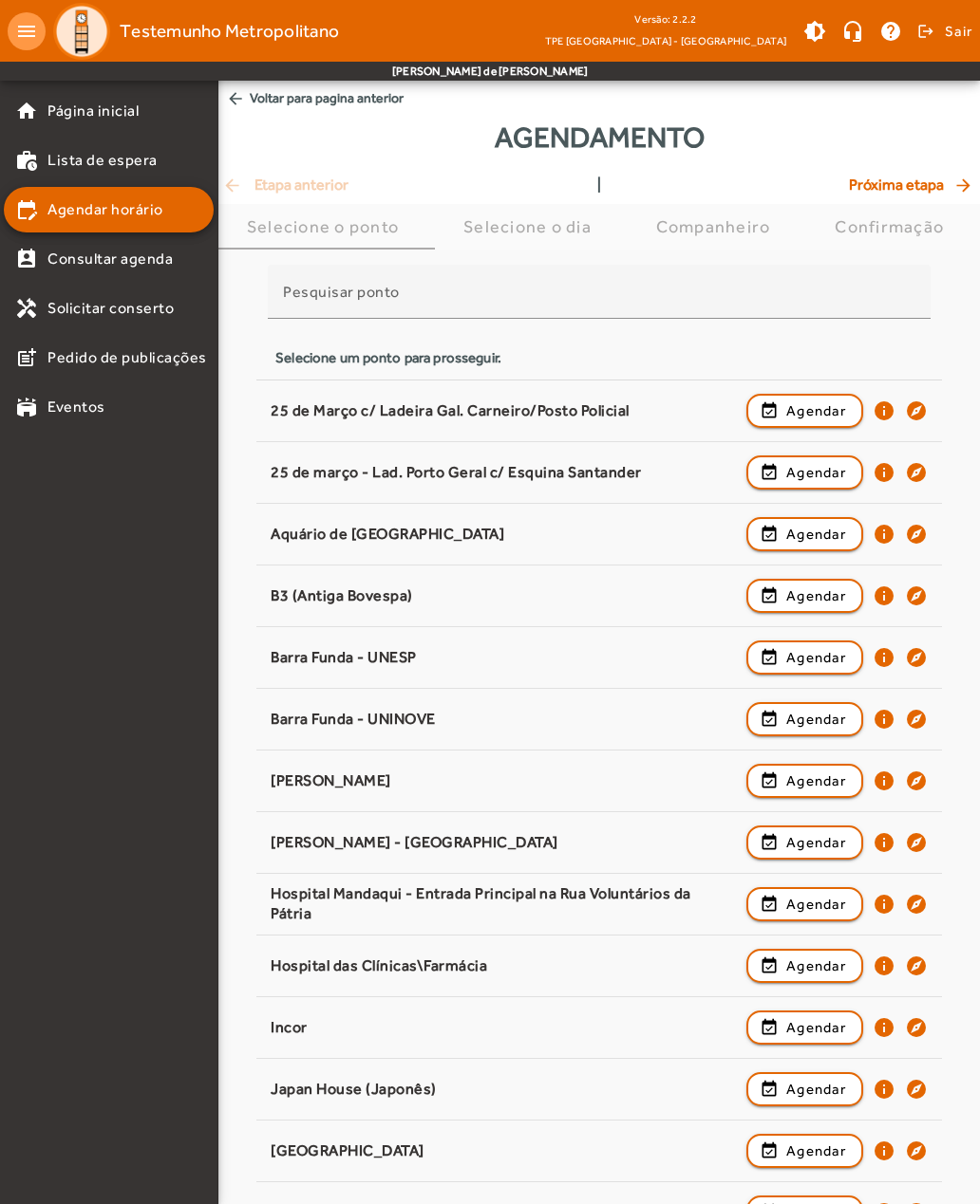
click at [941, 43] on span at bounding box center [943, 32] width 58 height 46
